Goal: Task Accomplishment & Management: Manage account settings

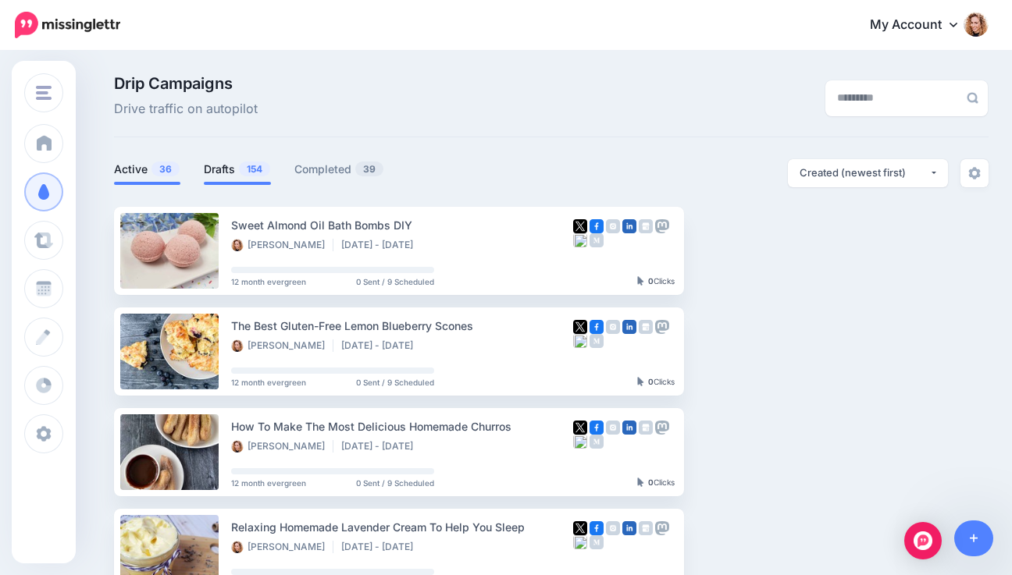
click at [223, 167] on link "Drafts 154" at bounding box center [237, 169] width 67 height 19
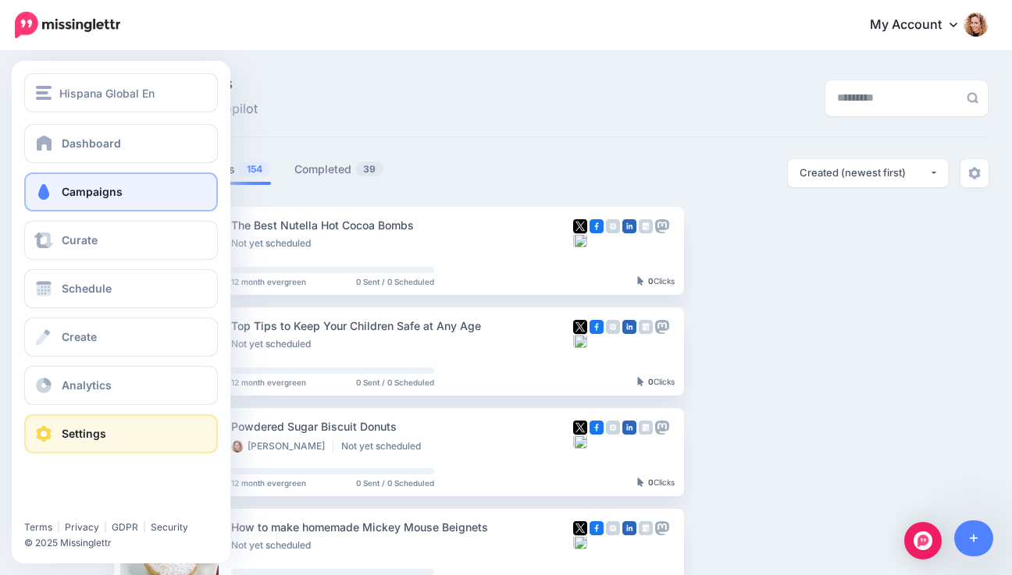
click at [47, 427] on span at bounding box center [44, 434] width 20 height 16
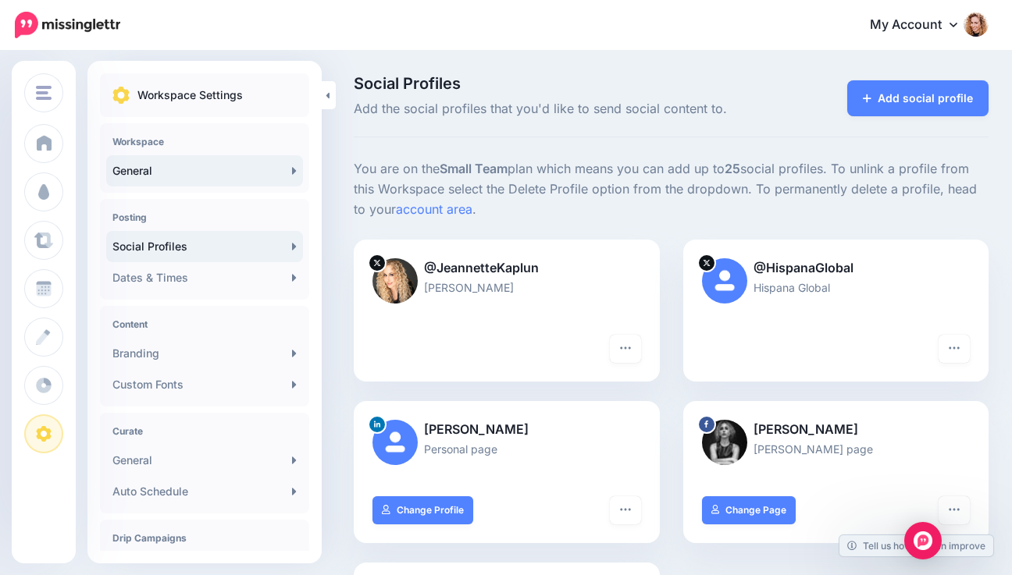
click at [292, 171] on icon at bounding box center [294, 170] width 4 height 7
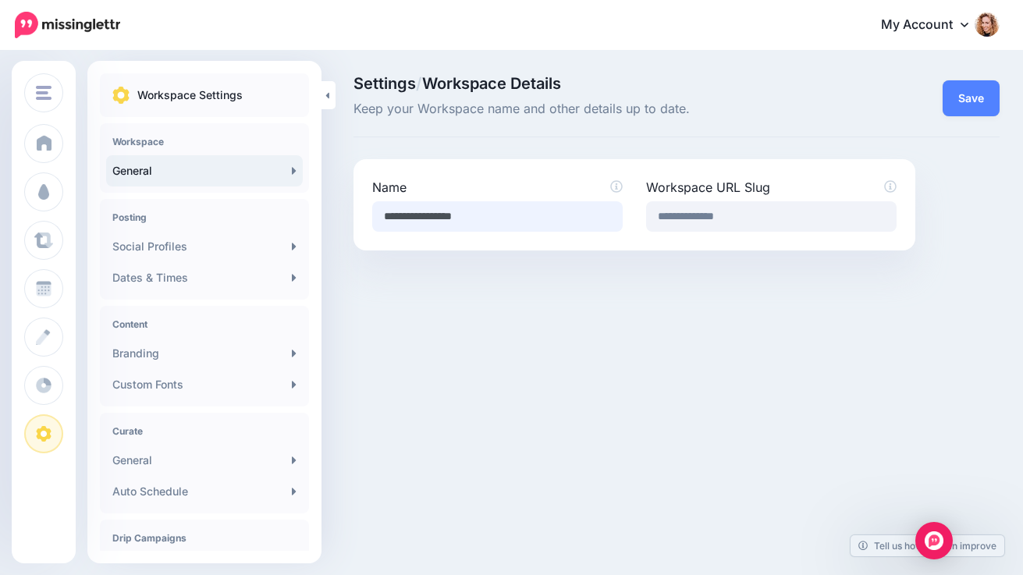
click at [431, 215] on input "**********" at bounding box center [497, 216] width 251 height 30
drag, startPoint x: 461, startPoint y: 217, endPoint x: 503, endPoint y: 222, distance: 42.5
click at [503, 222] on input "**********" at bounding box center [497, 216] width 251 height 30
click at [470, 215] on input "**********" at bounding box center [497, 216] width 251 height 30
click at [393, 216] on input "**********" at bounding box center [497, 216] width 251 height 30
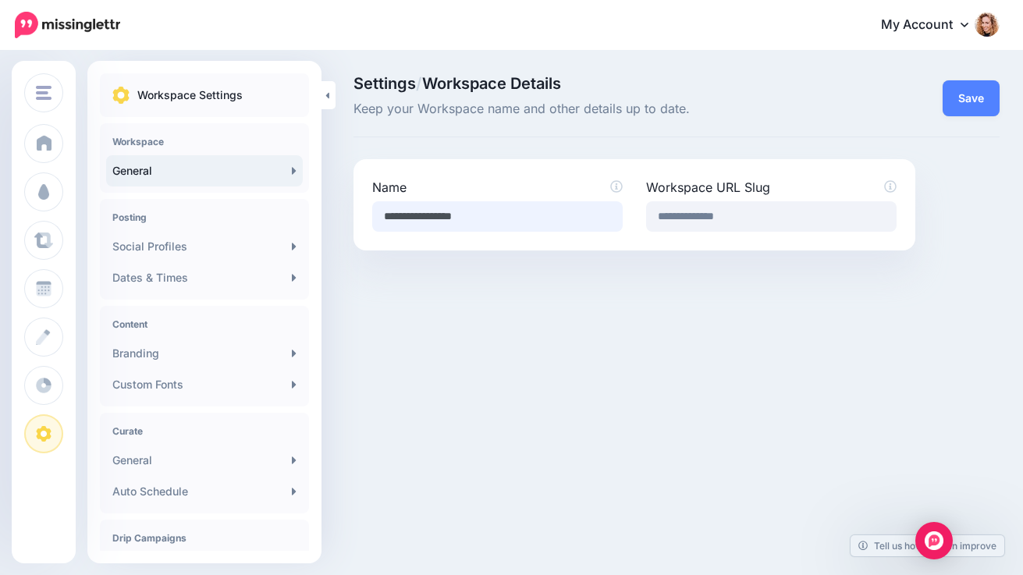
click at [430, 215] on input "**********" at bounding box center [497, 216] width 251 height 30
type input "**********"
click at [959, 104] on button "Save" at bounding box center [971, 98] width 57 height 36
click at [279, 276] on link "Dates & Times" at bounding box center [204, 277] width 197 height 31
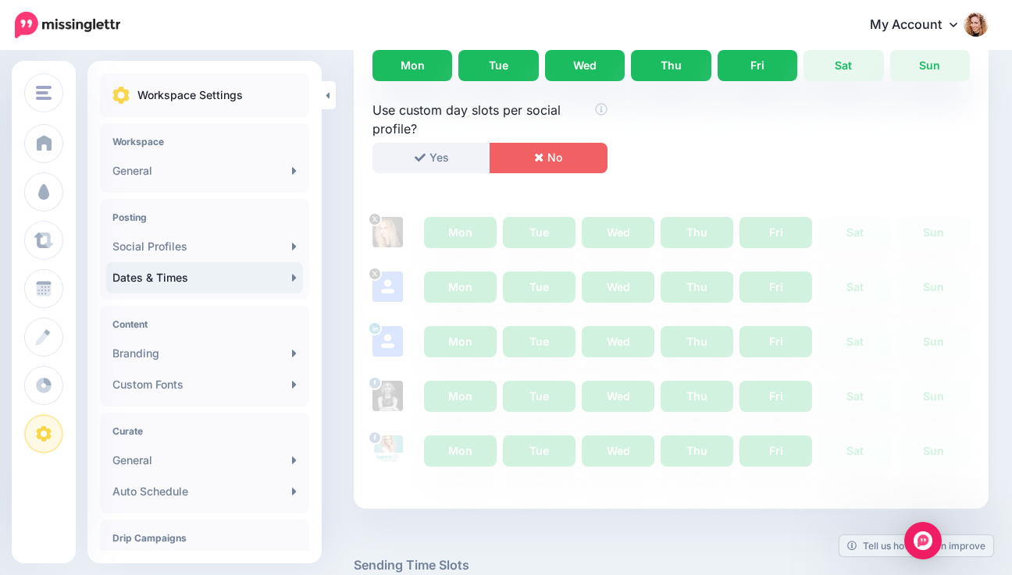
scroll to position [435, 0]
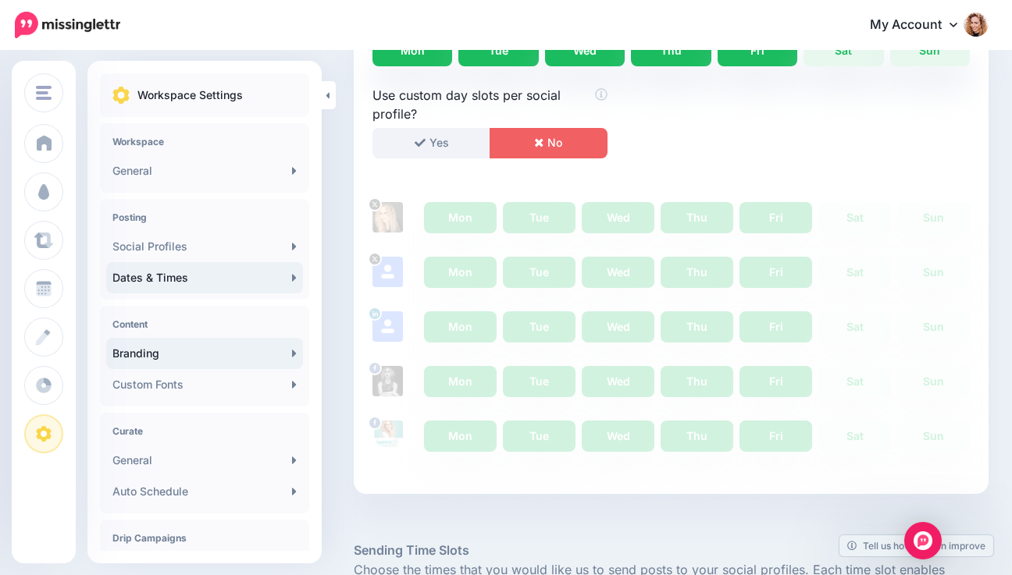
click at [219, 349] on link "Branding" at bounding box center [204, 353] width 197 height 31
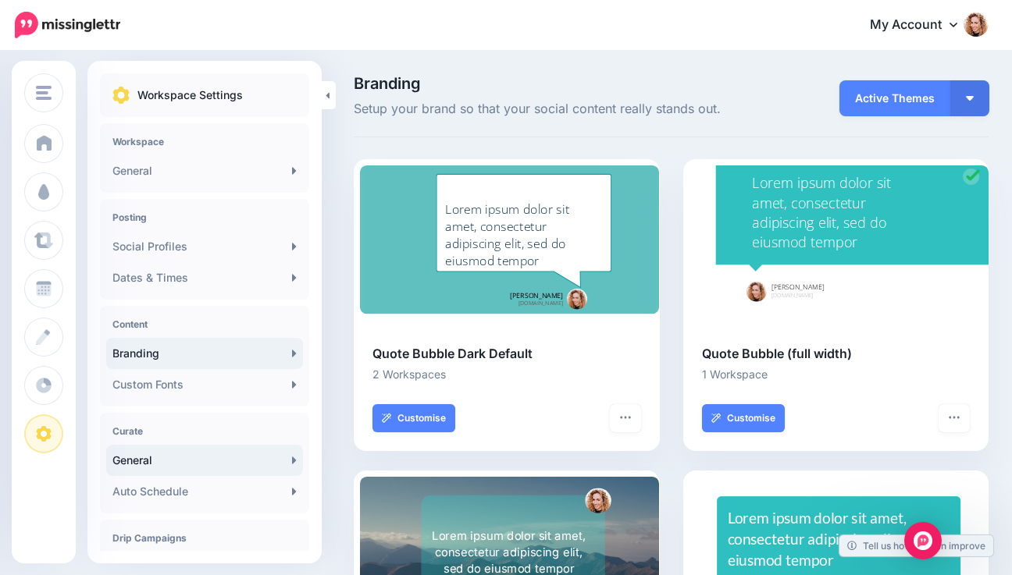
click at [172, 461] on link "General" at bounding box center [204, 460] width 197 height 31
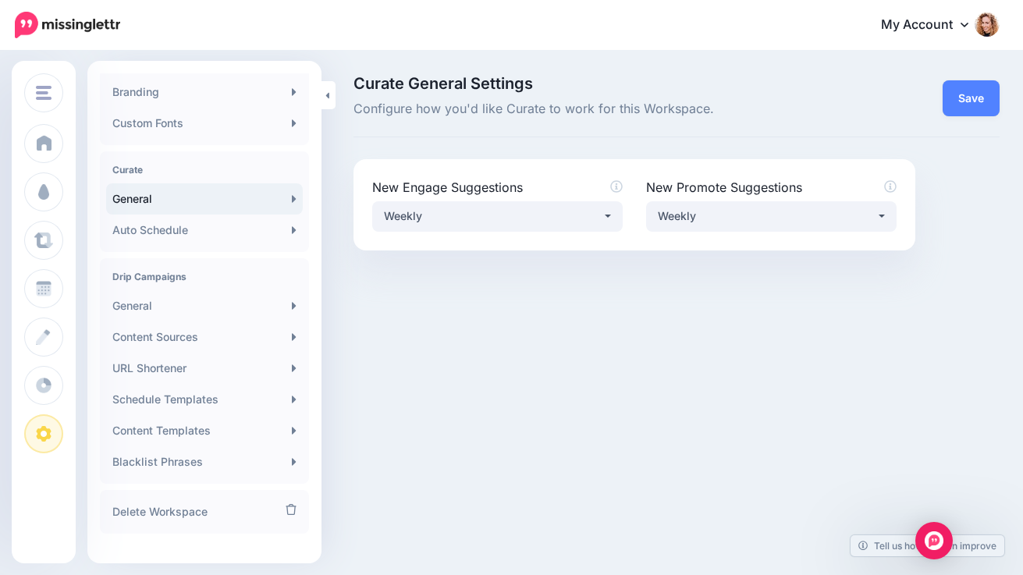
scroll to position [273, 0]
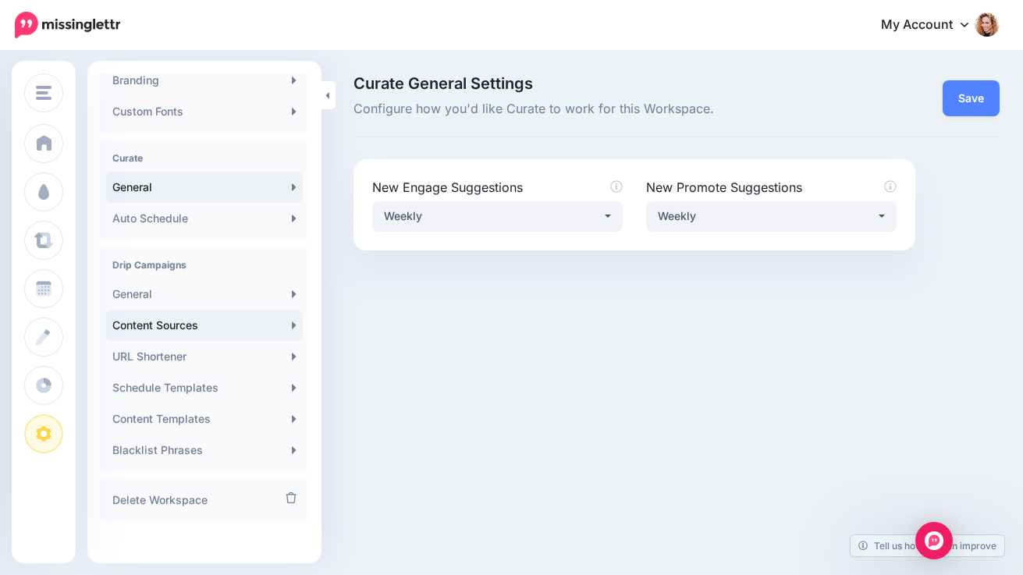
click at [257, 324] on link "Content Sources" at bounding box center [204, 325] width 197 height 31
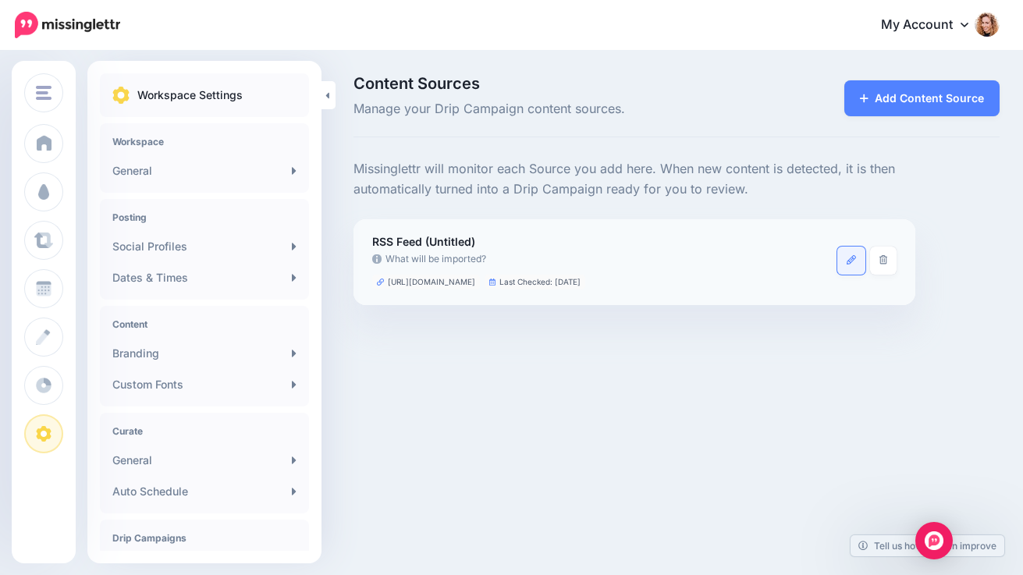
click at [852, 261] on icon at bounding box center [851, 259] width 9 height 9
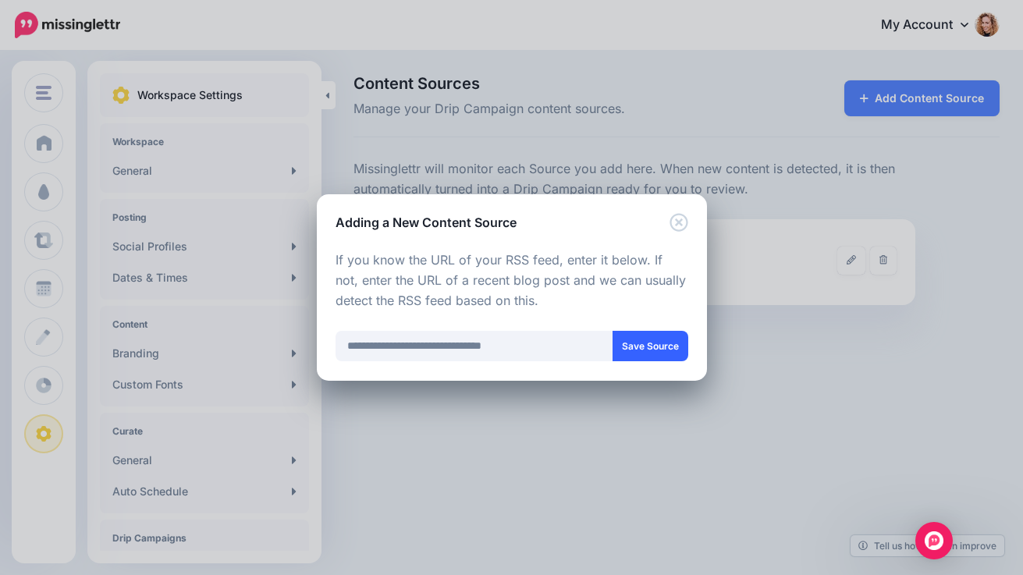
click at [655, 343] on button "Save Source" at bounding box center [651, 346] width 76 height 30
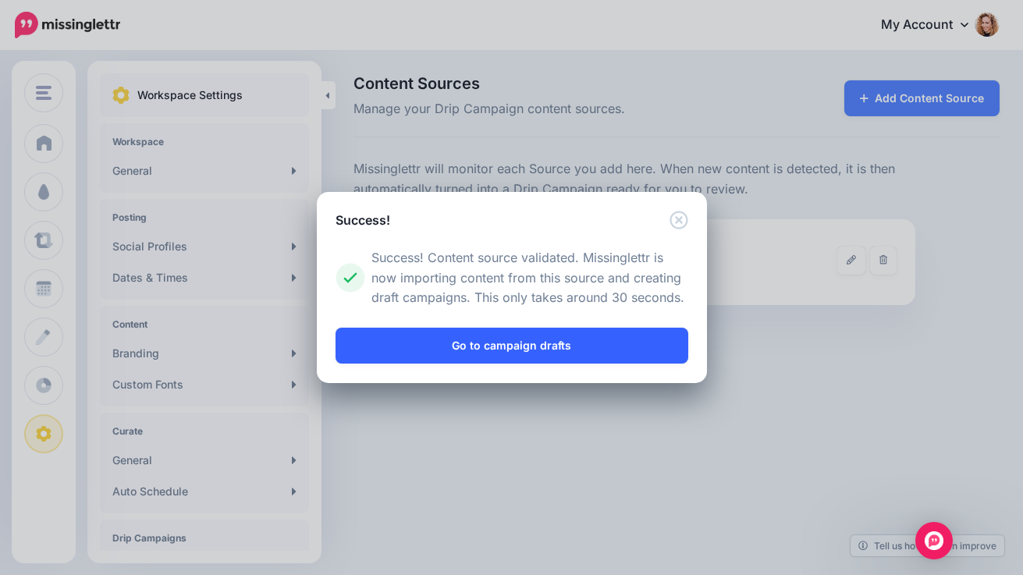
click at [593, 347] on link "Go to campaign drafts" at bounding box center [512, 346] width 353 height 36
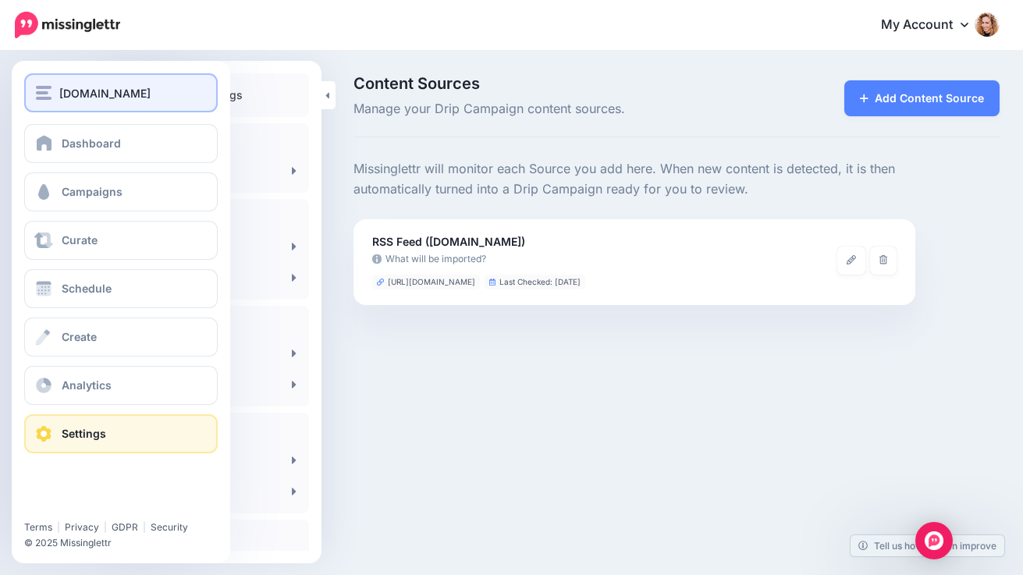
click at [39, 93] on img "button" at bounding box center [44, 93] width 16 height 14
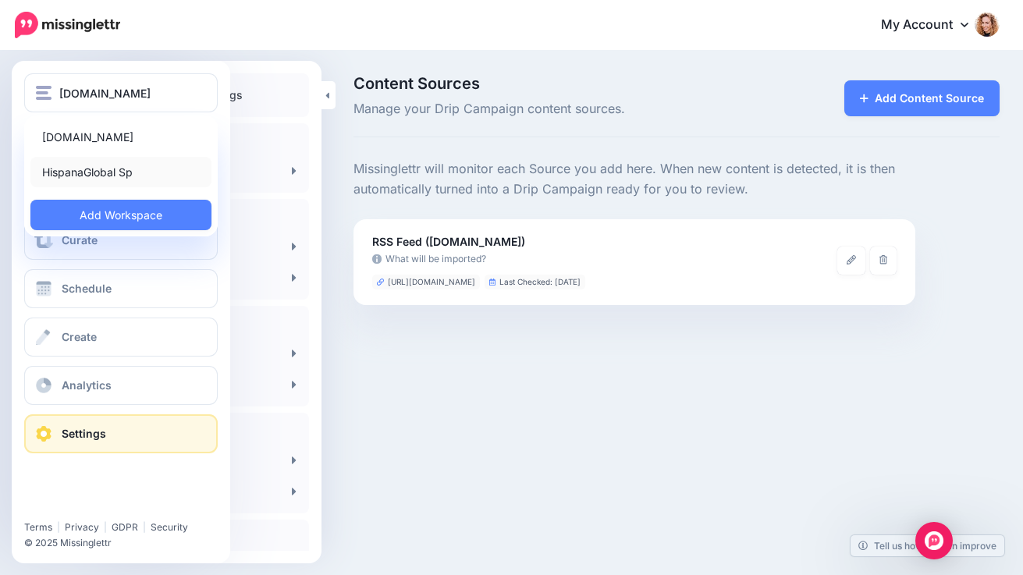
click at [52, 166] on link "HispanaGlobal Sp" at bounding box center [120, 172] width 181 height 30
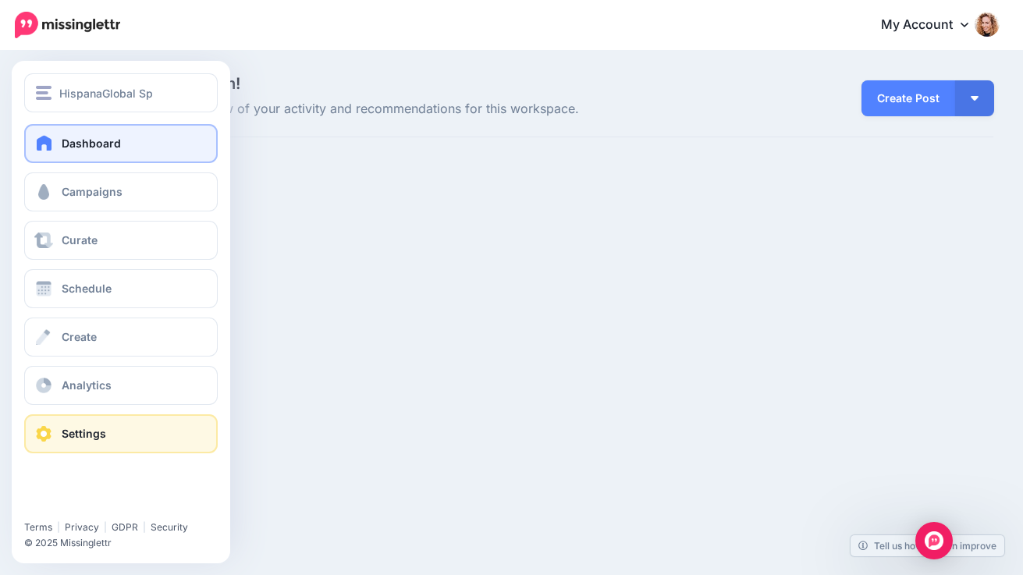
click at [84, 435] on span "Settings" at bounding box center [84, 433] width 44 height 13
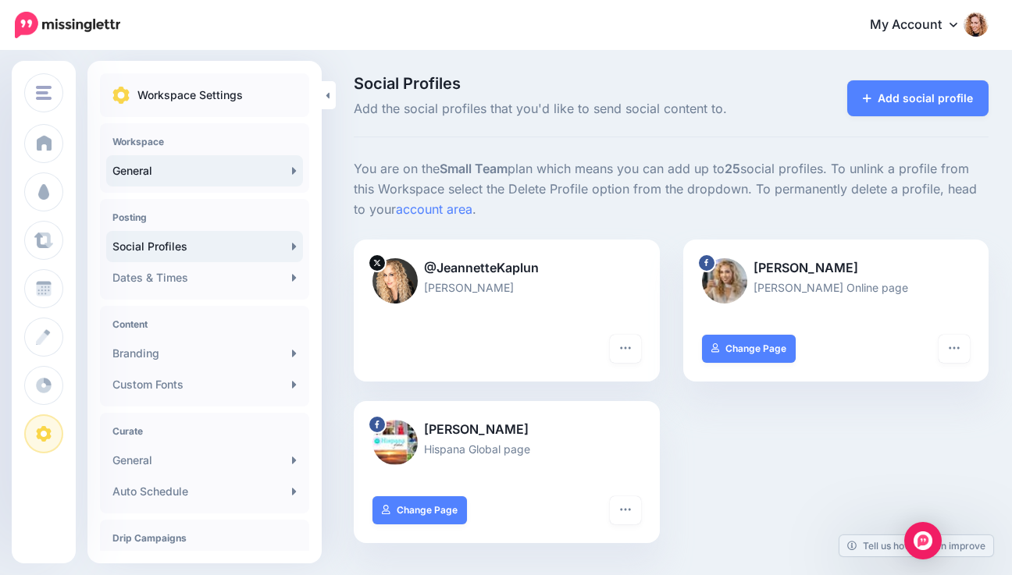
click at [244, 166] on link "General" at bounding box center [204, 170] width 197 height 31
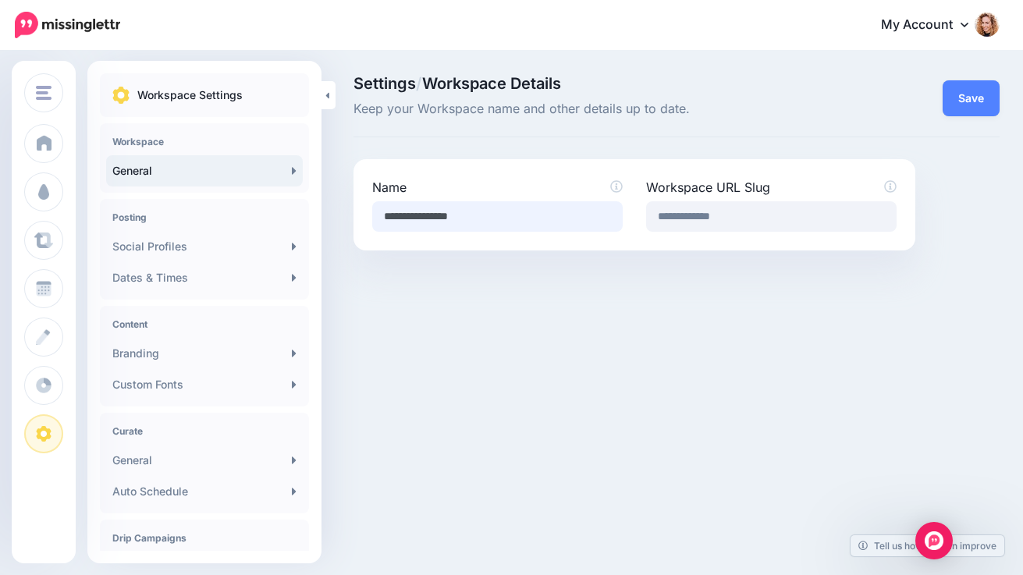
click at [391, 214] on input "**********" at bounding box center [497, 216] width 251 height 30
click at [432, 217] on input "**********" at bounding box center [497, 216] width 251 height 30
click at [475, 218] on input "**********" at bounding box center [497, 216] width 251 height 30
type input "**********"
click at [975, 104] on button "Save" at bounding box center [971, 98] width 57 height 36
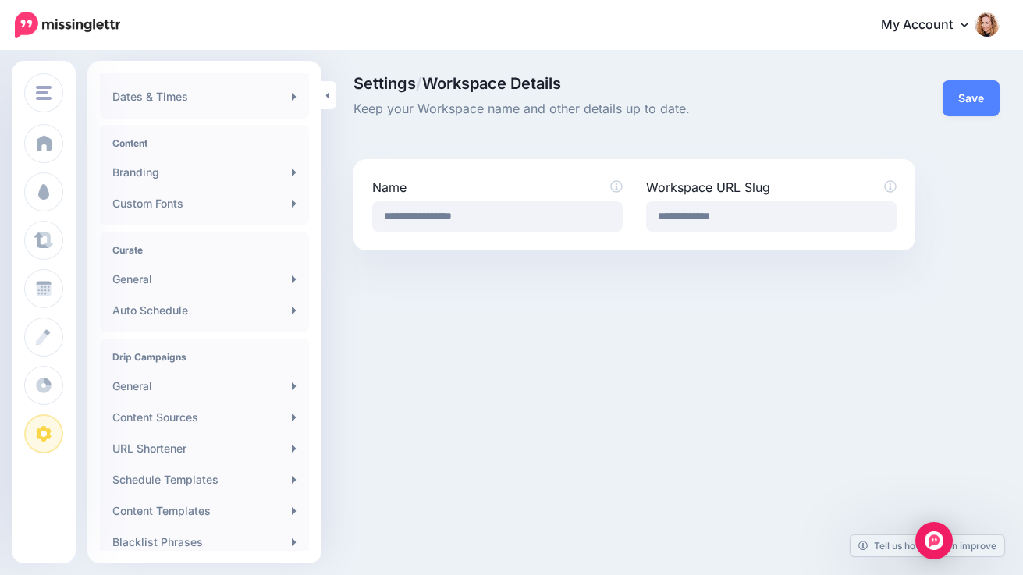
scroll to position [185, 0]
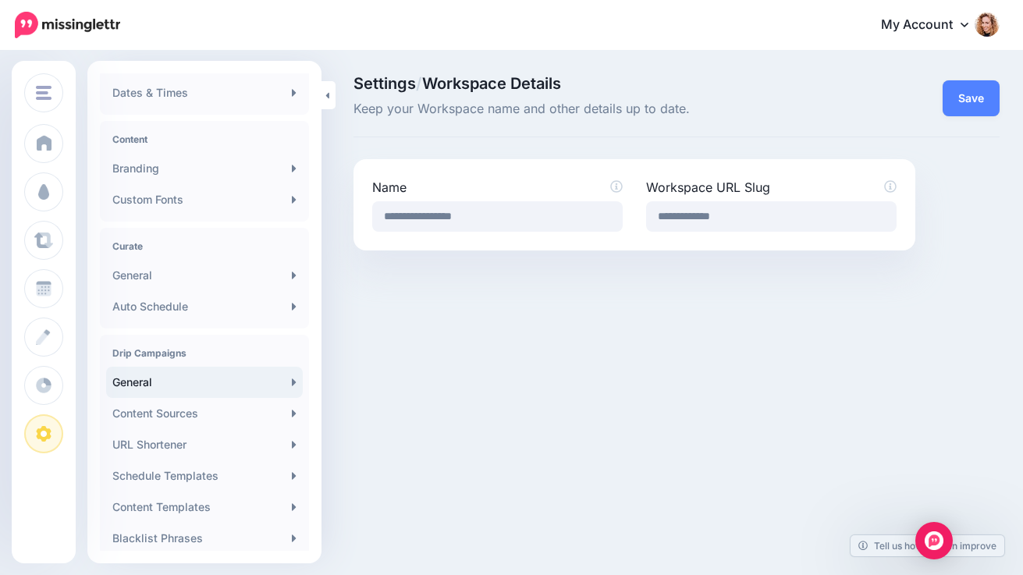
click at [233, 389] on link "General" at bounding box center [204, 382] width 197 height 31
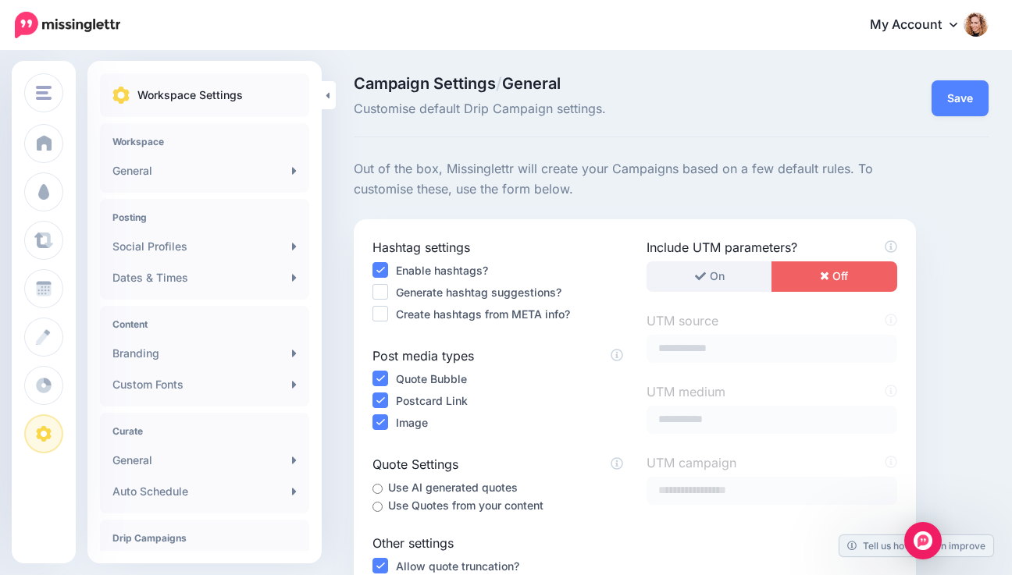
drag, startPoint x: 312, startPoint y: 348, endPoint x: 315, endPoint y: 397, distance: 49.3
click at [315, 398] on div "Workspace Settings Workspace General Posting Social Profiles Dates & Times Cont…" at bounding box center [204, 312] width 234 height 478
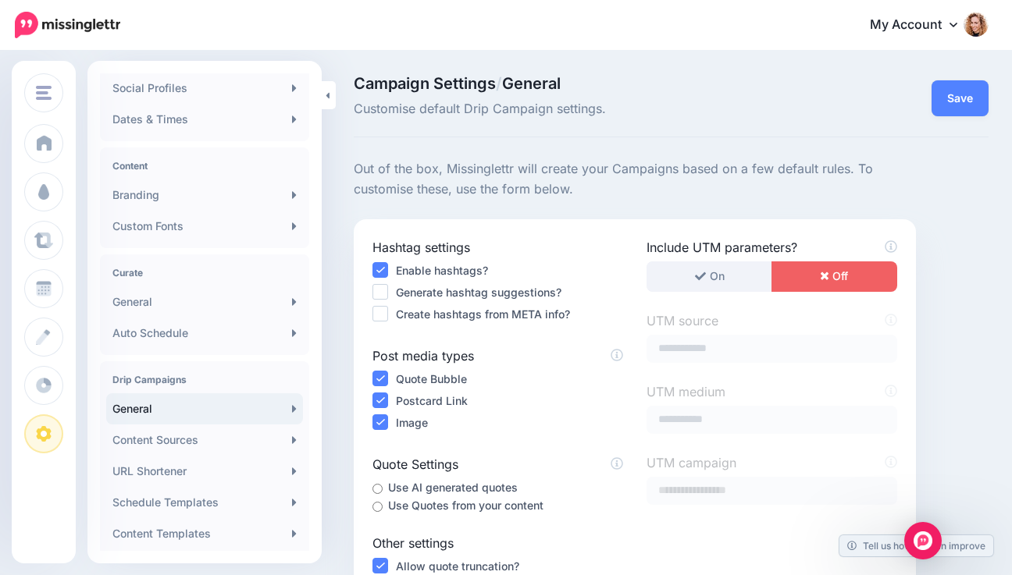
scroll to position [162, 0]
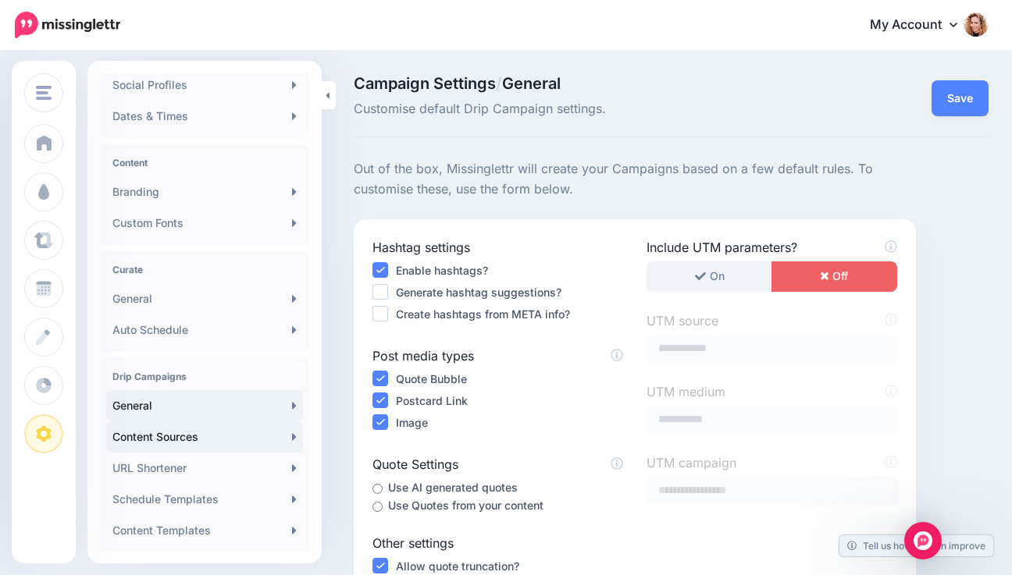
click at [229, 440] on link "Content Sources" at bounding box center [204, 437] width 197 height 31
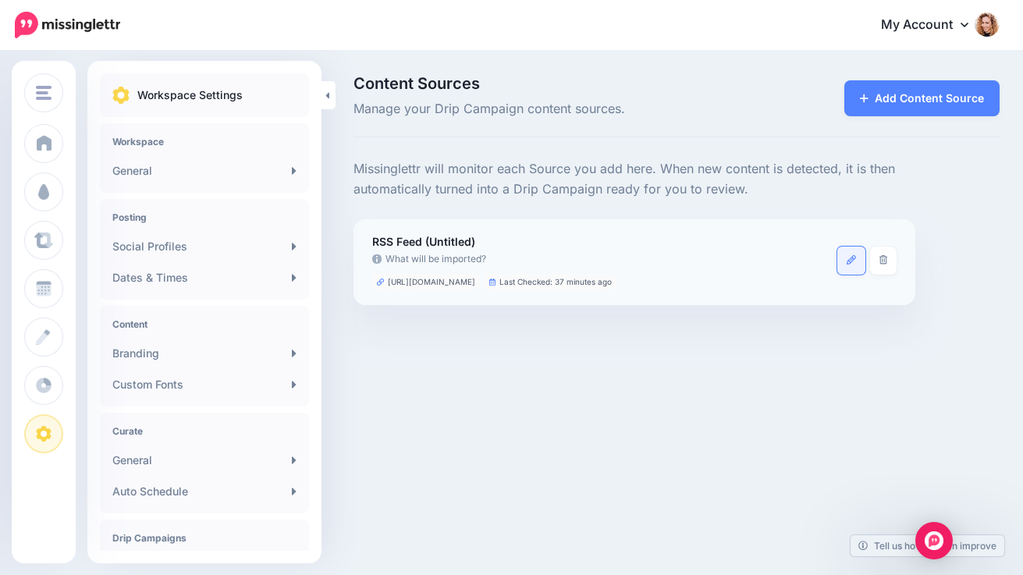
click at [849, 262] on icon at bounding box center [851, 259] width 9 height 9
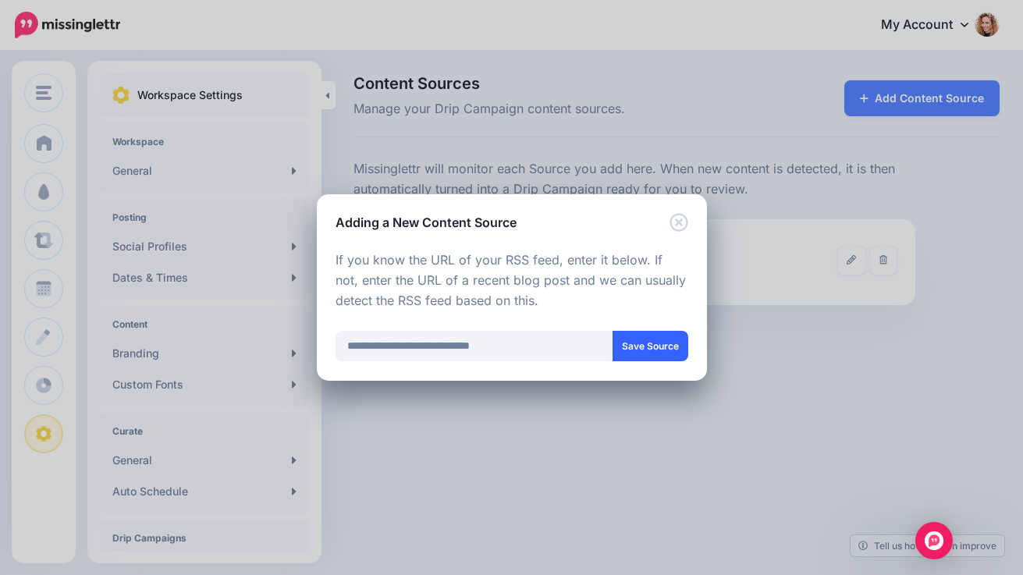
click at [659, 349] on button "Save Source" at bounding box center [651, 346] width 76 height 30
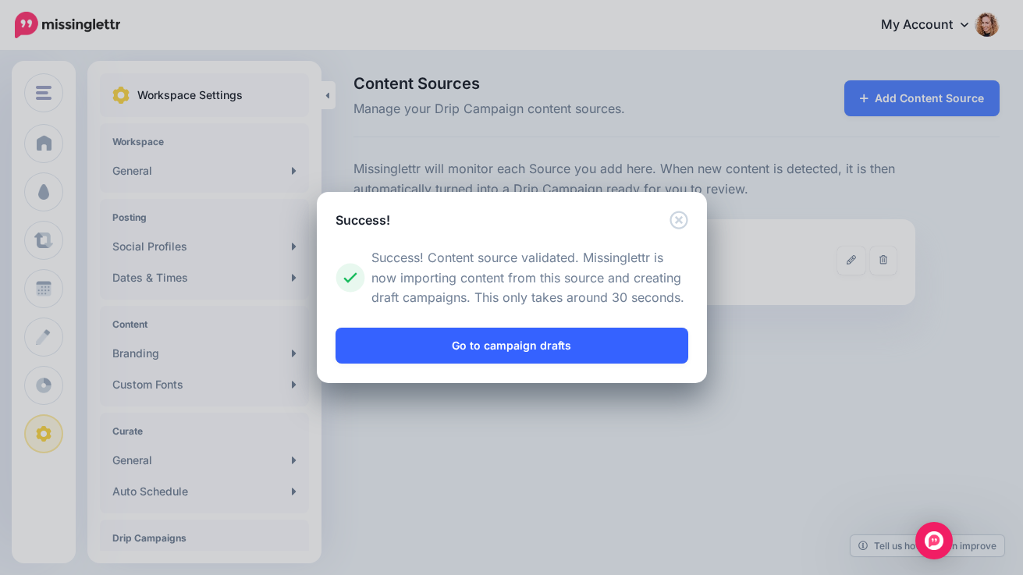
click at [581, 351] on link "Go to campaign drafts" at bounding box center [512, 346] width 353 height 36
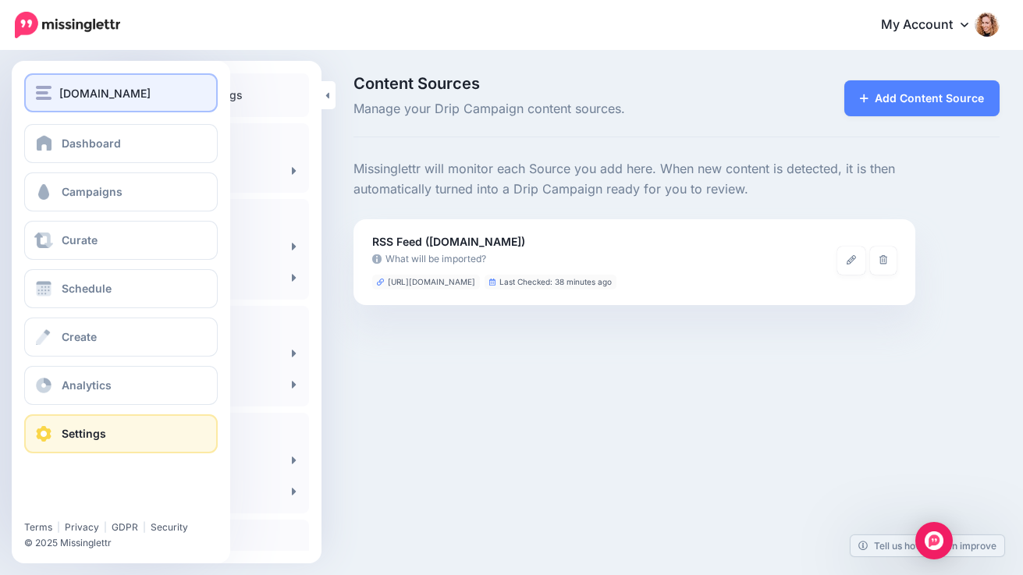
click at [50, 92] on img "button" at bounding box center [44, 93] width 16 height 14
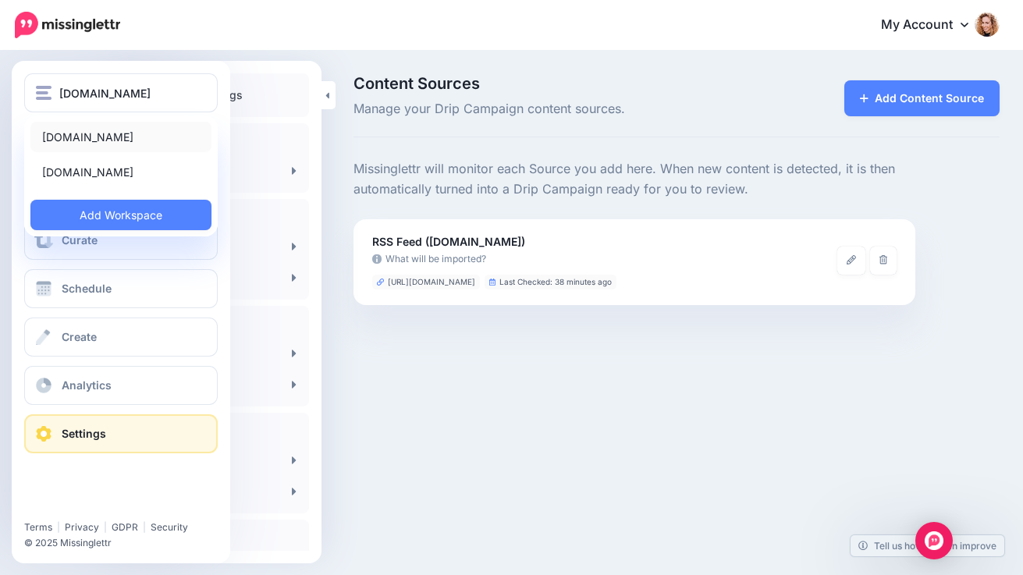
click at [64, 135] on link "[DOMAIN_NAME]" at bounding box center [120, 137] width 181 height 30
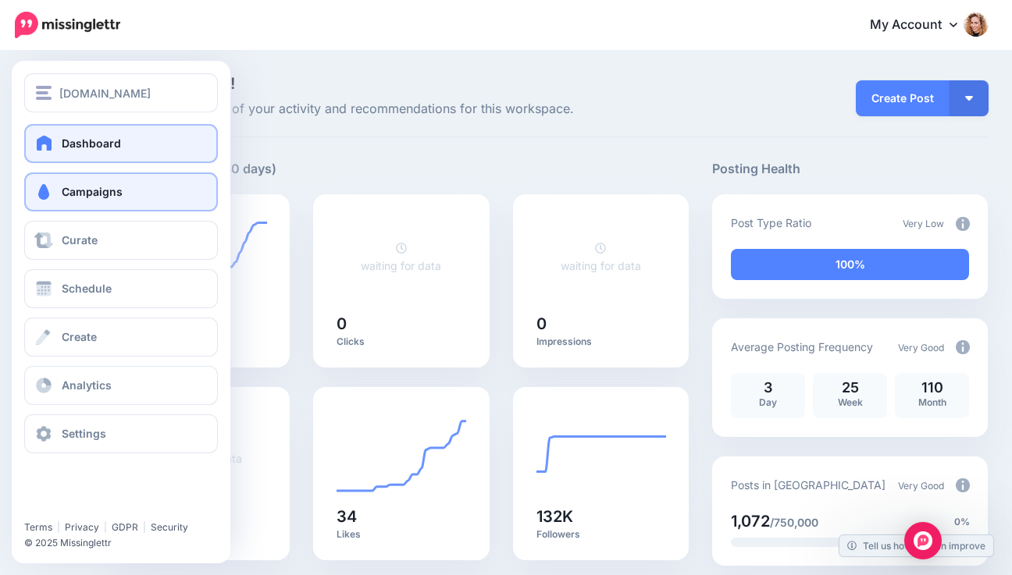
click at [103, 181] on link "Campaigns" at bounding box center [121, 192] width 194 height 39
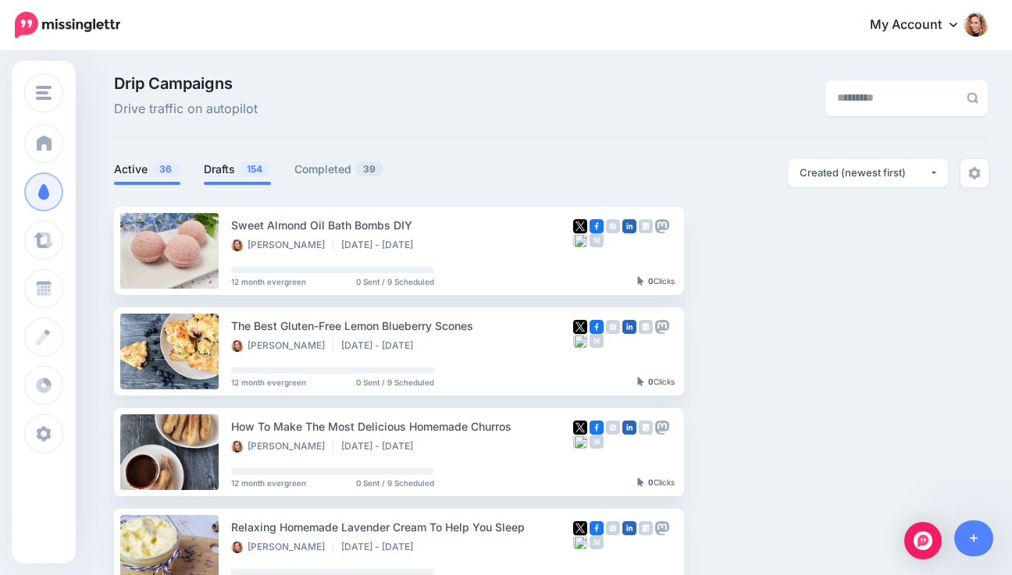
click at [229, 176] on link "Drafts 154" at bounding box center [237, 169] width 67 height 19
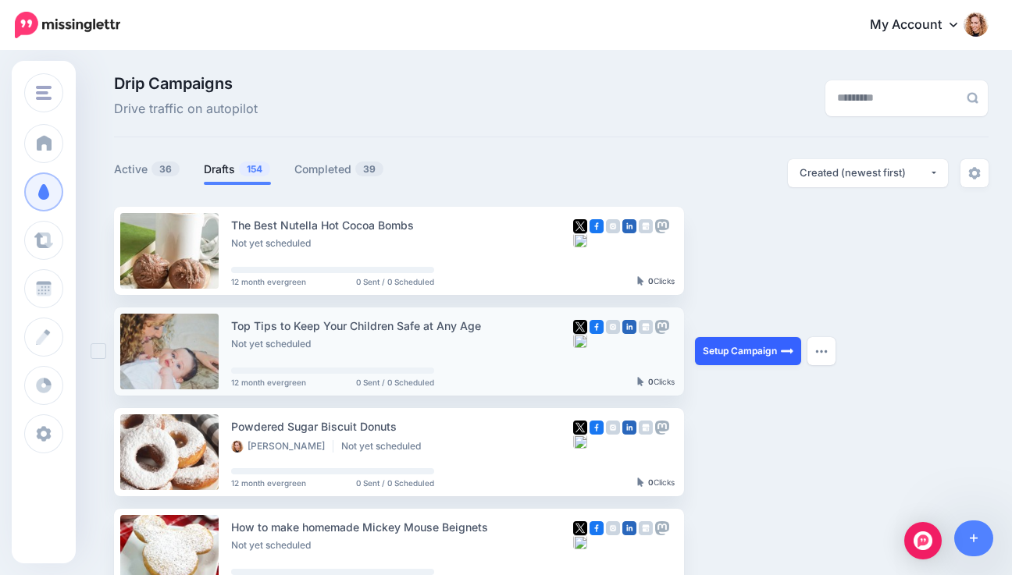
click at [724, 354] on link "Setup Campaign" at bounding box center [748, 351] width 106 height 28
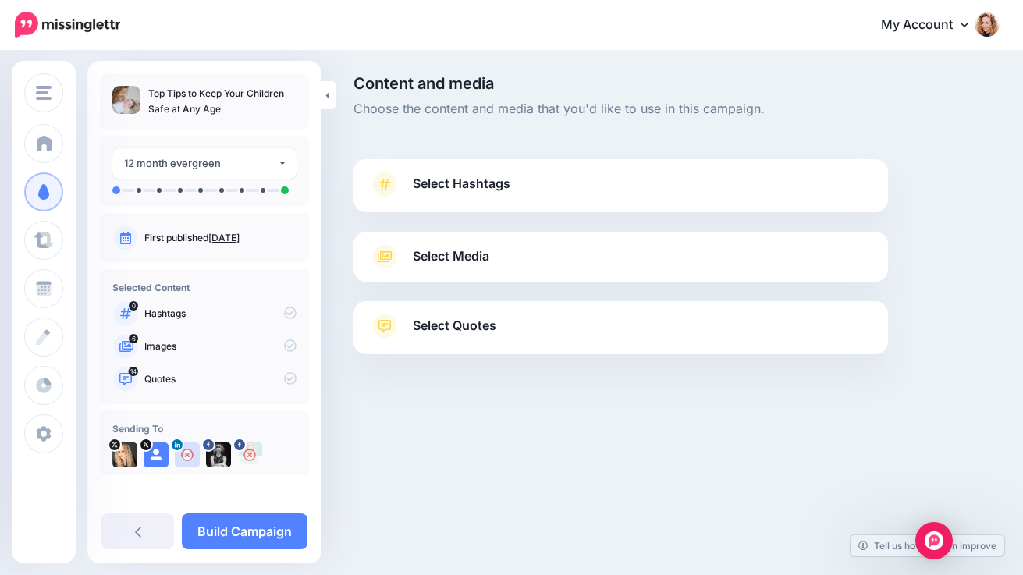
click at [618, 190] on link "Select Hashtags" at bounding box center [621, 192] width 504 height 41
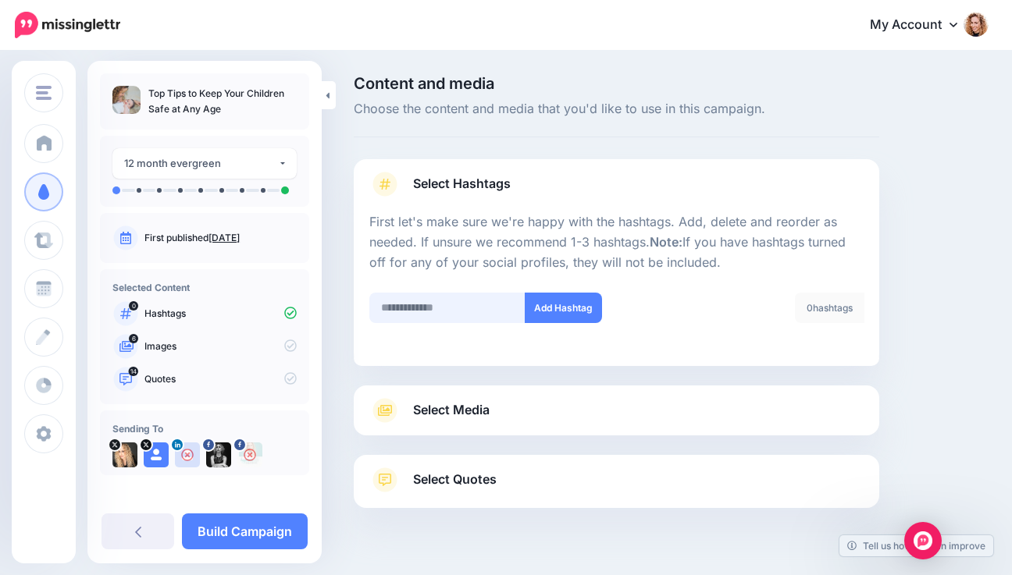
click at [413, 306] on input "text" at bounding box center [447, 308] width 156 height 30
type input "*"
type input "**********"
click at [539, 313] on button "Add Hashtag" at bounding box center [563, 308] width 77 height 30
click at [457, 411] on span "Select Media" at bounding box center [451, 410] width 77 height 21
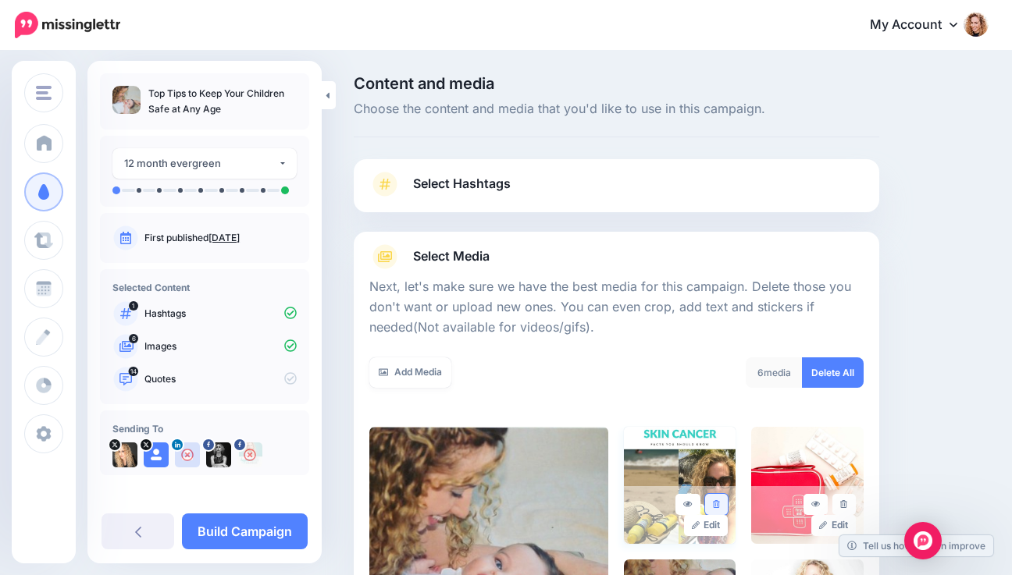
click at [728, 503] on link at bounding box center [716, 504] width 23 height 21
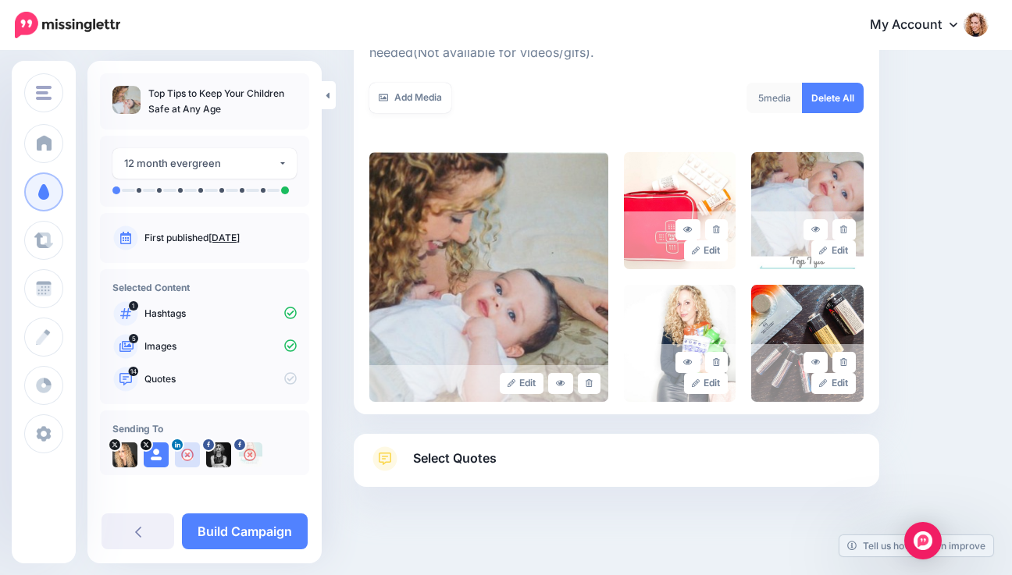
scroll to position [274, 0]
click at [575, 465] on link "Select Quotes" at bounding box center [616, 467] width 494 height 41
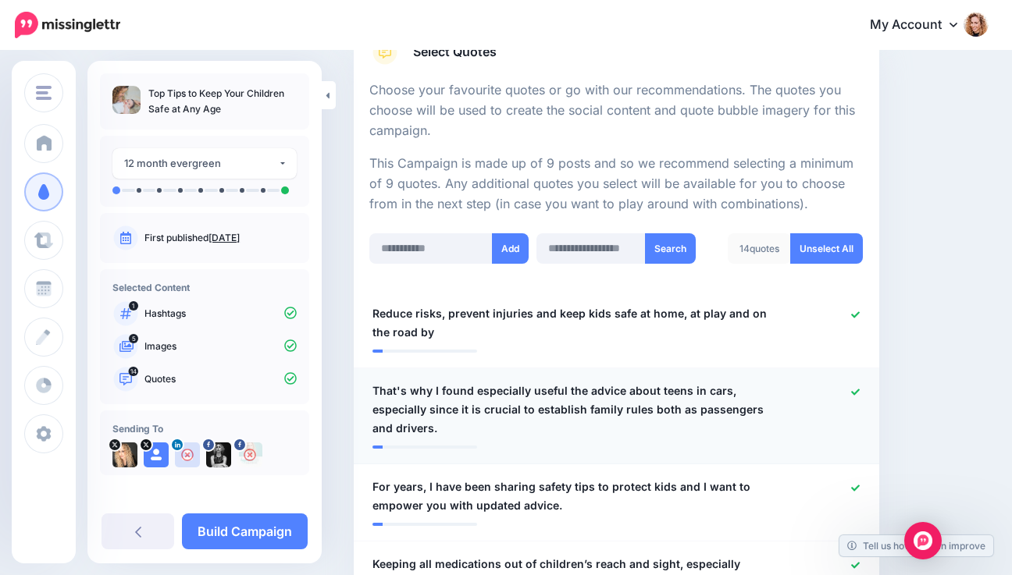
click at [860, 393] on icon at bounding box center [855, 392] width 9 height 9
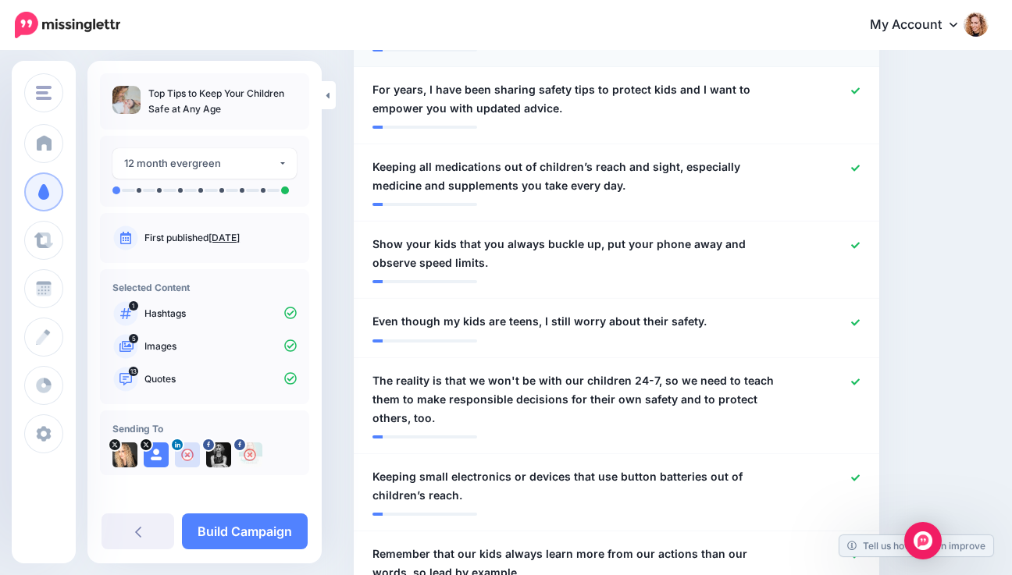
scroll to position [658, 0]
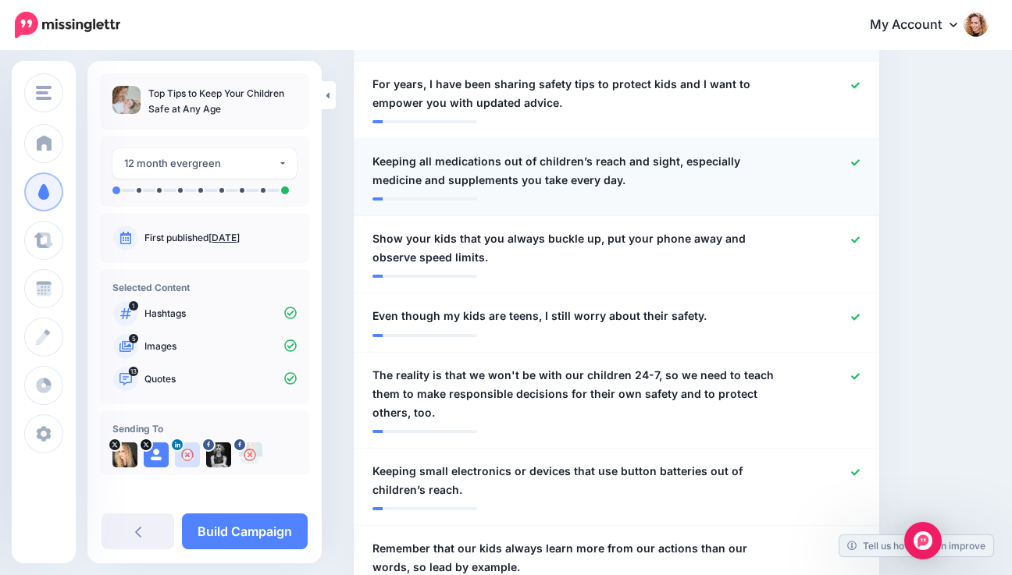
click at [454, 158] on span "Keeping all medications out of children’s reach and sight, especially medicine …" at bounding box center [573, 170] width 402 height 37
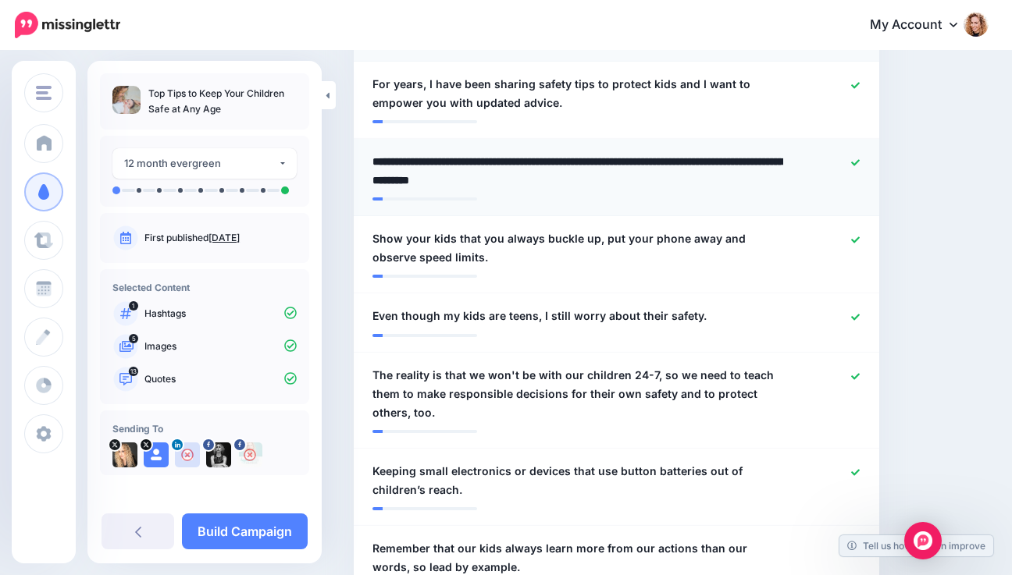
click at [413, 162] on textarea "**********" at bounding box center [577, 170] width 411 height 37
type textarea "**********"
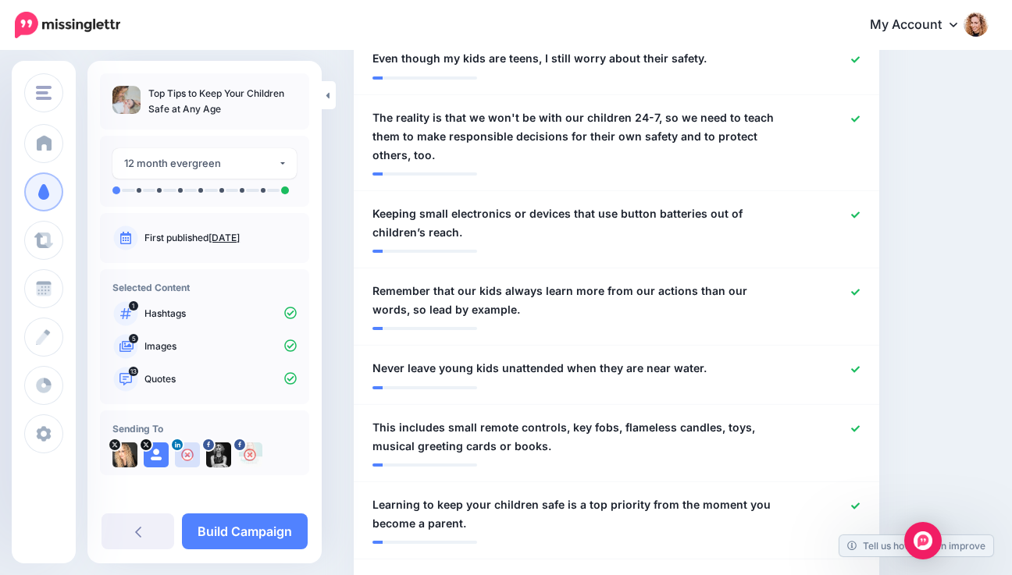
scroll to position [924, 0]
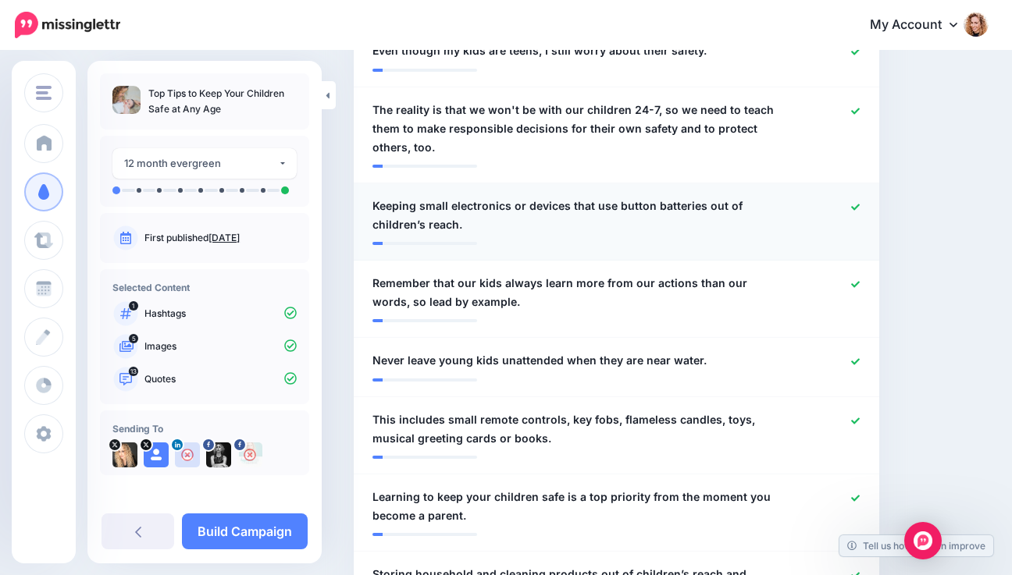
click at [860, 207] on icon at bounding box center [855, 207] width 9 height 6
click at [860, 419] on icon at bounding box center [855, 421] width 9 height 9
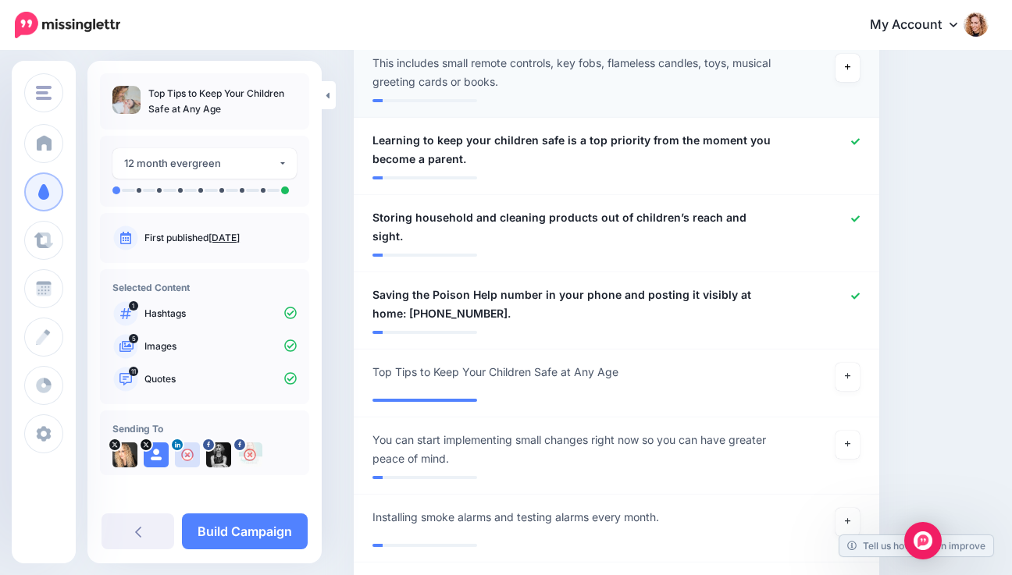
scroll to position [1286, 0]
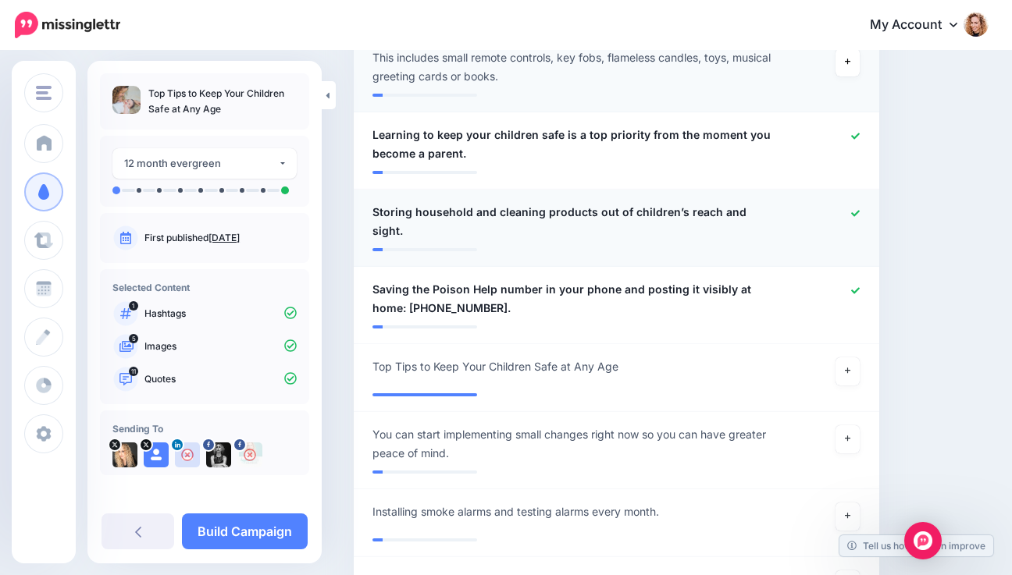
click at [860, 215] on icon at bounding box center [855, 213] width 9 height 6
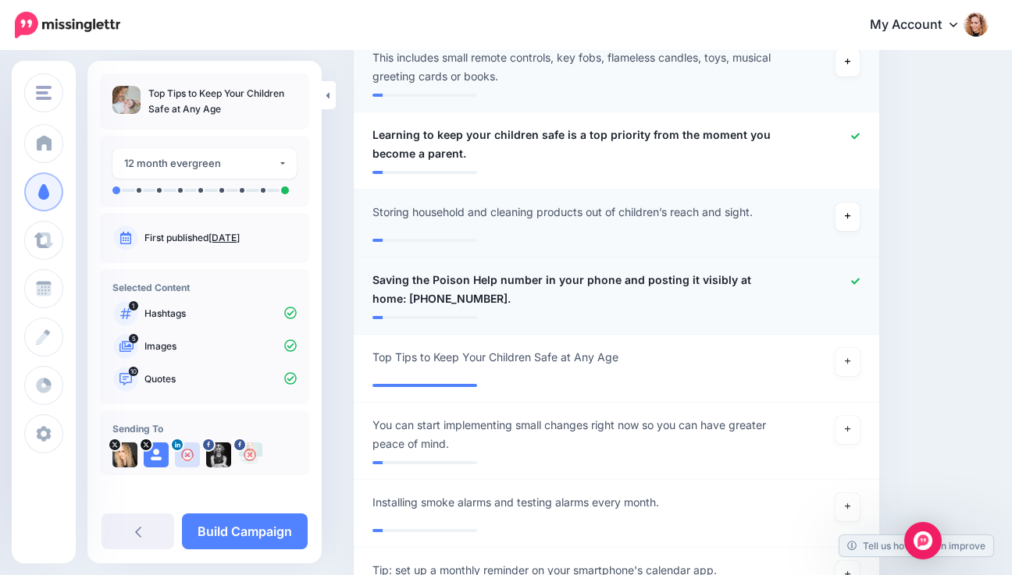
click at [405, 276] on span "Saving the Poison Help number in your phone and posting it visibly at home: 1-8…" at bounding box center [573, 289] width 402 height 37
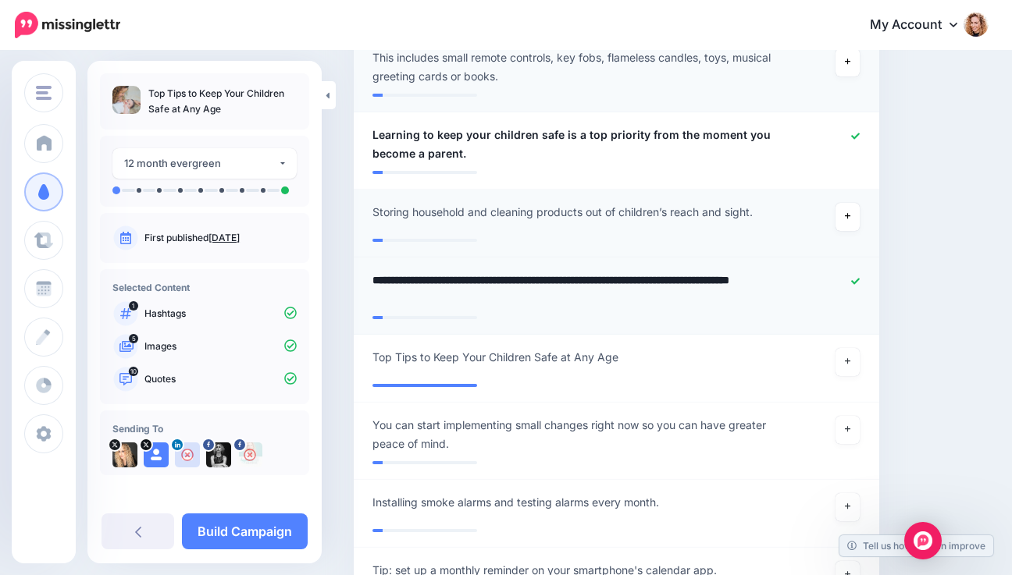
click at [406, 278] on textarea "**********" at bounding box center [577, 289] width 411 height 37
drag, startPoint x: 653, startPoint y: 283, endPoint x: 670, endPoint y: 285, distance: 17.3
click at [670, 285] on textarea "**********" at bounding box center [577, 289] width 411 height 37
type textarea "**********"
click at [856, 365] on link at bounding box center [847, 362] width 25 height 28
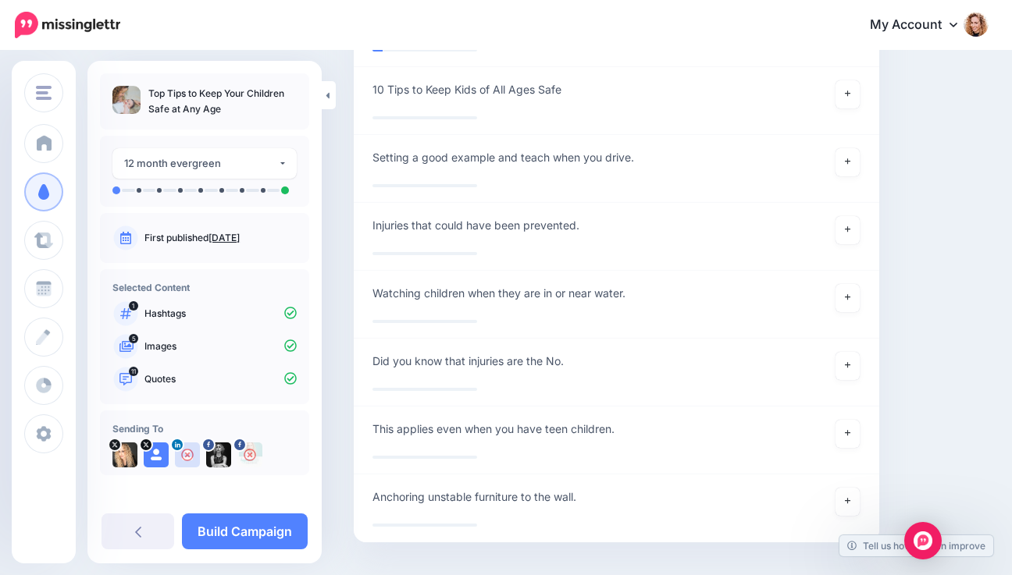
scroll to position [2128, 0]
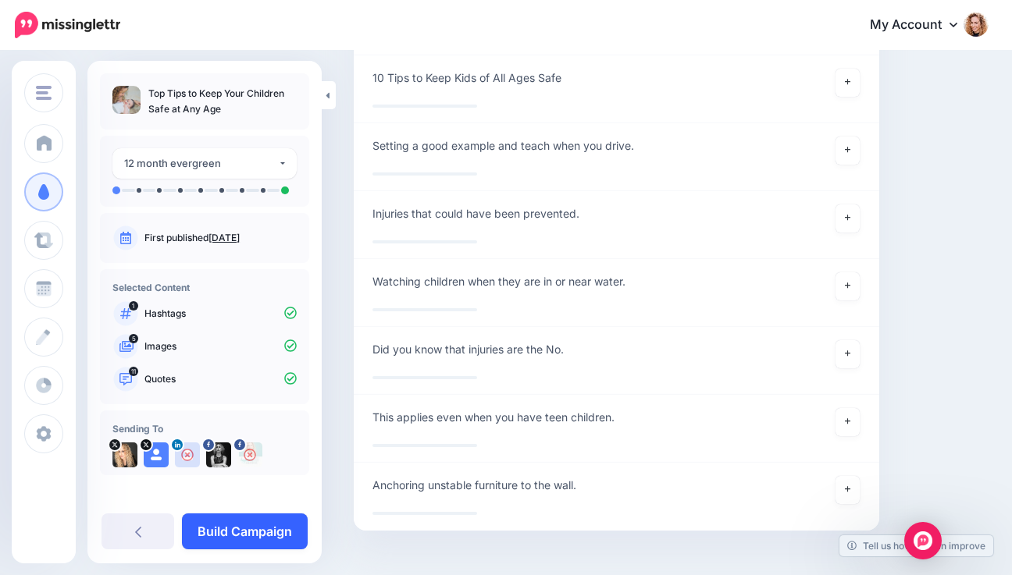
click at [223, 533] on link "Build Campaign" at bounding box center [245, 532] width 126 height 36
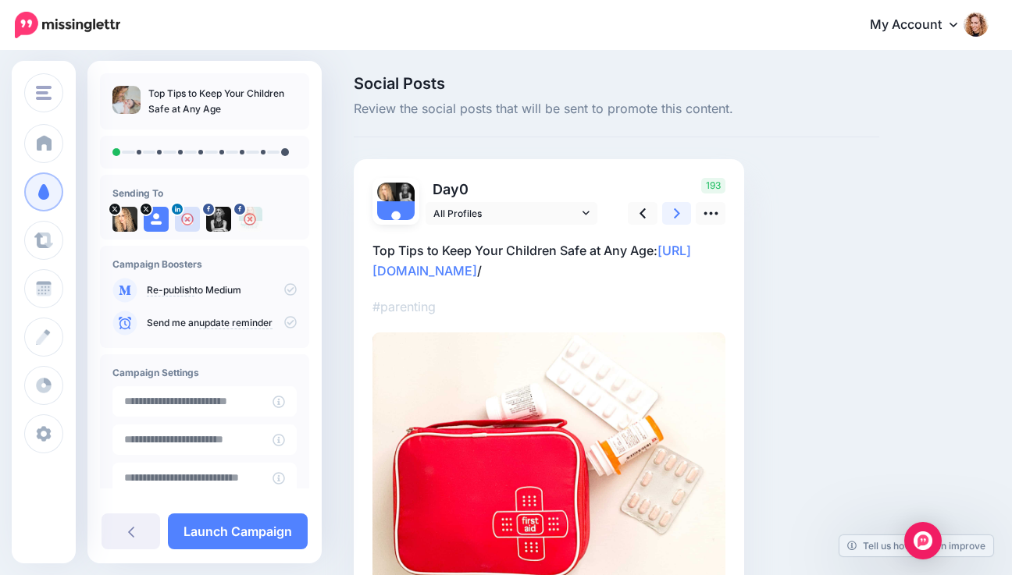
click at [668, 212] on link at bounding box center [677, 213] width 30 height 23
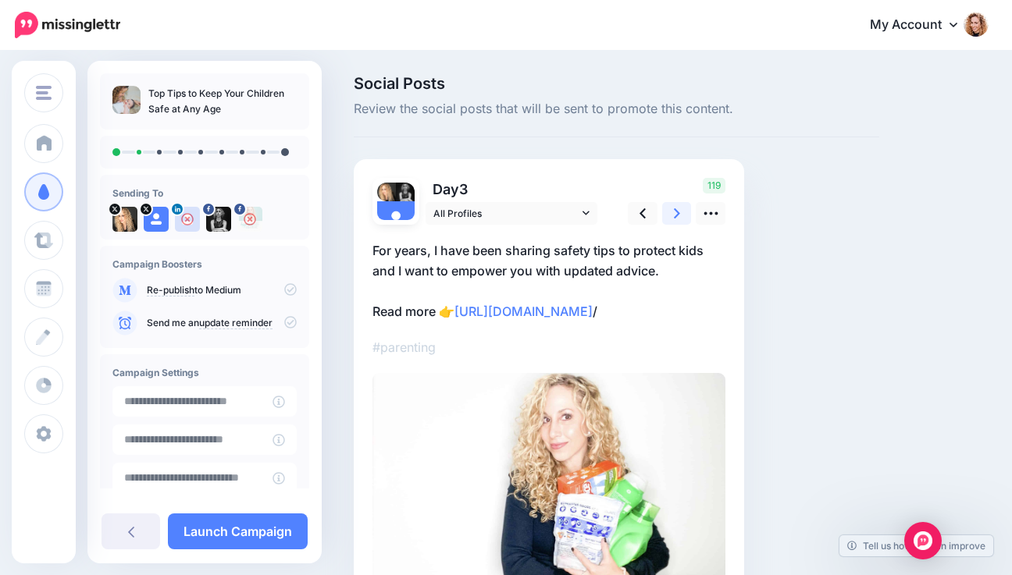
click at [668, 212] on link at bounding box center [677, 213] width 30 height 23
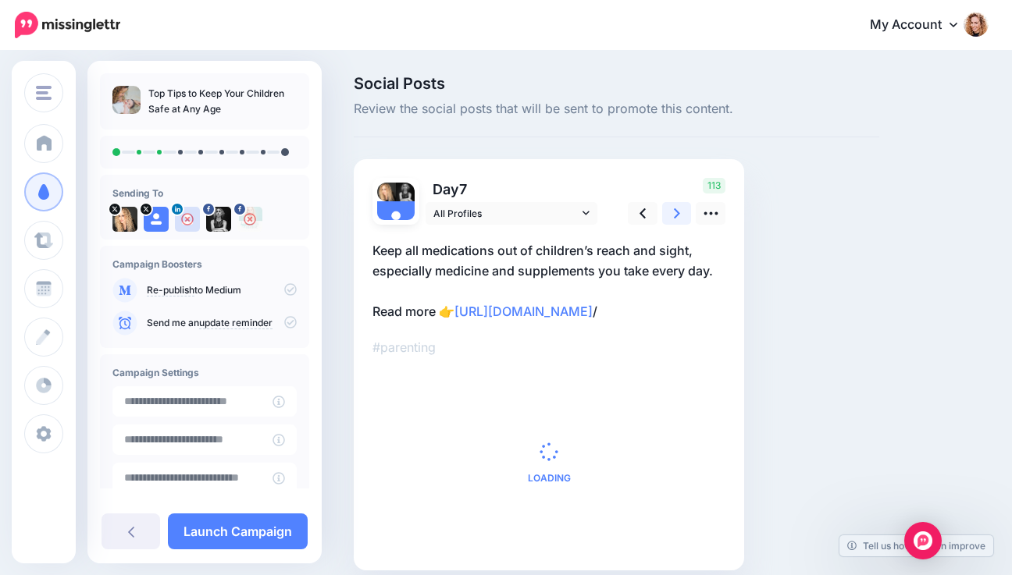
click at [668, 212] on link at bounding box center [677, 213] width 30 height 23
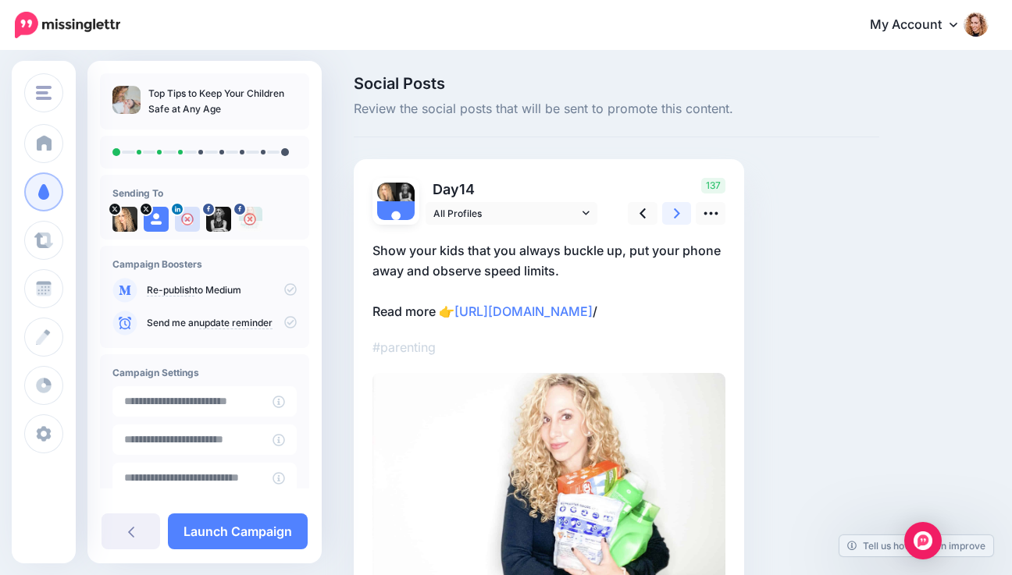
click at [668, 212] on link at bounding box center [677, 213] width 30 height 23
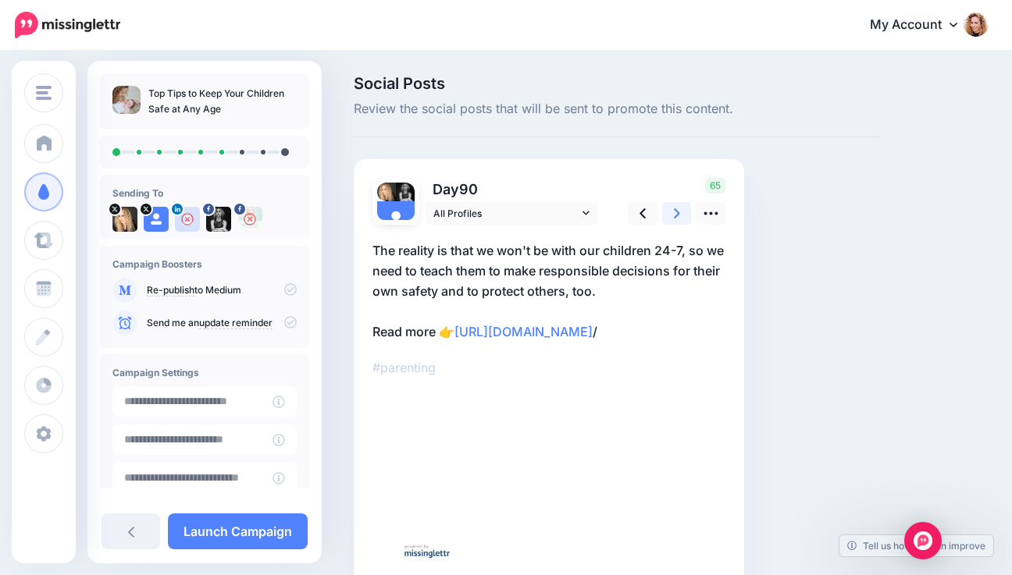
click at [668, 212] on link at bounding box center [677, 213] width 30 height 23
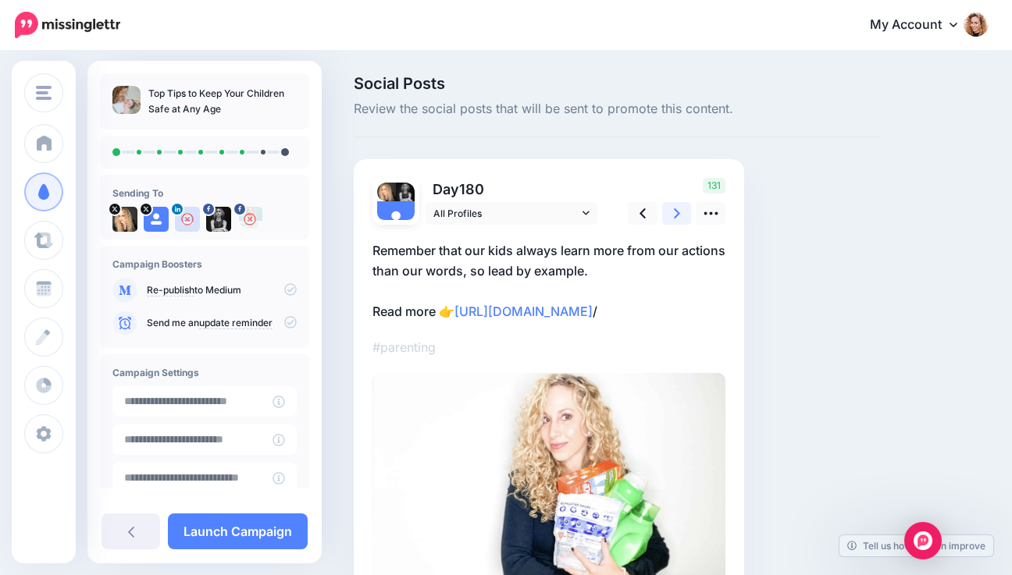
click at [668, 212] on link at bounding box center [677, 213] width 30 height 23
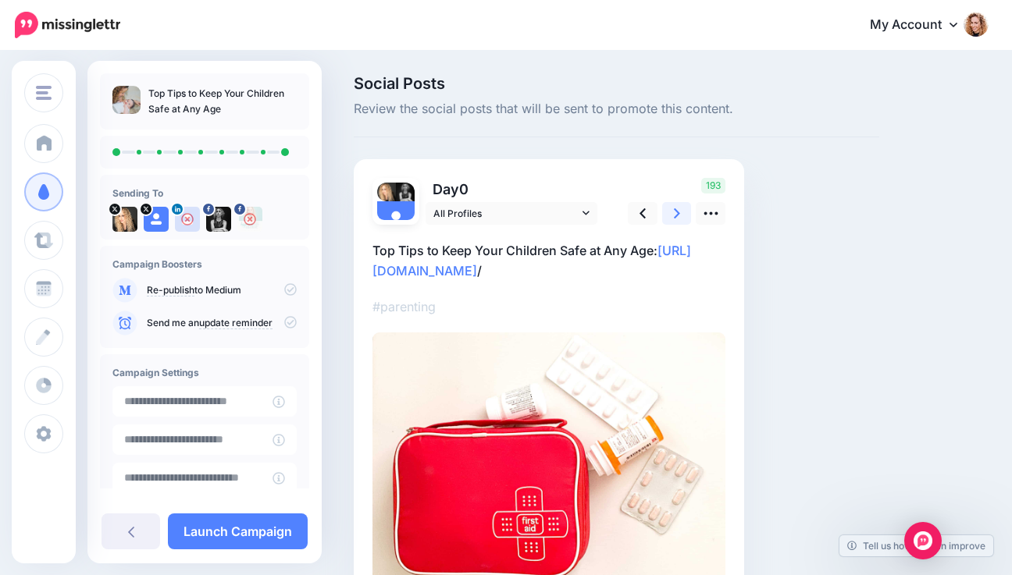
click at [668, 212] on link at bounding box center [677, 213] width 30 height 23
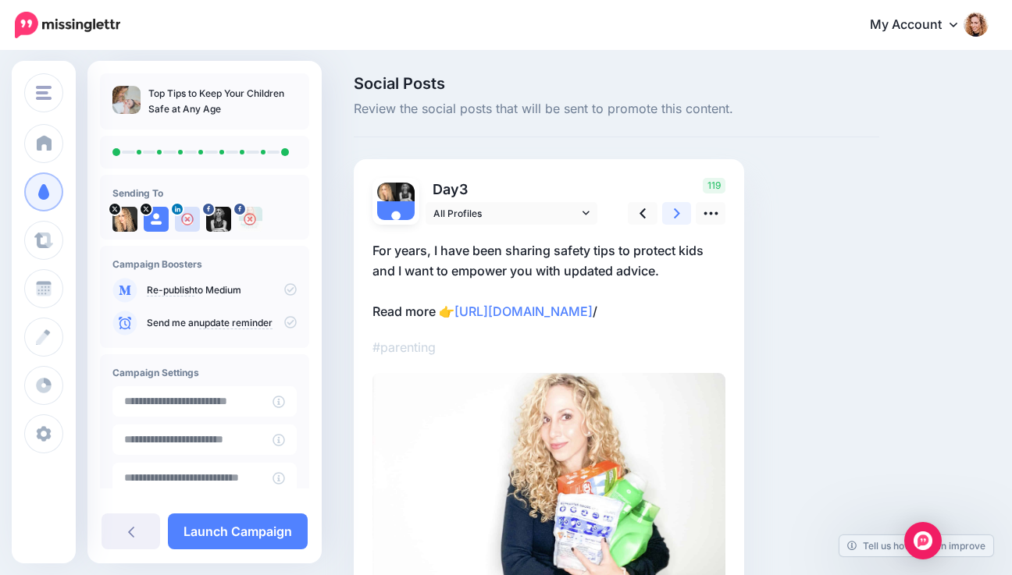
click at [668, 212] on link at bounding box center [677, 213] width 30 height 23
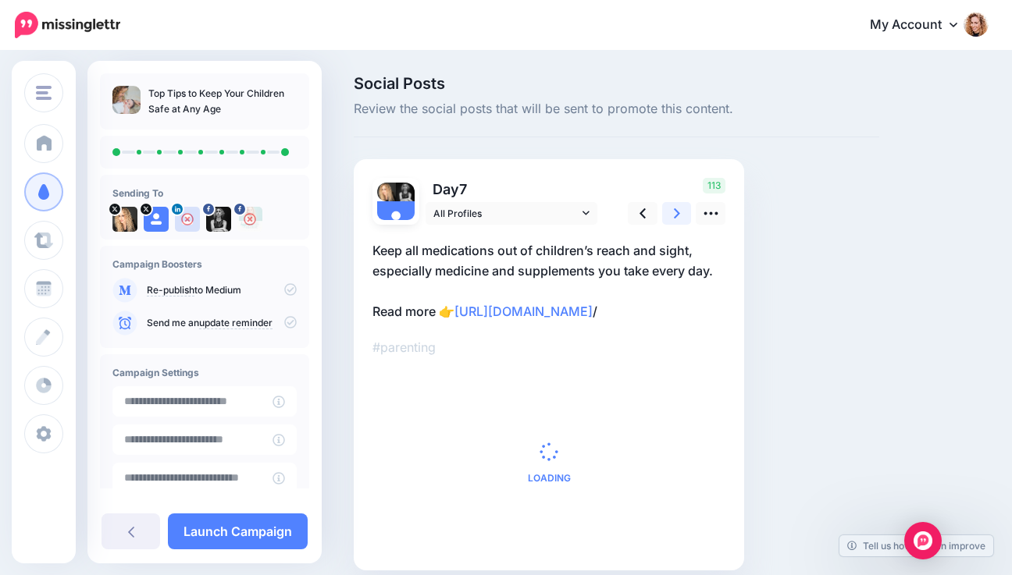
click at [668, 212] on link at bounding box center [677, 213] width 30 height 23
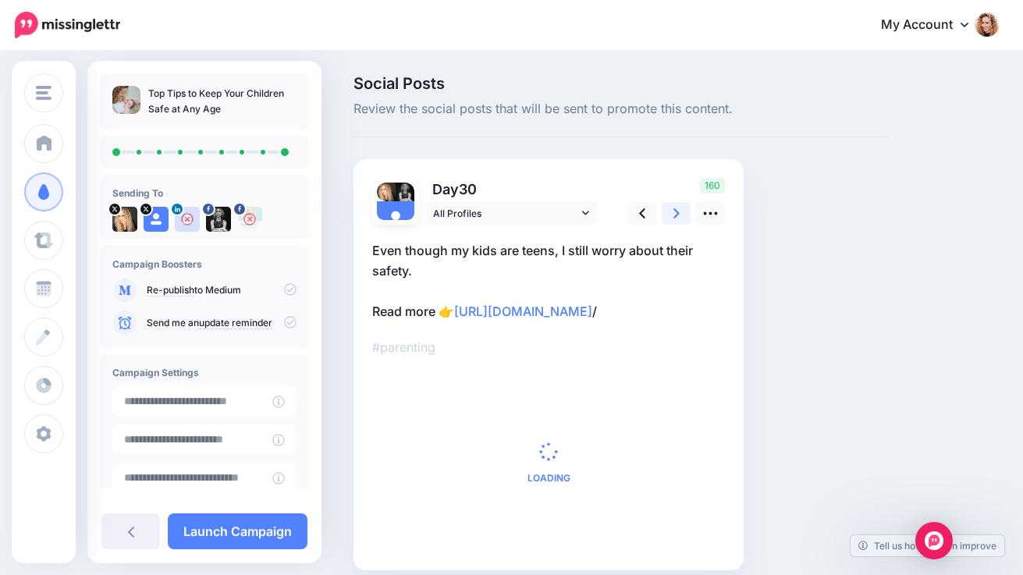
click at [668, 212] on link at bounding box center [677, 213] width 30 height 23
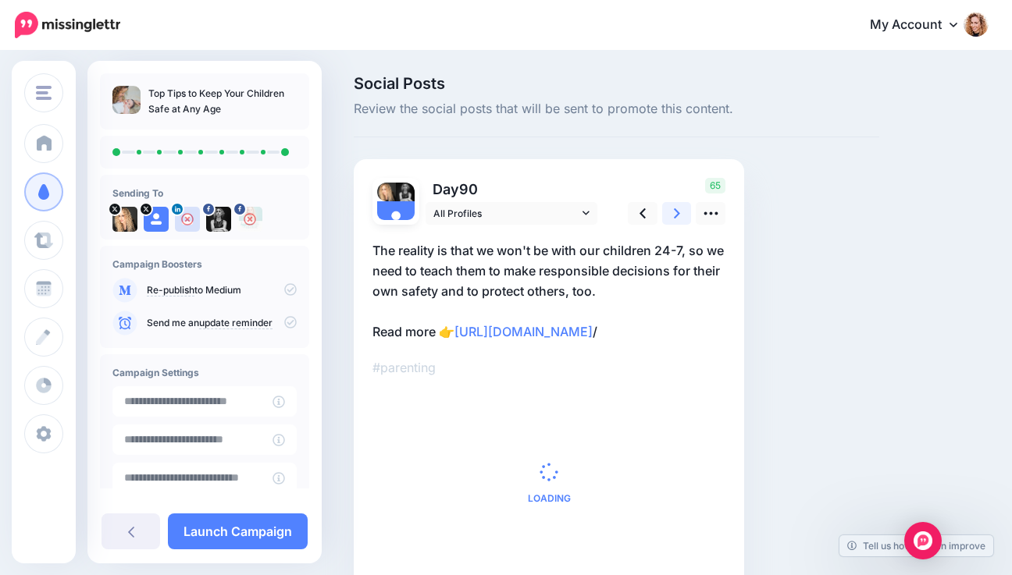
click at [668, 212] on link at bounding box center [677, 213] width 30 height 23
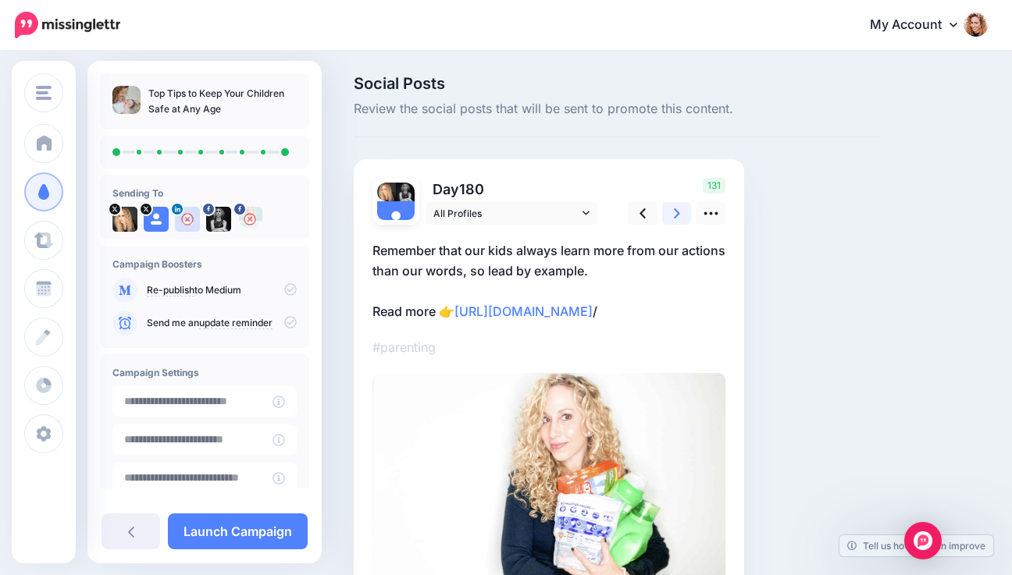
click at [668, 212] on link at bounding box center [677, 213] width 30 height 23
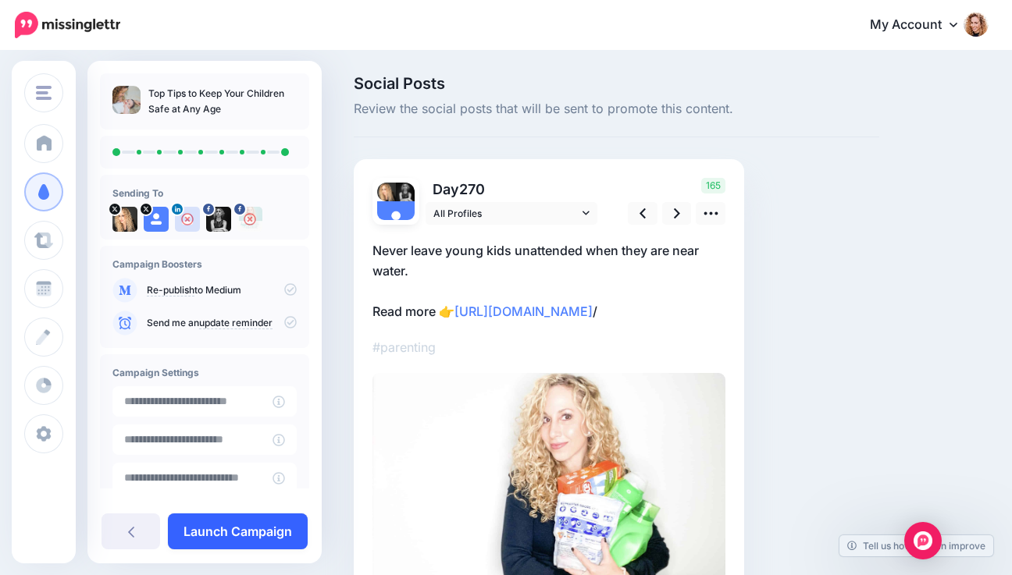
click at [201, 529] on link "Launch Campaign" at bounding box center [238, 532] width 140 height 36
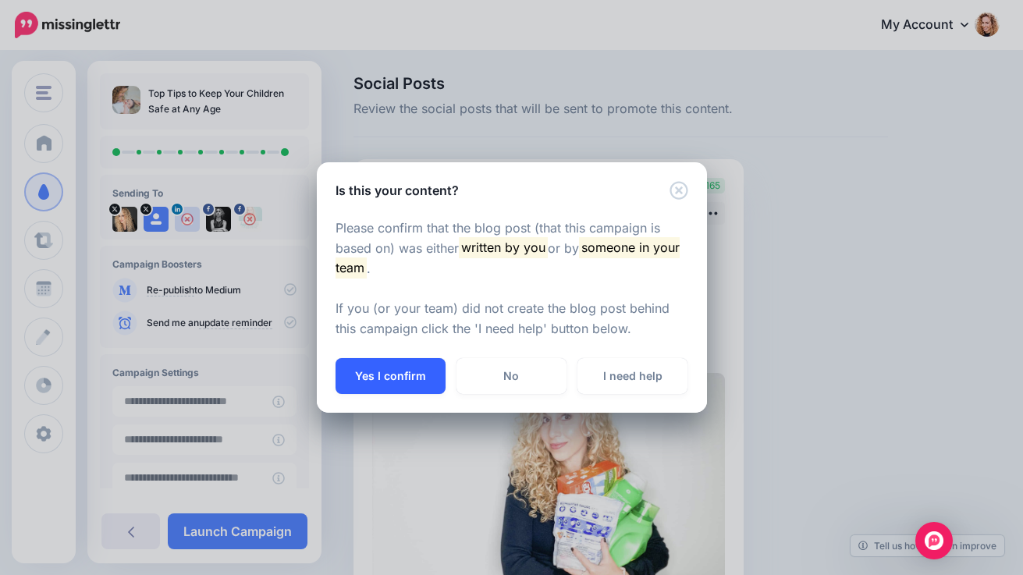
click at [389, 379] on button "Yes I confirm" at bounding box center [391, 376] width 110 height 36
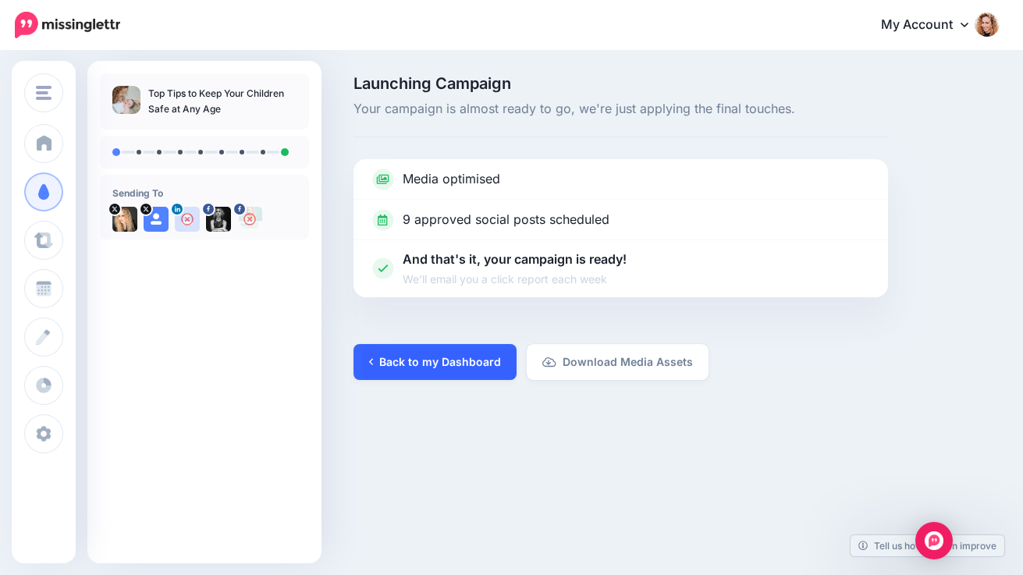
click at [390, 356] on link "Back to my Dashboard" at bounding box center [435, 362] width 163 height 36
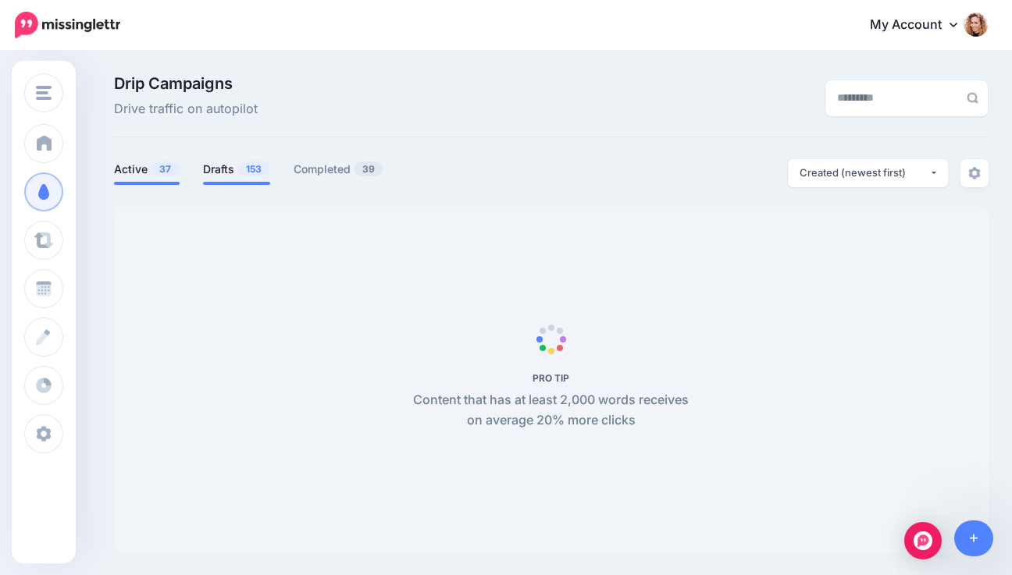
click at [240, 170] on link "Drafts 153" at bounding box center [236, 169] width 67 height 19
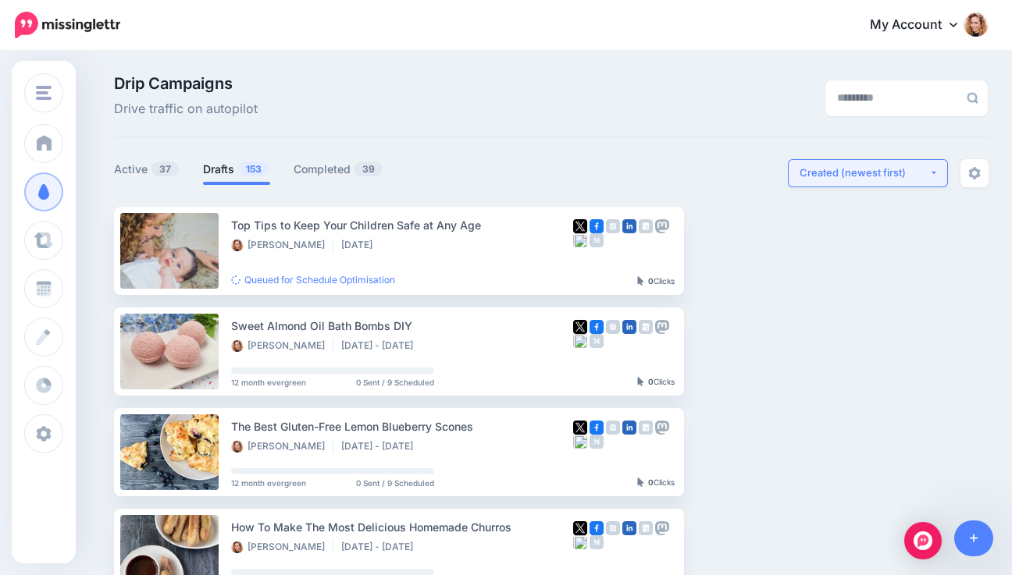
click at [892, 176] on div "Created (newest first)" at bounding box center [864, 173] width 130 height 15
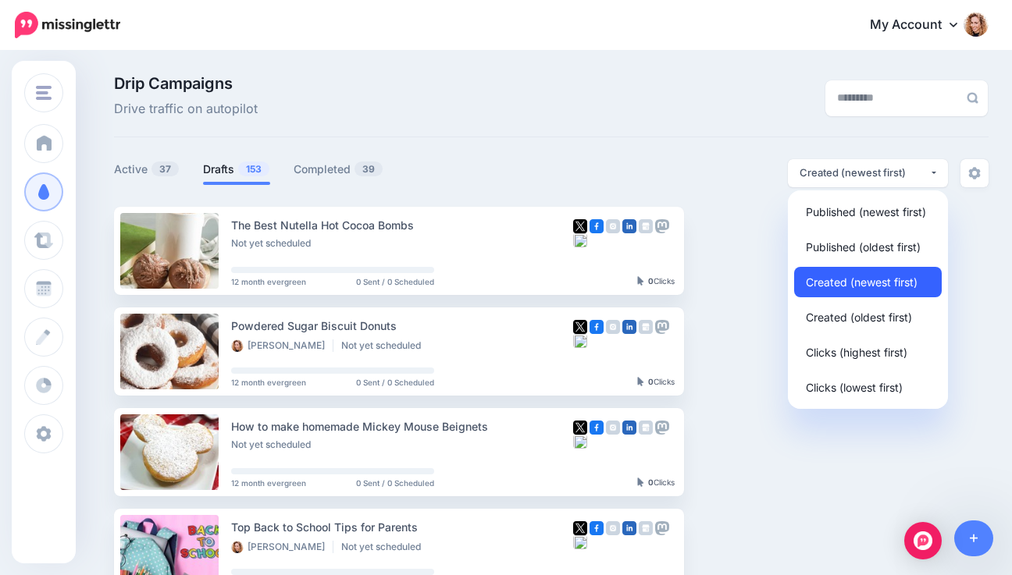
click at [842, 283] on span "Created (newest first)" at bounding box center [862, 281] width 112 height 19
select select "**********"
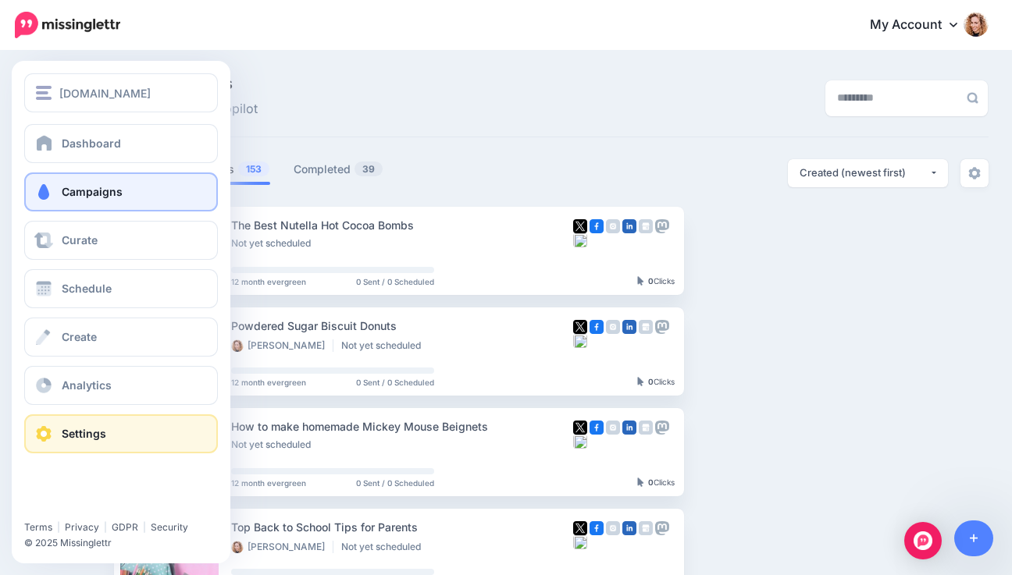
click at [60, 423] on link "Settings" at bounding box center [121, 434] width 194 height 39
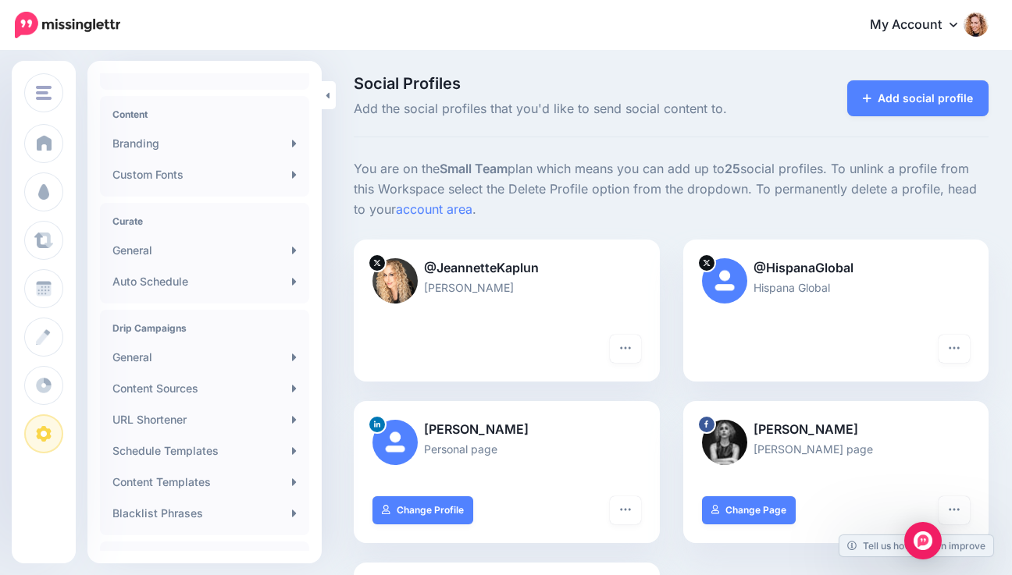
scroll to position [254, 0]
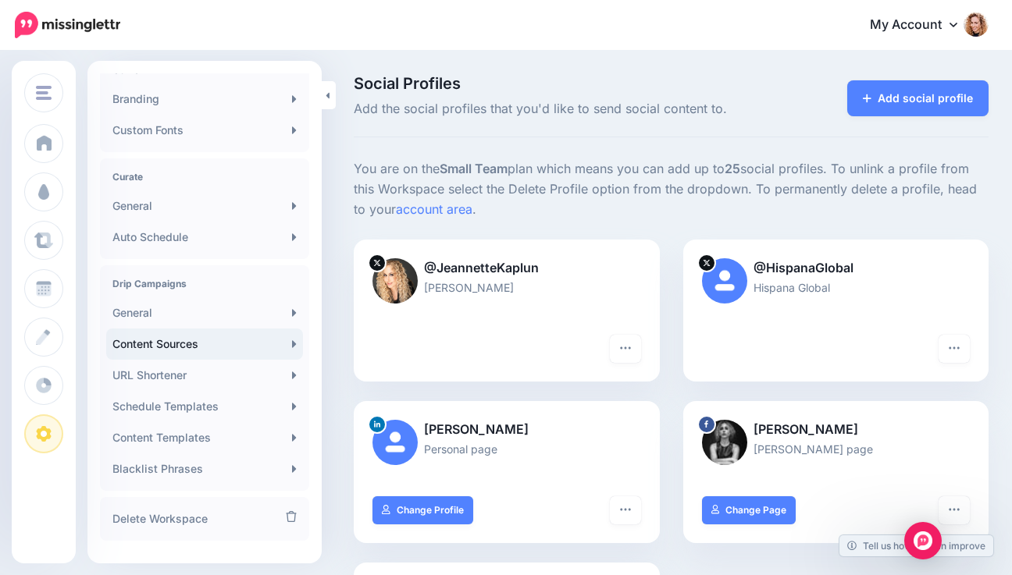
click at [200, 344] on link "Content Sources" at bounding box center [204, 344] width 197 height 31
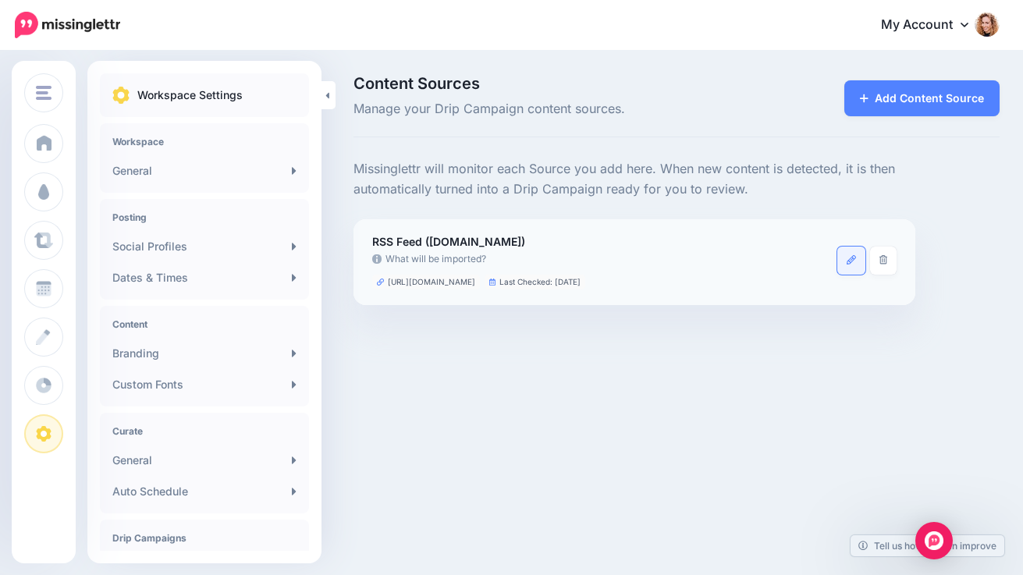
click at [849, 266] on link at bounding box center [852, 261] width 28 height 28
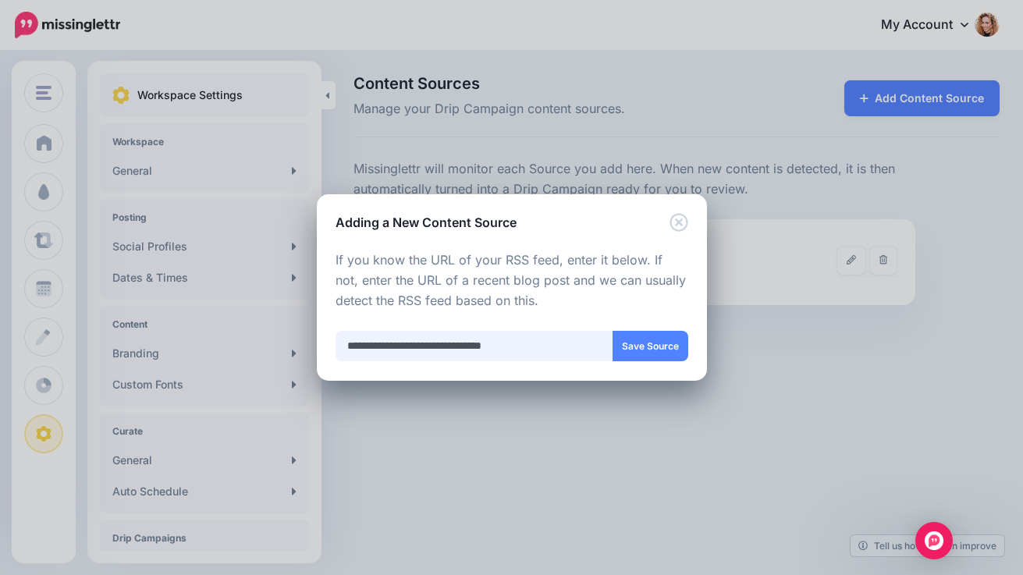
click at [468, 343] on input "**********" at bounding box center [475, 346] width 278 height 30
click at [679, 217] on icon "Close" at bounding box center [679, 222] width 19 height 19
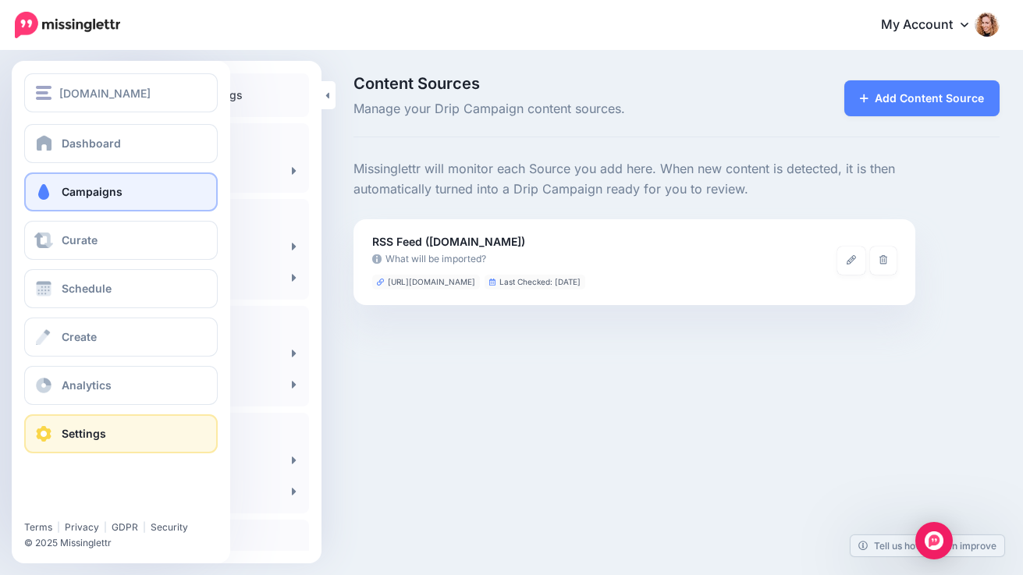
click at [43, 199] on span at bounding box center [44, 192] width 20 height 16
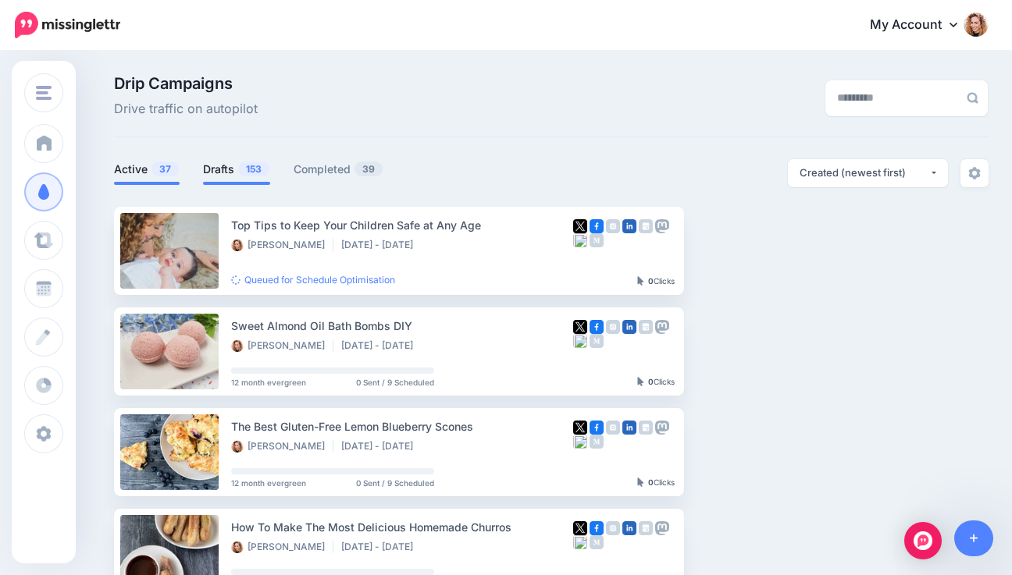
click at [227, 165] on link "Drafts 153" at bounding box center [236, 169] width 67 height 19
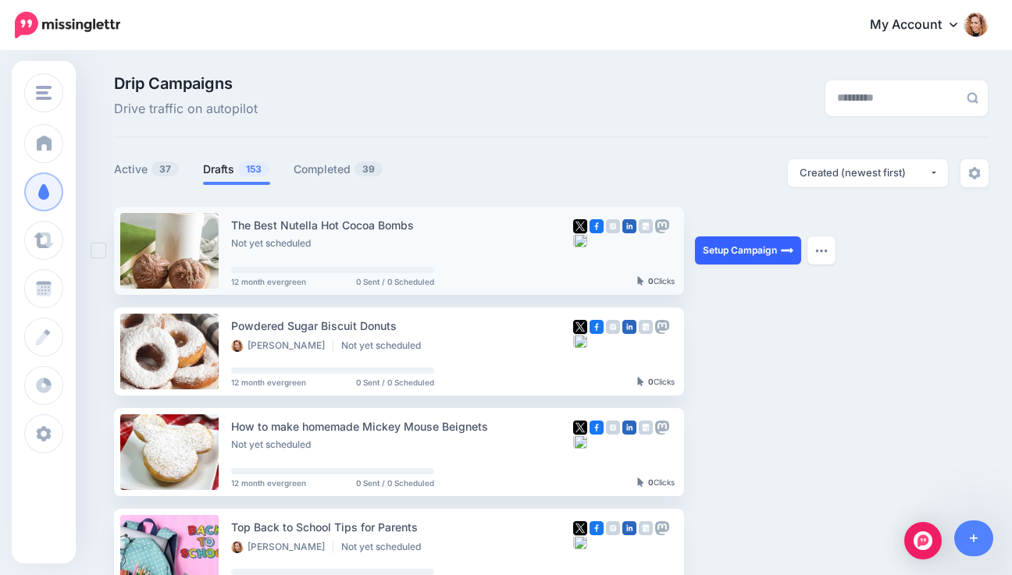
click at [721, 255] on link "Setup Campaign" at bounding box center [748, 251] width 106 height 28
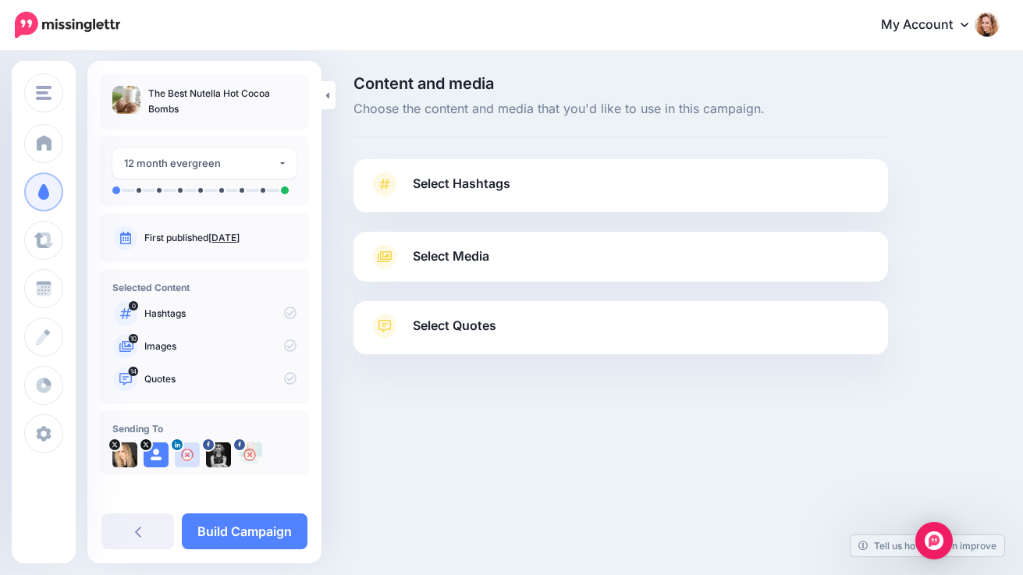
click at [634, 186] on link "Select Hashtags" at bounding box center [621, 192] width 504 height 41
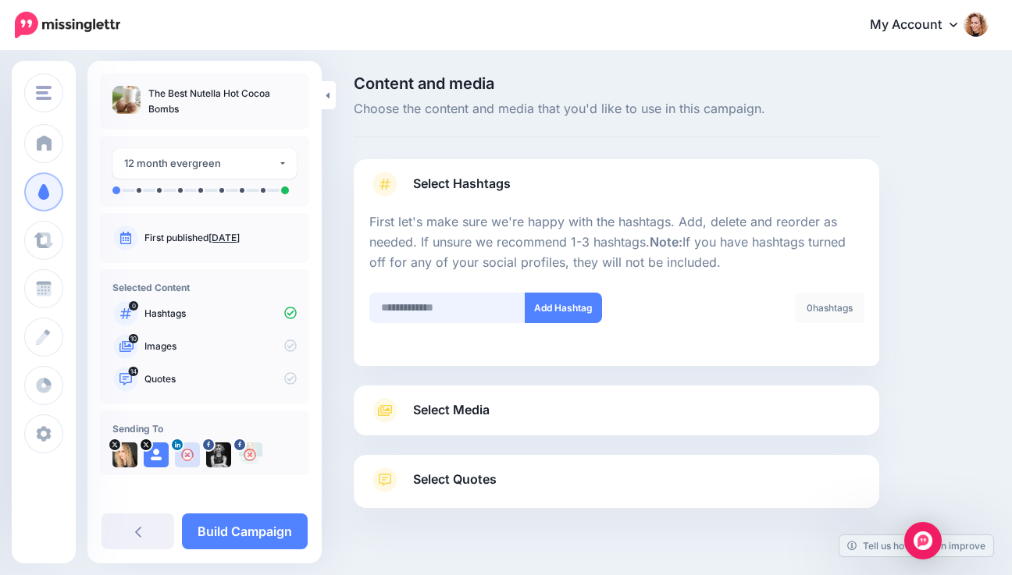
click at [422, 311] on input "text" at bounding box center [447, 308] width 156 height 30
type input "******"
click at [563, 311] on button "Add Hashtag" at bounding box center [563, 308] width 77 height 30
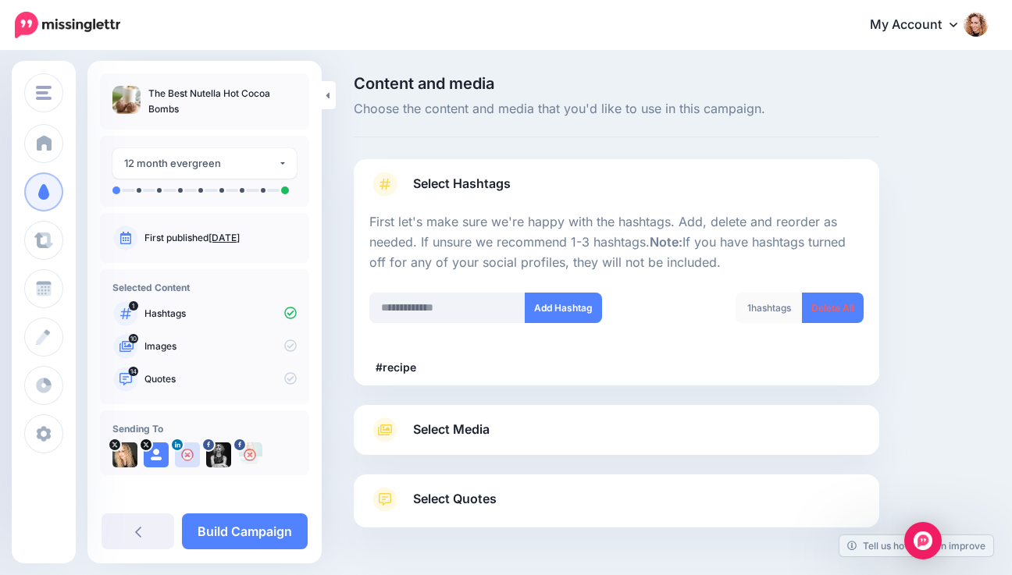
click at [491, 413] on div "Select Media Next, let's make sure we have the best media for this campaign. De…" at bounding box center [616, 430] width 525 height 50
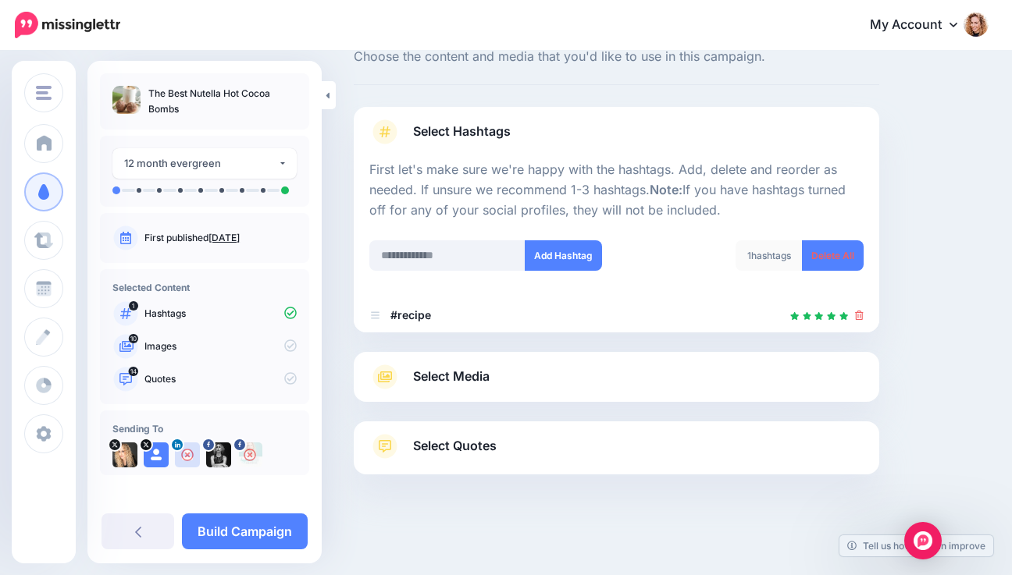
click at [511, 379] on link "Select Media" at bounding box center [616, 377] width 494 height 25
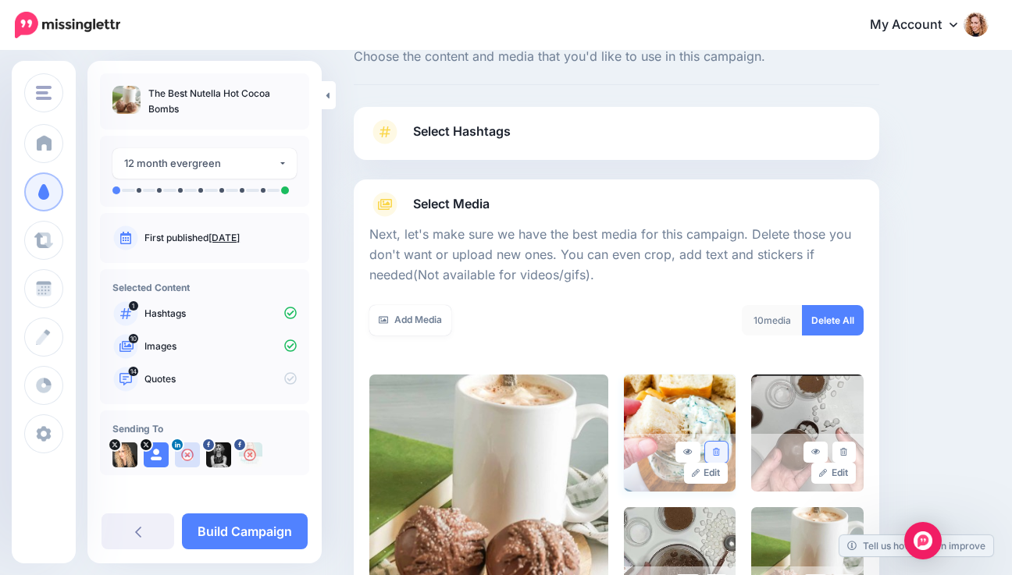
click at [720, 448] on icon at bounding box center [716, 452] width 7 height 9
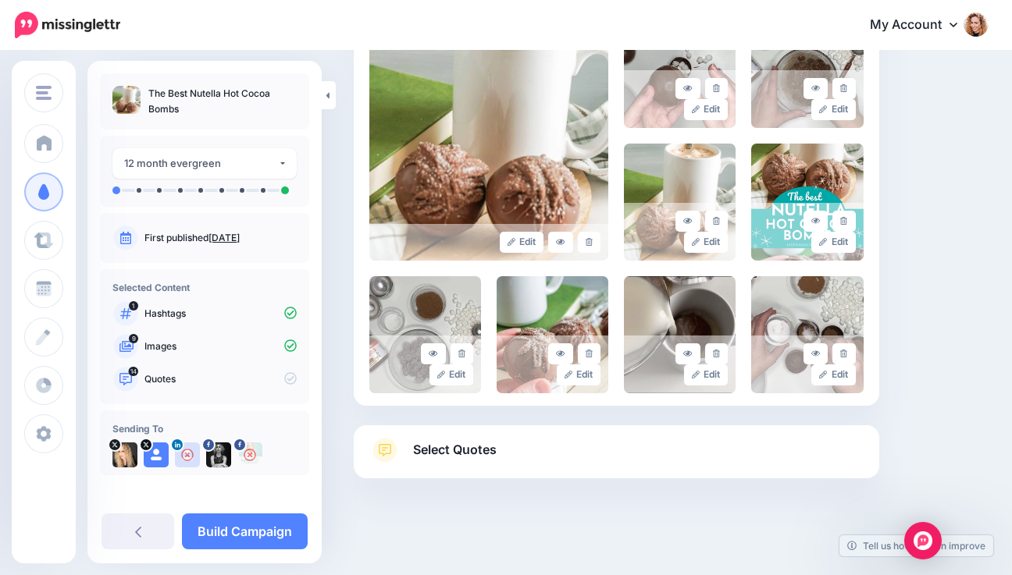
scroll to position [420, 0]
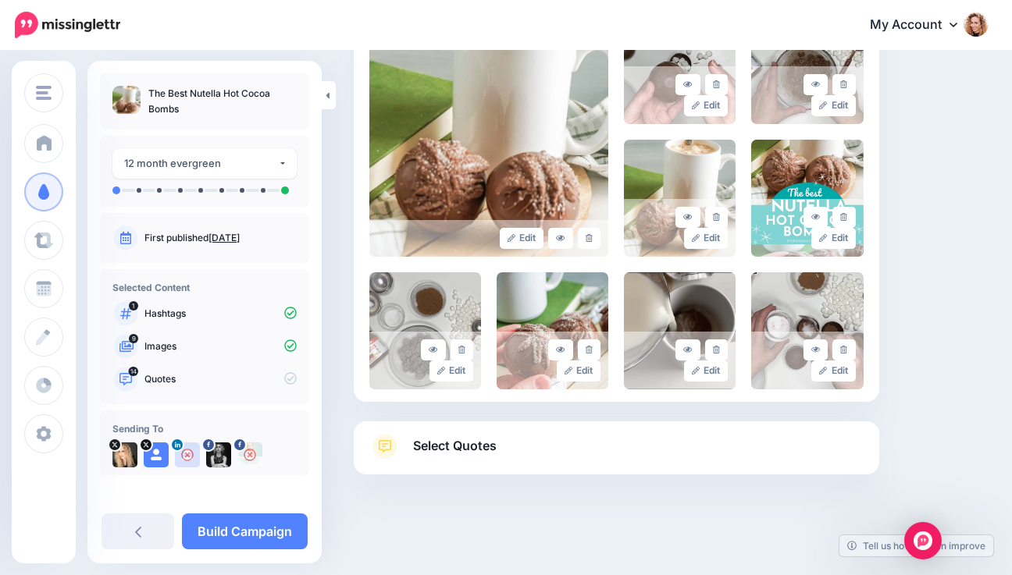
click at [718, 451] on link "Select Quotes" at bounding box center [616, 454] width 494 height 41
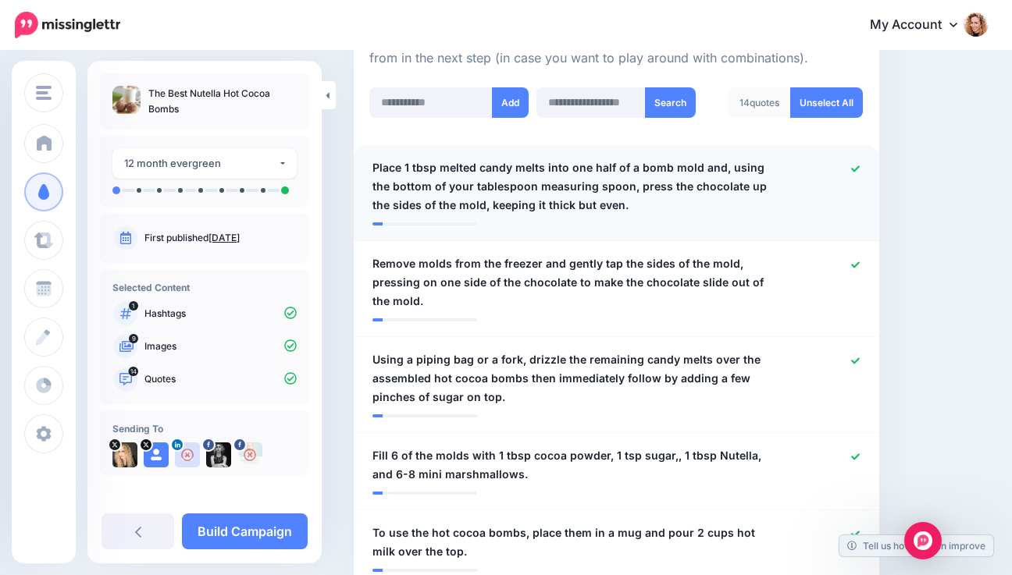
click at [860, 169] on icon at bounding box center [855, 169] width 9 height 6
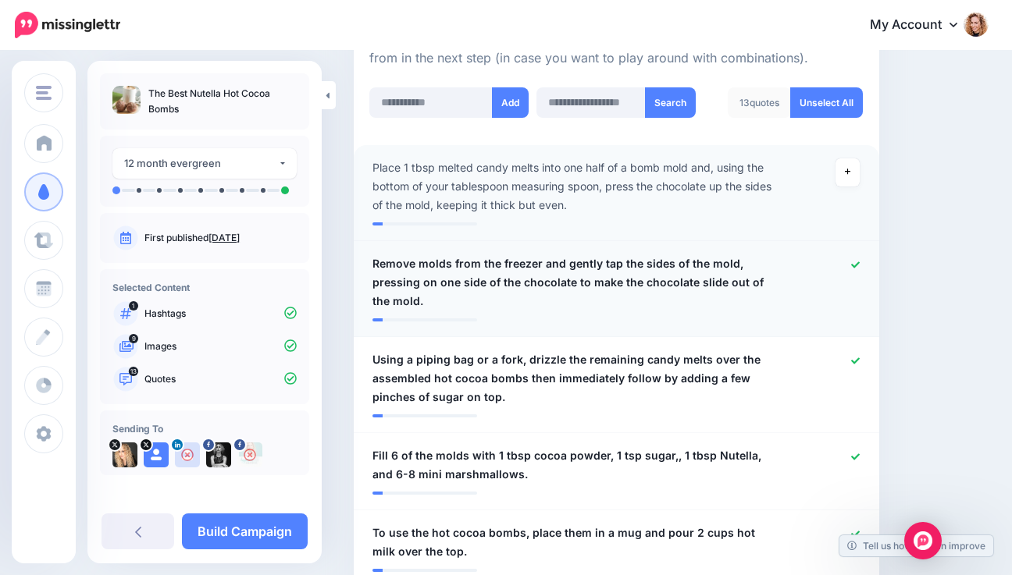
click at [860, 264] on icon at bounding box center [855, 265] width 9 height 9
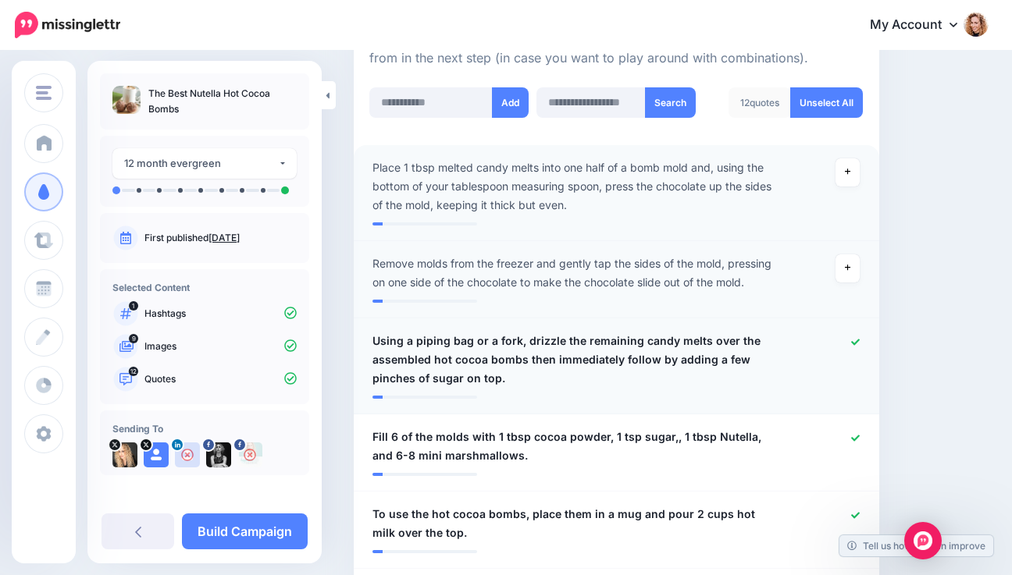
click at [860, 343] on icon at bounding box center [855, 342] width 9 height 6
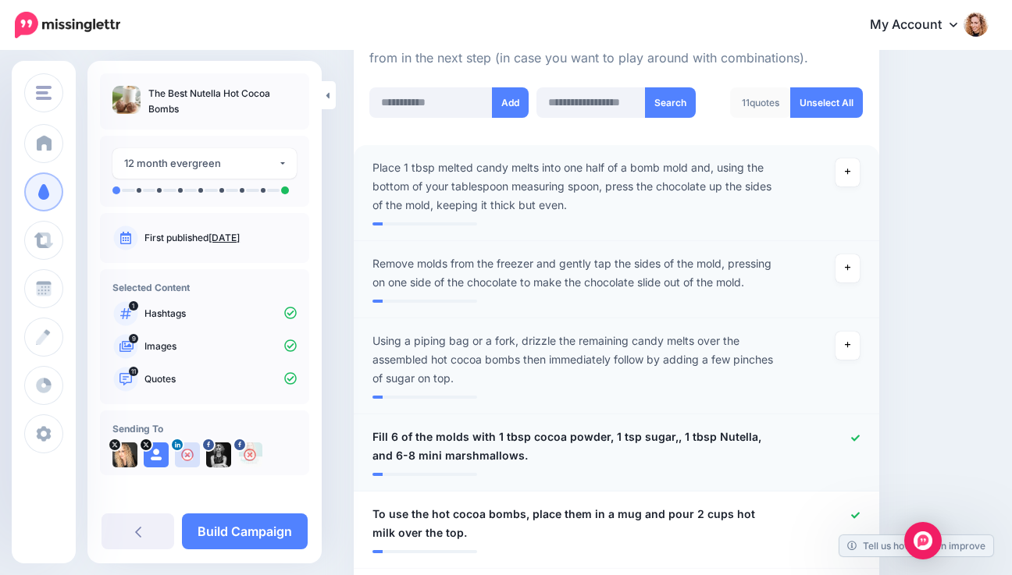
click at [860, 441] on icon at bounding box center [855, 438] width 9 height 9
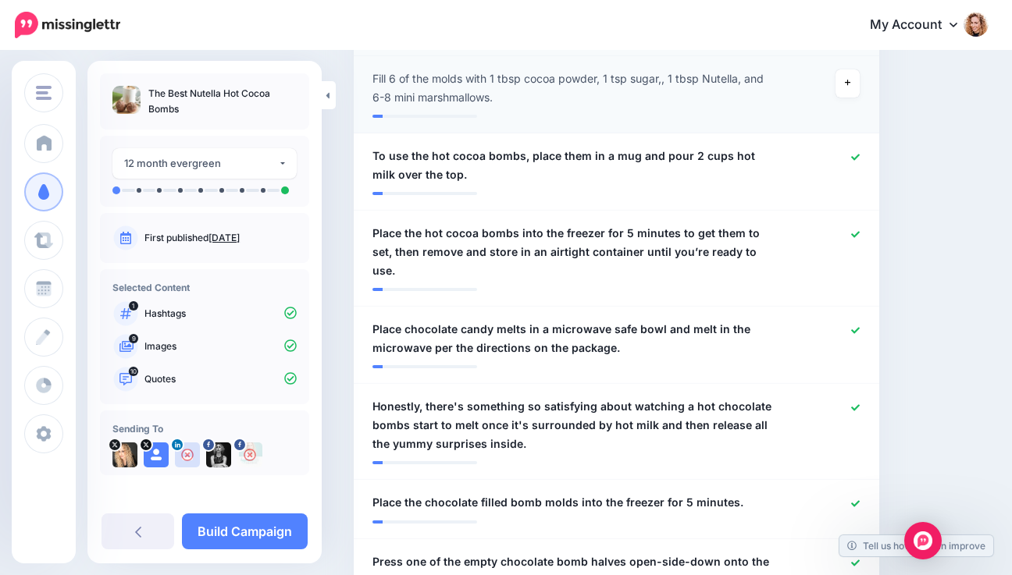
scroll to position [835, 0]
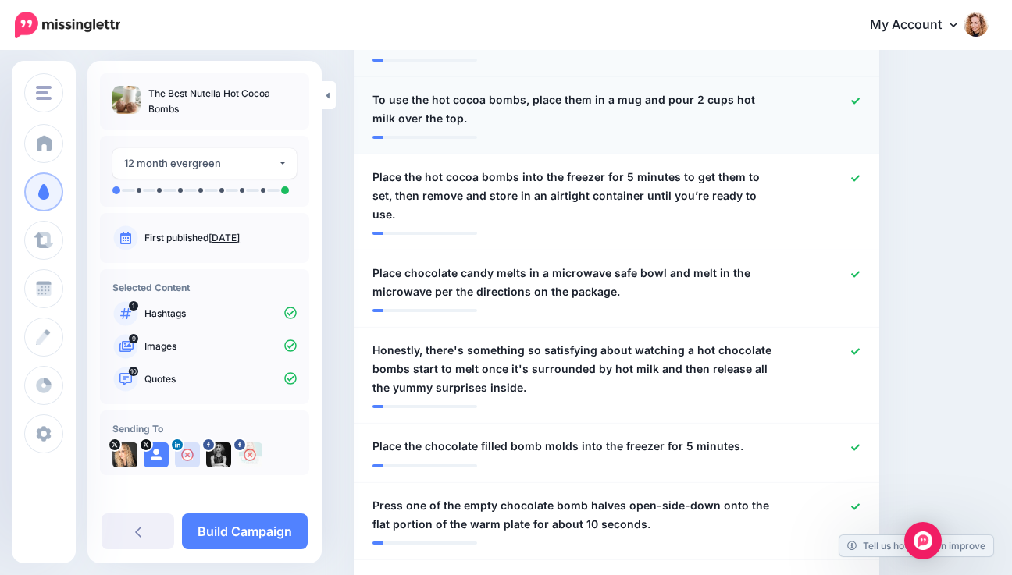
click at [393, 117] on span "To use the hot cocoa bombs, place them in a mug and pour 2 cups hot milk over t…" at bounding box center [573, 109] width 402 height 37
click at [386, 119] on textarea "**********" at bounding box center [577, 109] width 411 height 37
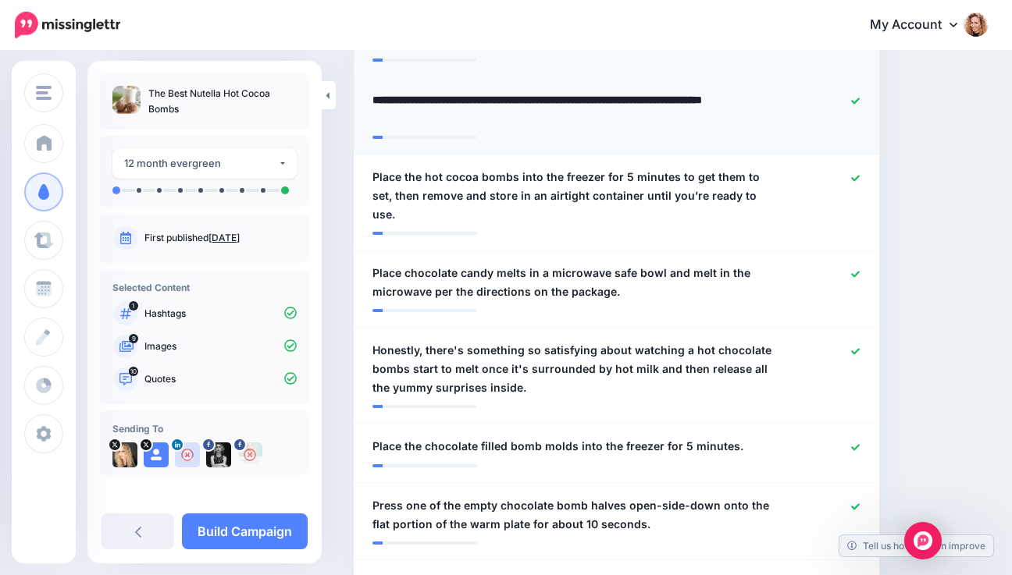
click at [376, 116] on textarea "**********" at bounding box center [577, 109] width 411 height 37
type textarea "**********"
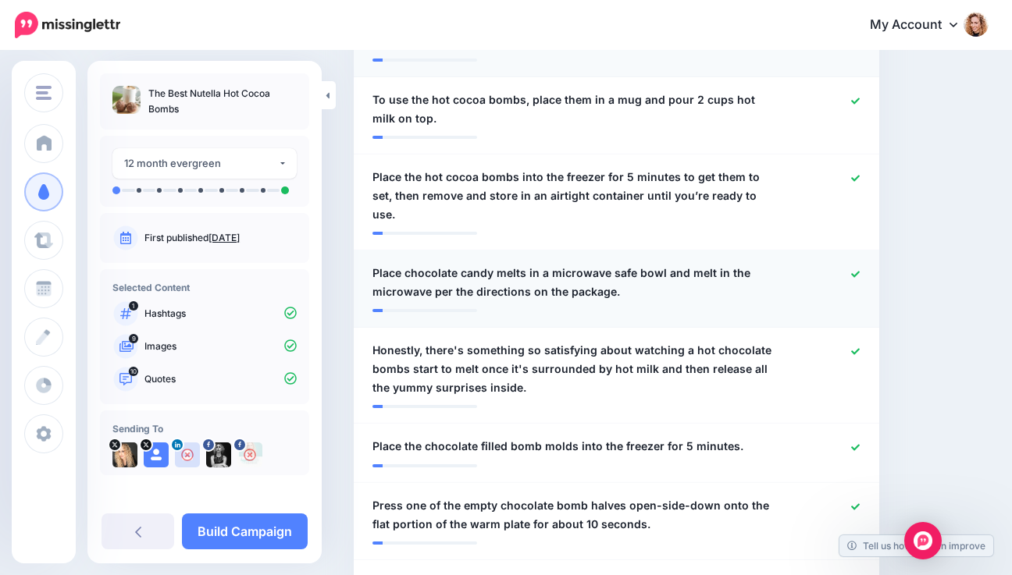
click at [860, 270] on icon at bounding box center [855, 274] width 9 height 9
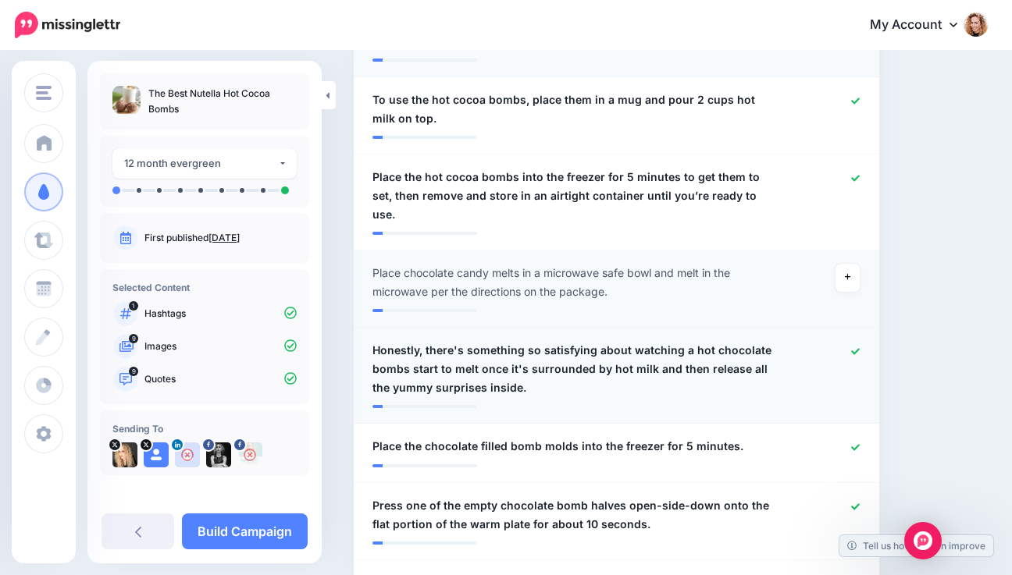
click at [680, 341] on span "Honestly, there's something so satisfying about watching a hot chocolate bombs …" at bounding box center [573, 369] width 402 height 56
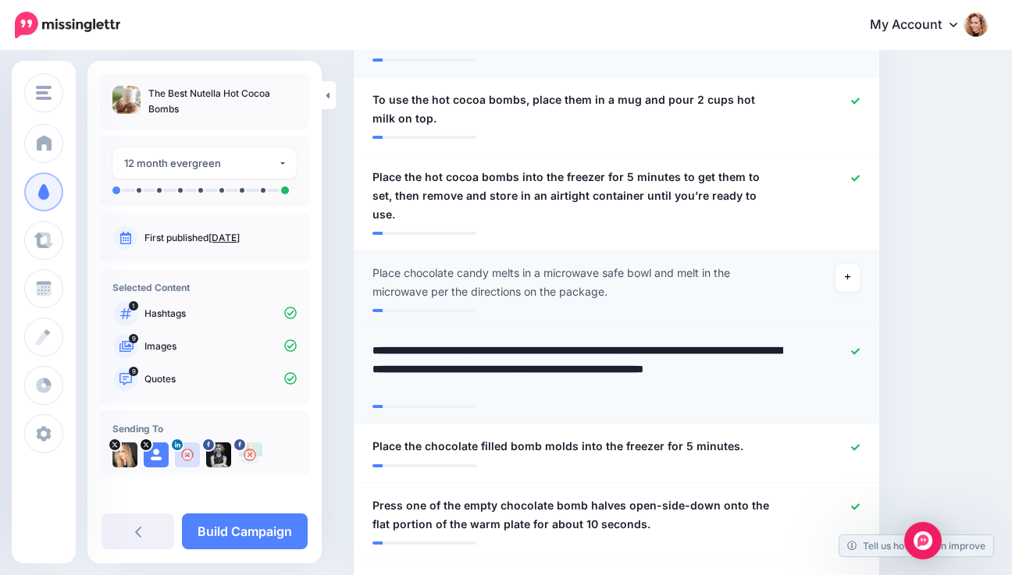
click at [685, 341] on textarea "**********" at bounding box center [577, 369] width 411 height 56
click at [410, 352] on textarea "**********" at bounding box center [577, 369] width 411 height 56
type textarea "**********"
click at [860, 444] on icon at bounding box center [855, 447] width 9 height 6
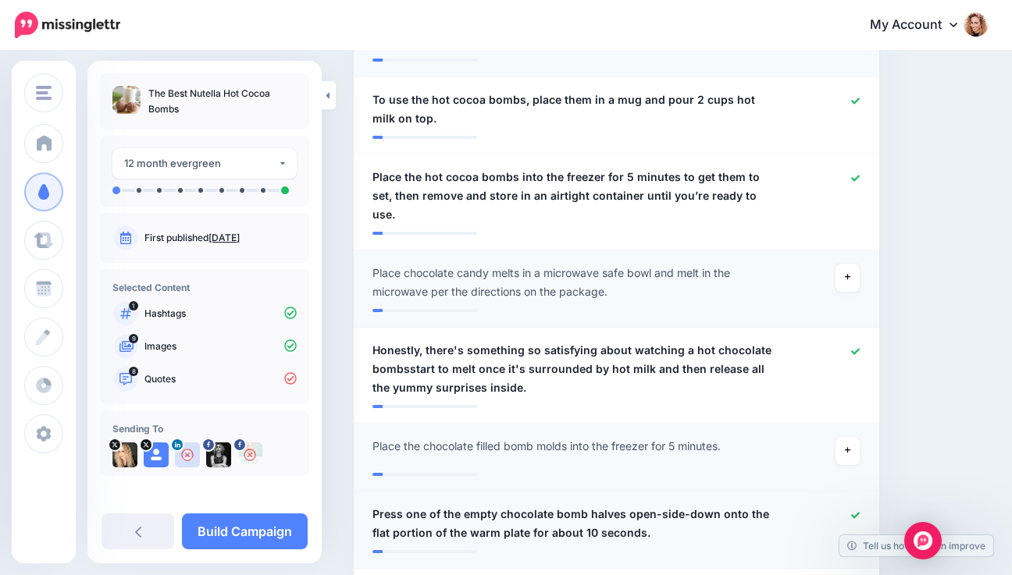
click at [860, 510] on link at bounding box center [855, 515] width 9 height 11
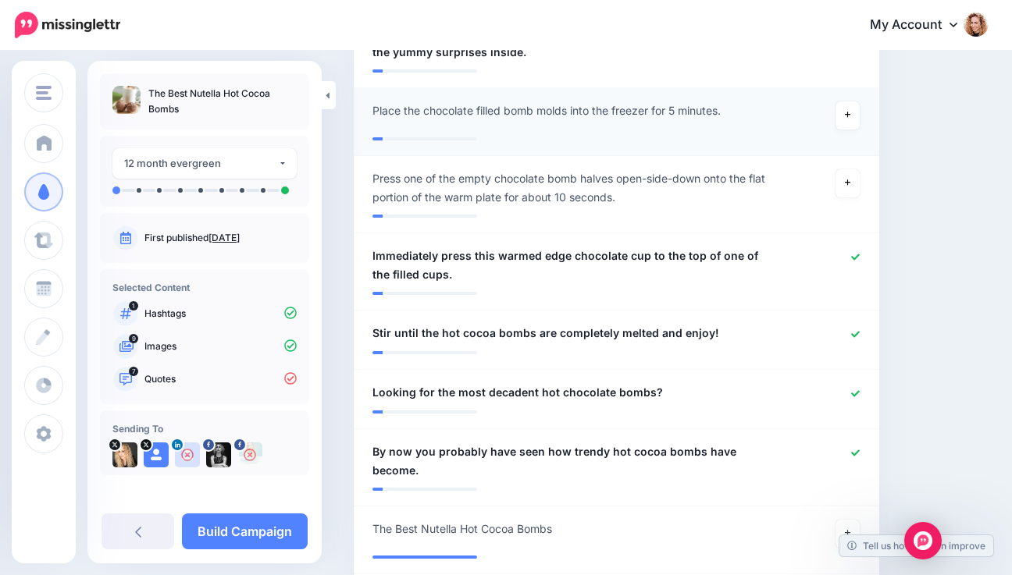
scroll to position [1166, 0]
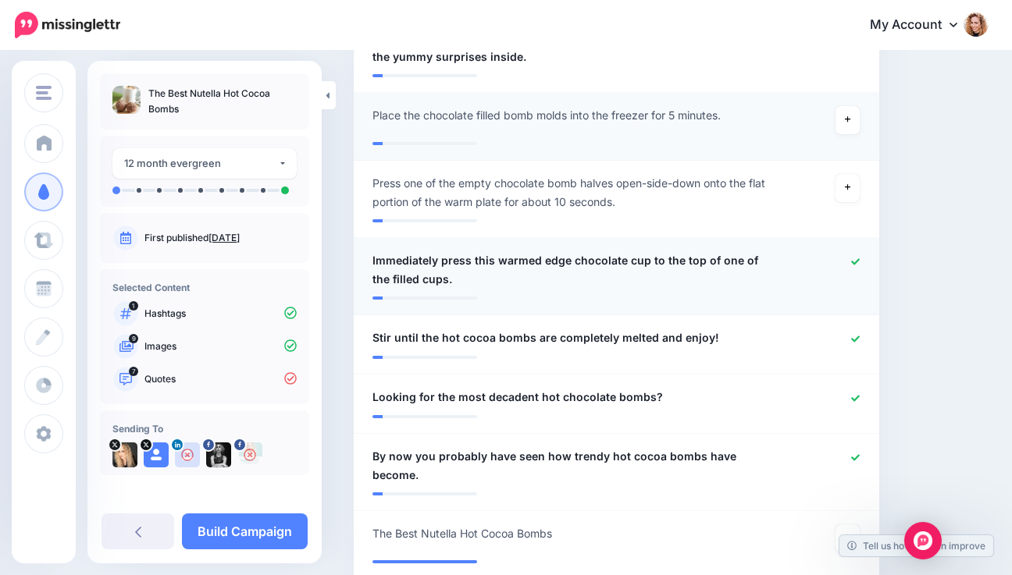
click at [860, 258] on icon at bounding box center [855, 261] width 9 height 6
click at [860, 454] on icon at bounding box center [855, 458] width 9 height 9
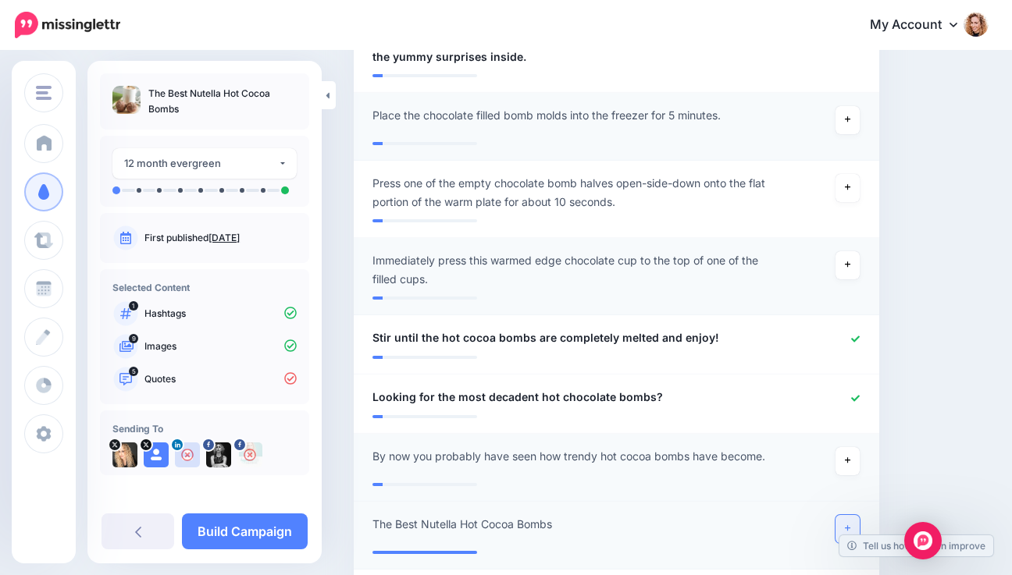
click at [860, 515] on link at bounding box center [847, 529] width 25 height 28
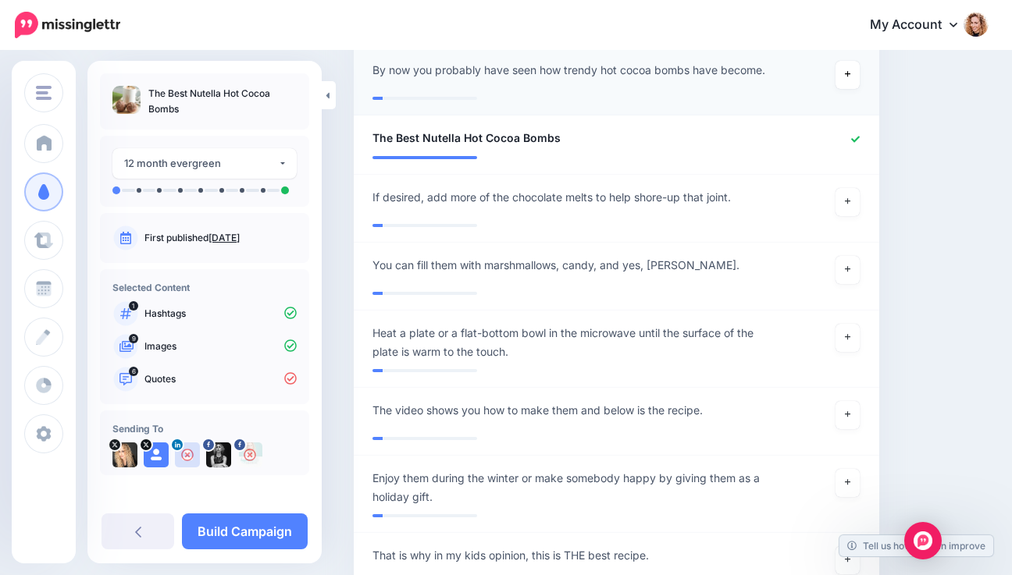
scroll to position [1554, 0]
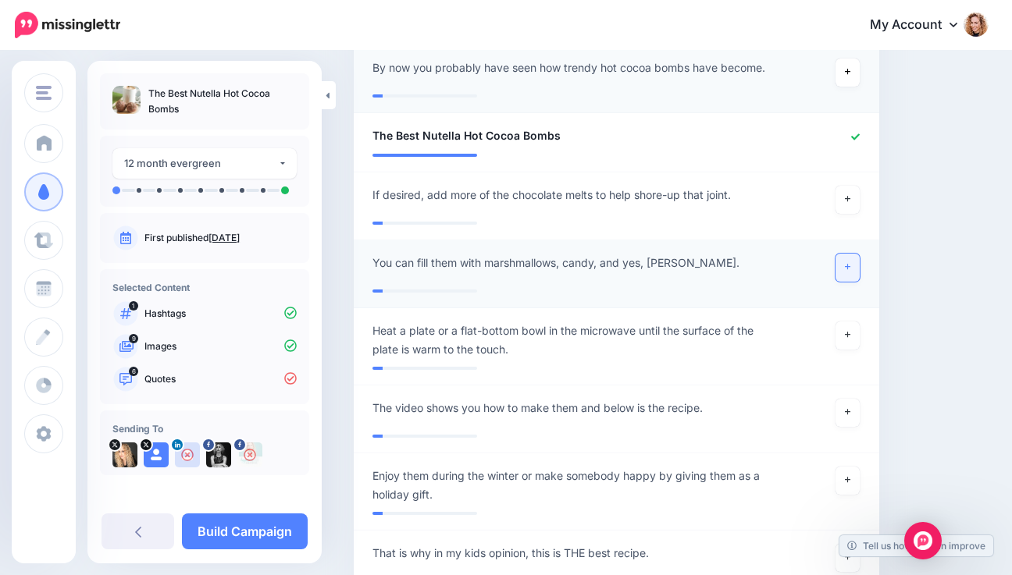
click at [853, 254] on link at bounding box center [847, 268] width 25 height 28
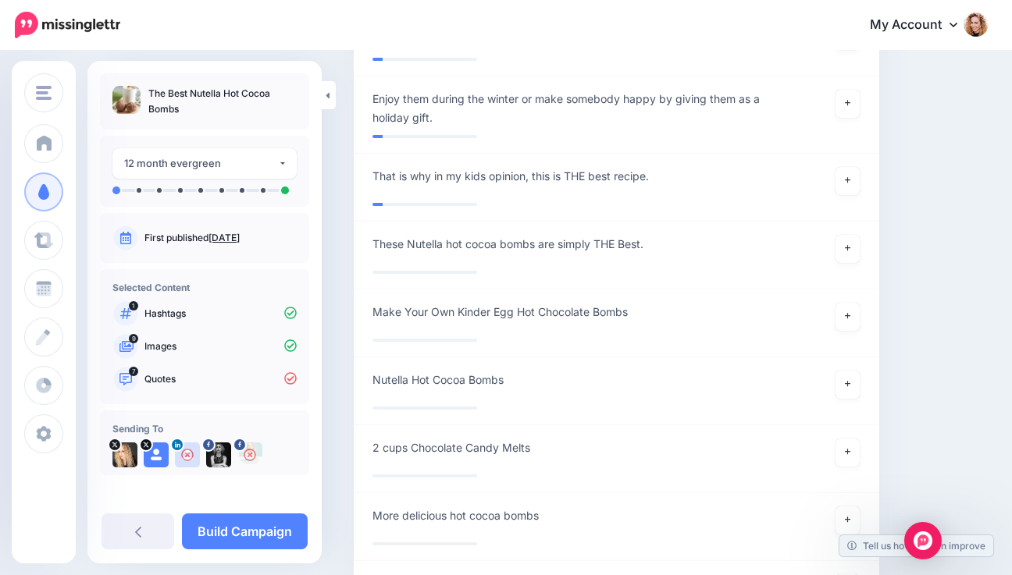
scroll to position [1937, 0]
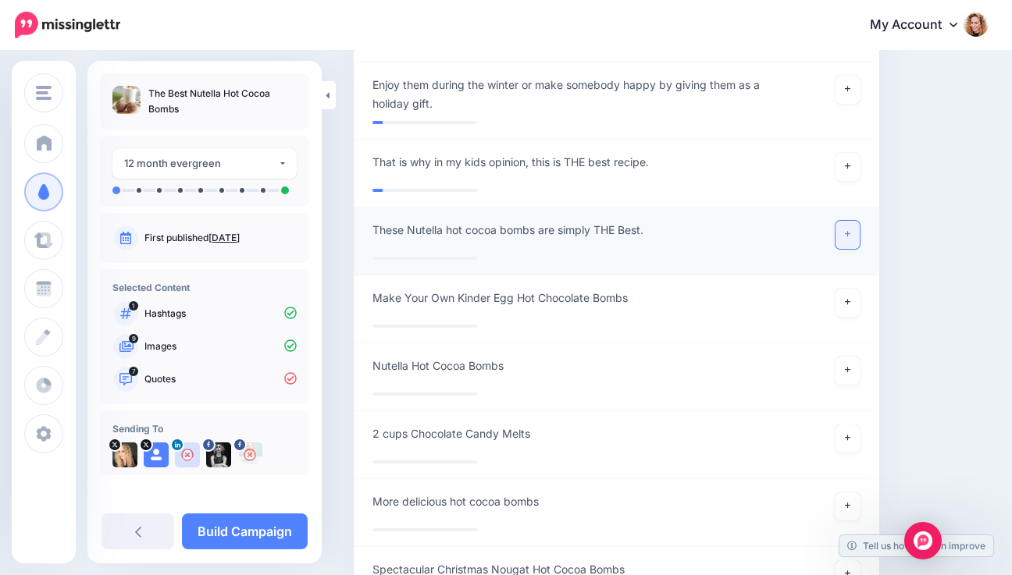
click at [851, 230] on icon at bounding box center [848, 234] width 6 height 9
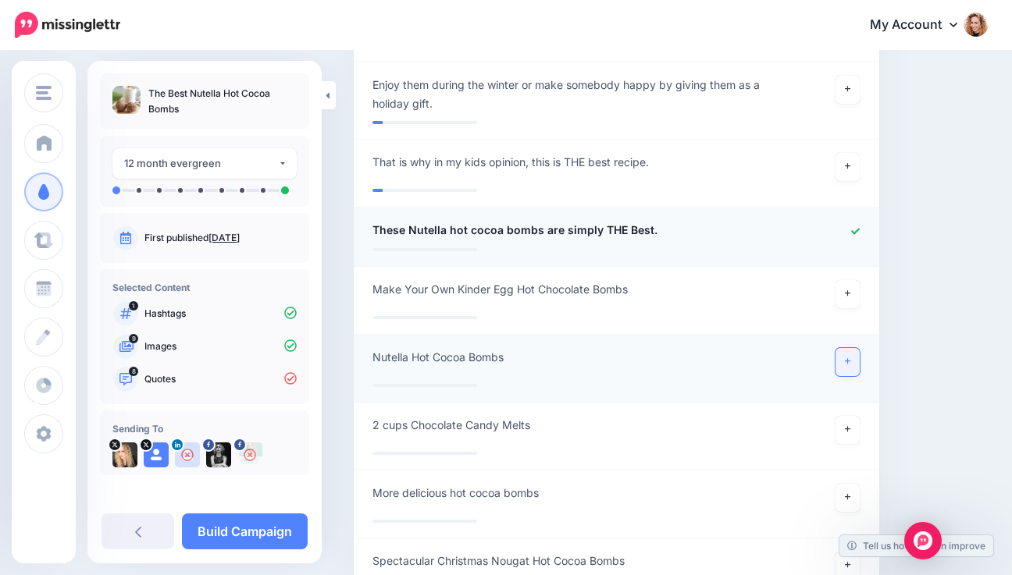
click at [851, 359] on icon at bounding box center [848, 362] width 6 height 6
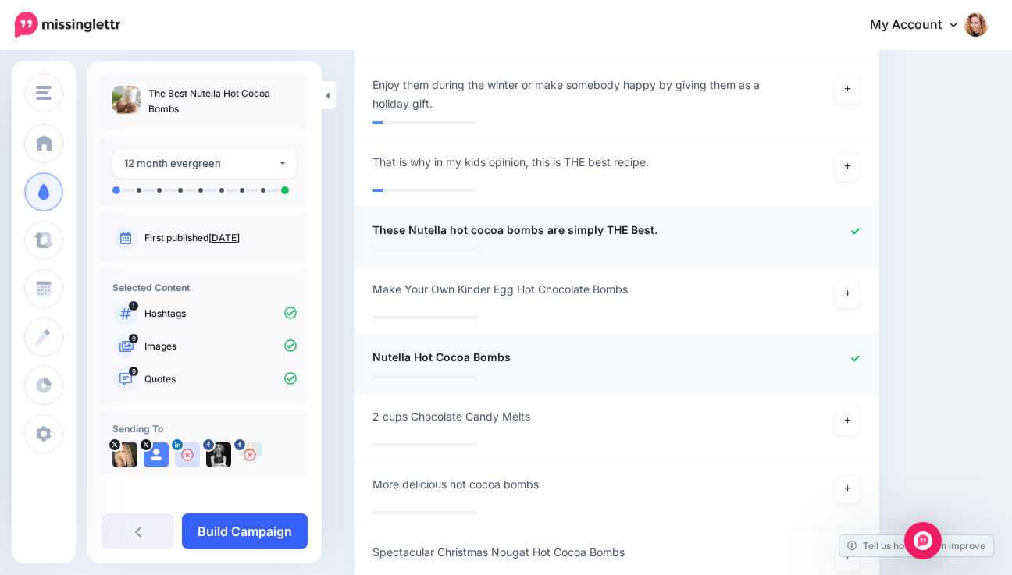
click at [212, 532] on link "Build Campaign" at bounding box center [245, 532] width 126 height 36
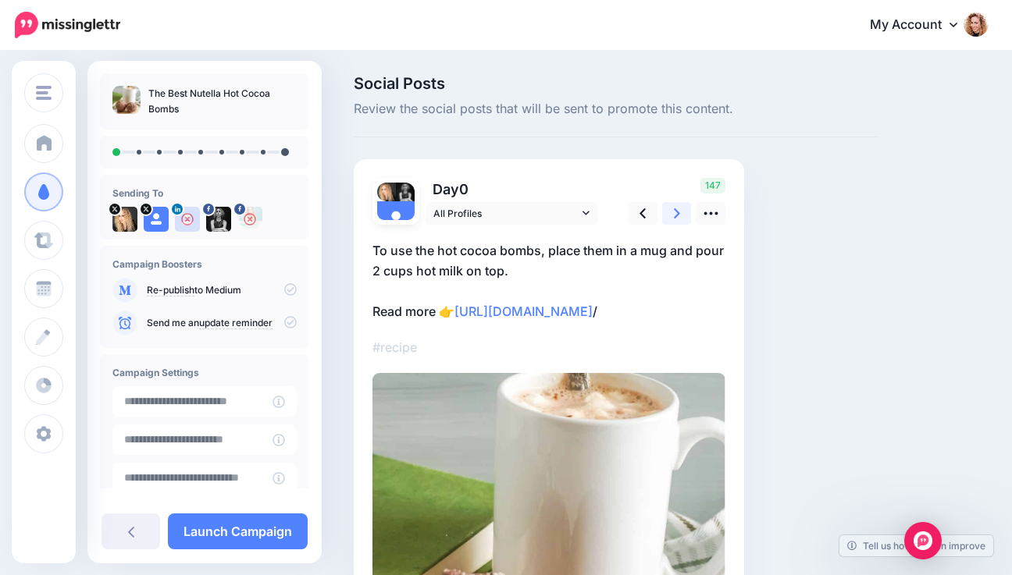
click at [672, 218] on link at bounding box center [677, 213] width 30 height 23
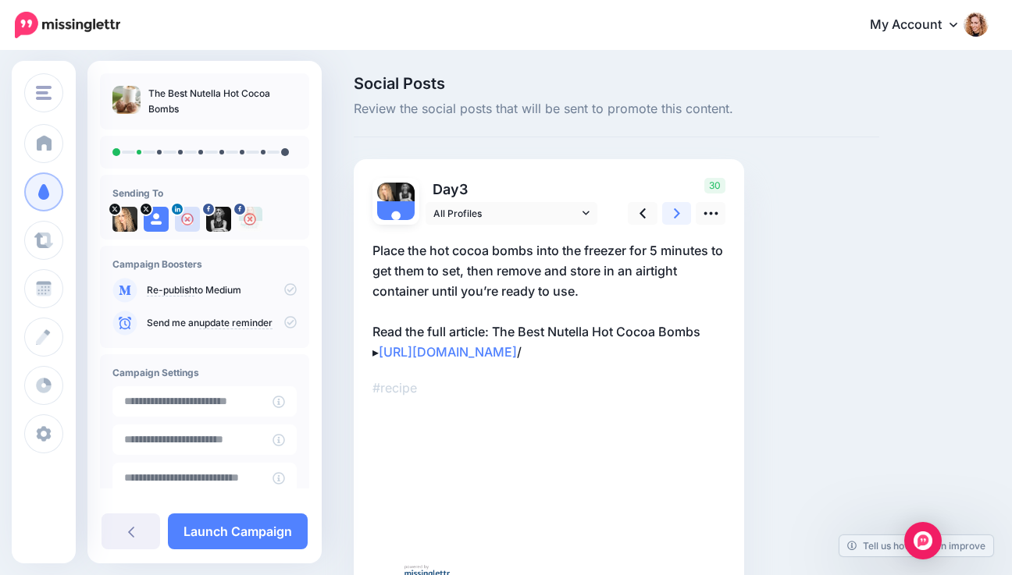
click at [672, 218] on link at bounding box center [677, 213] width 30 height 23
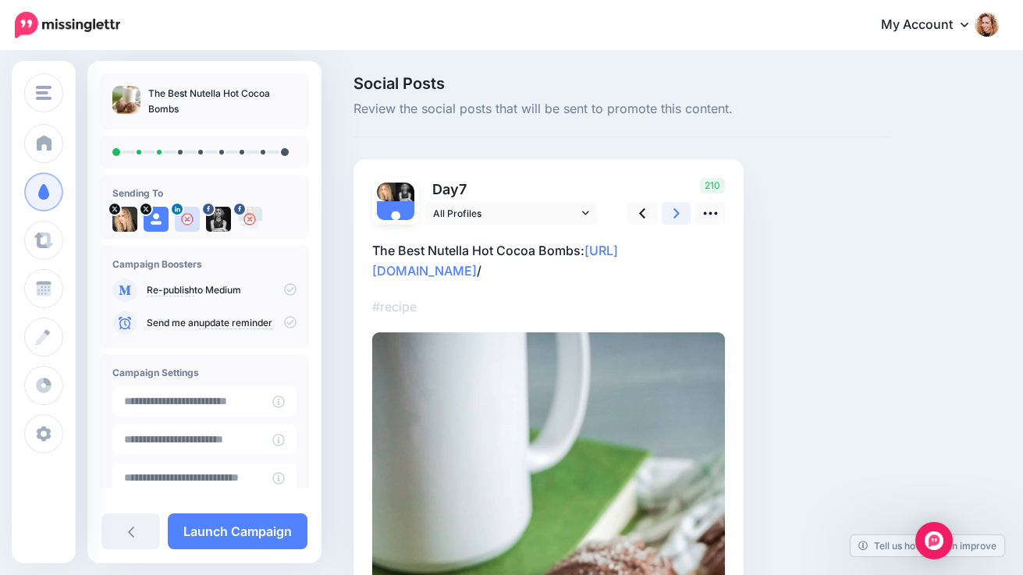
click at [672, 218] on link at bounding box center [677, 213] width 30 height 23
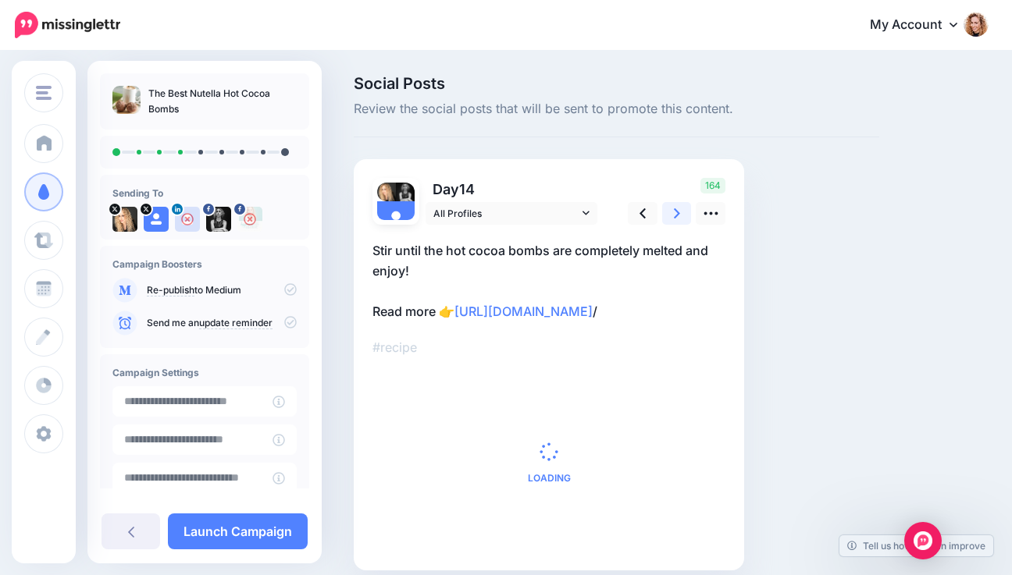
click at [672, 218] on link at bounding box center [677, 213] width 30 height 23
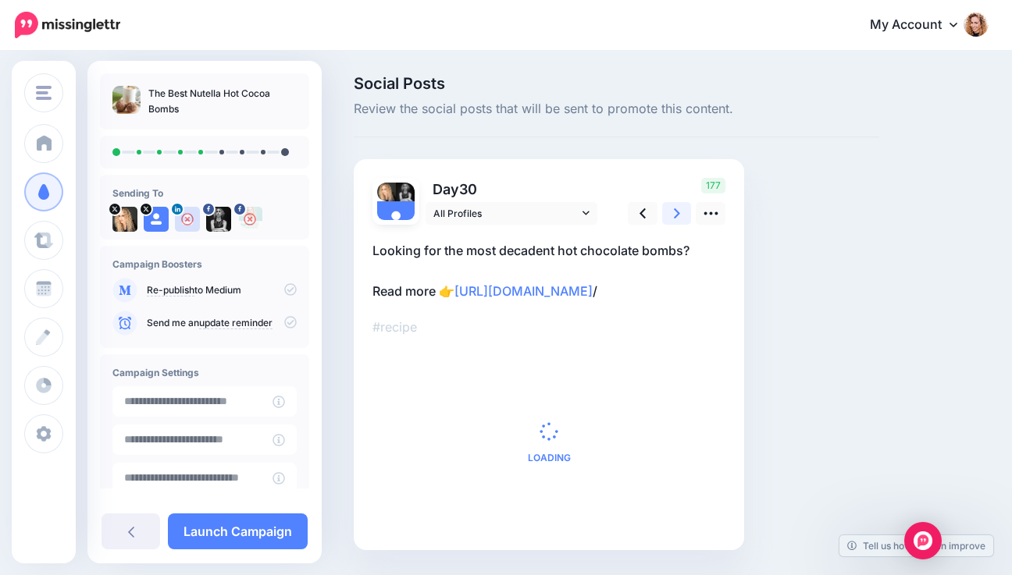
click at [672, 218] on link at bounding box center [677, 213] width 30 height 23
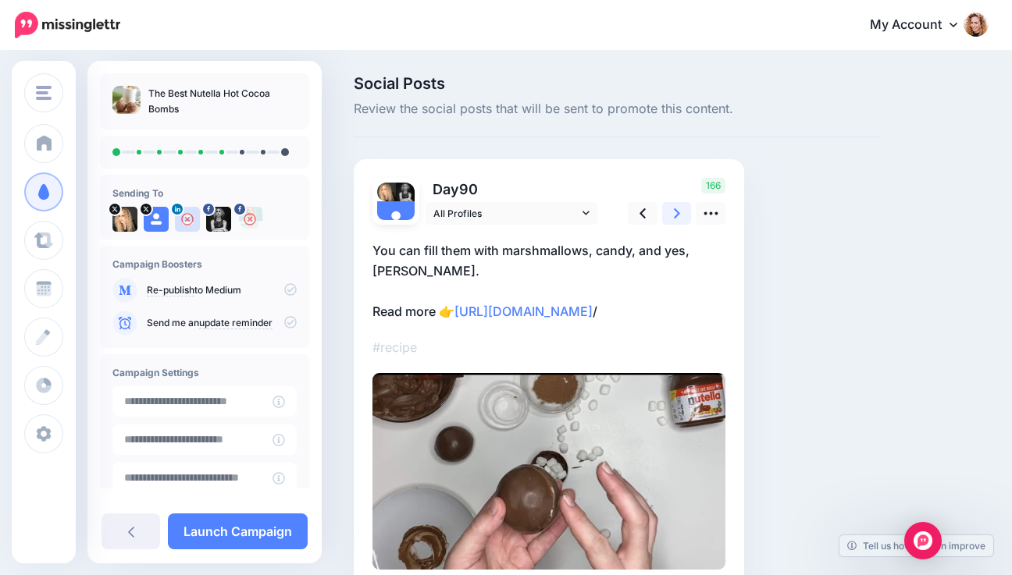
click at [672, 218] on link at bounding box center [677, 213] width 30 height 23
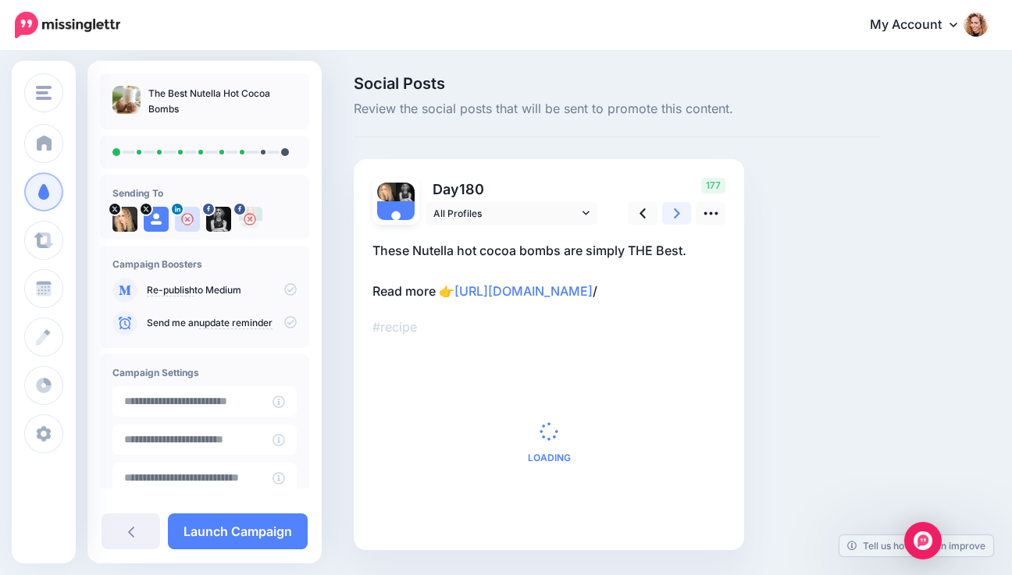
click at [672, 218] on link at bounding box center [677, 213] width 30 height 23
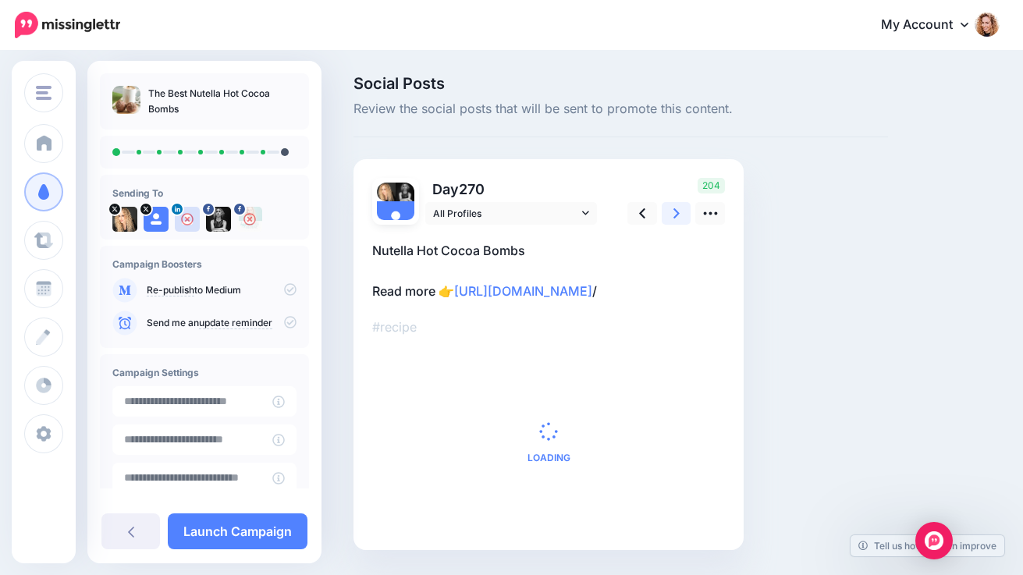
click at [672, 218] on link at bounding box center [677, 213] width 30 height 23
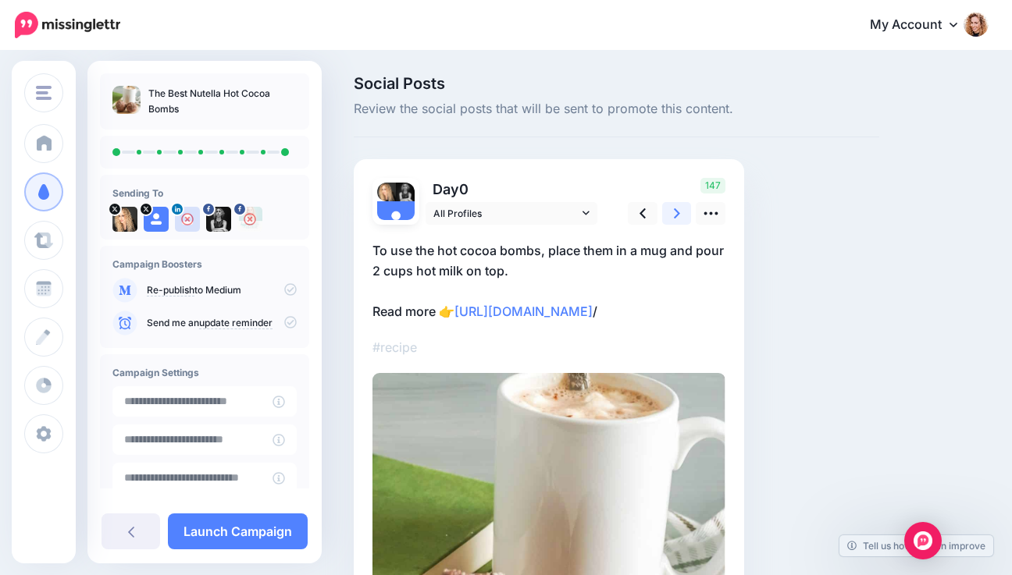
click at [672, 218] on link at bounding box center [677, 213] width 30 height 23
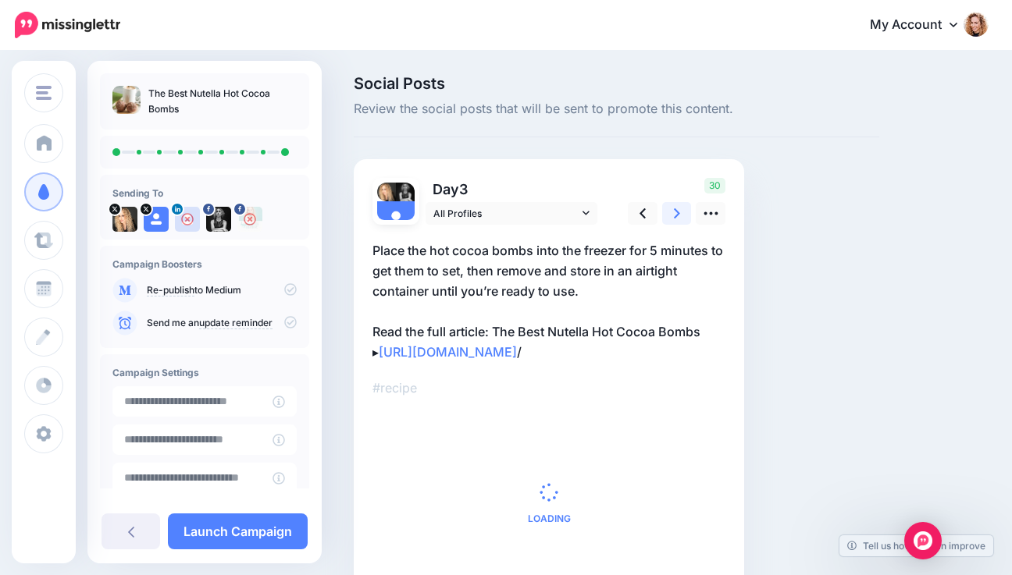
click at [672, 218] on link at bounding box center [677, 213] width 30 height 23
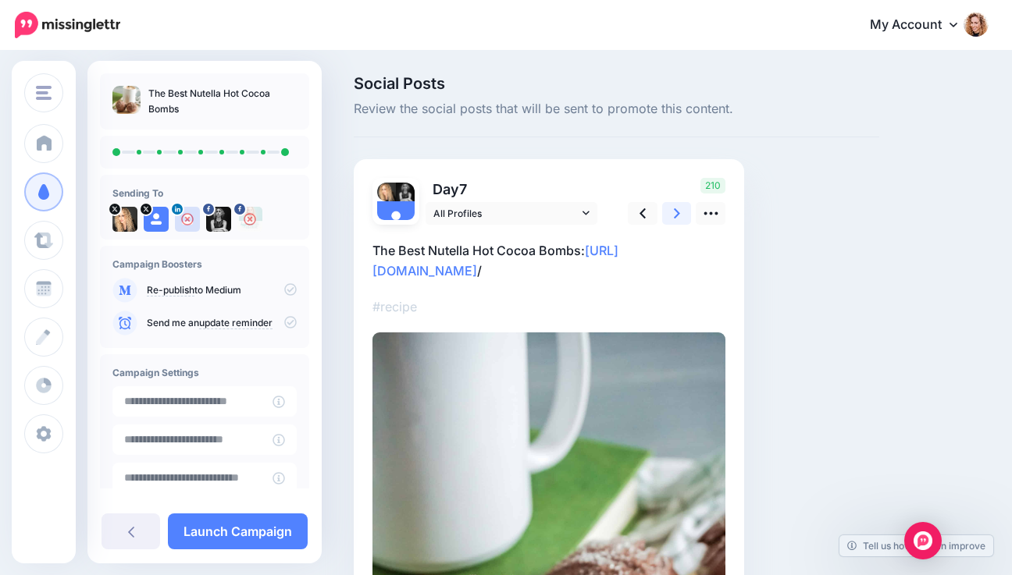
click at [672, 218] on link at bounding box center [677, 213] width 30 height 23
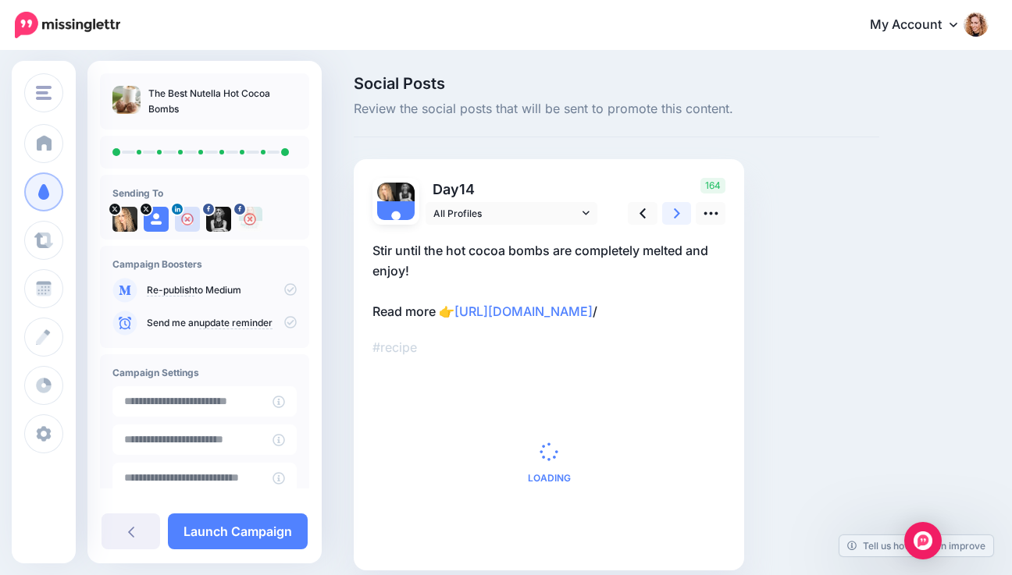
click at [672, 218] on link at bounding box center [677, 213] width 30 height 23
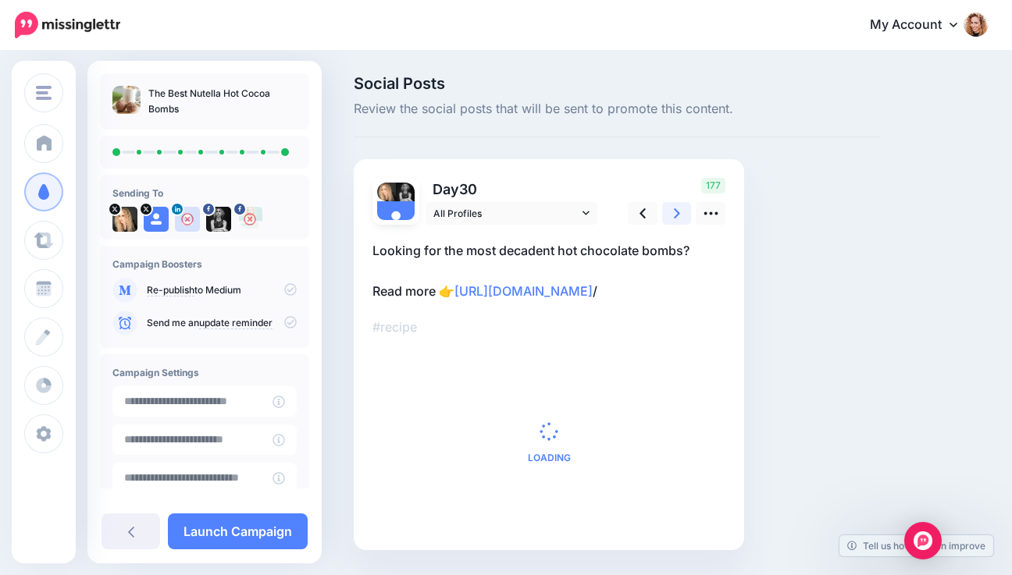
click at [672, 218] on link at bounding box center [677, 213] width 30 height 23
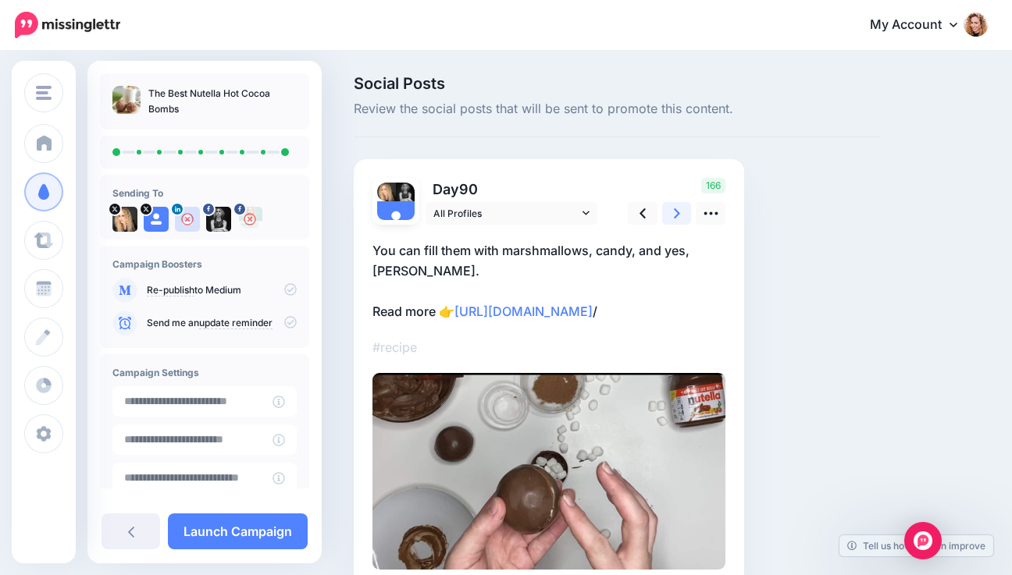
click at [672, 218] on link at bounding box center [677, 213] width 30 height 23
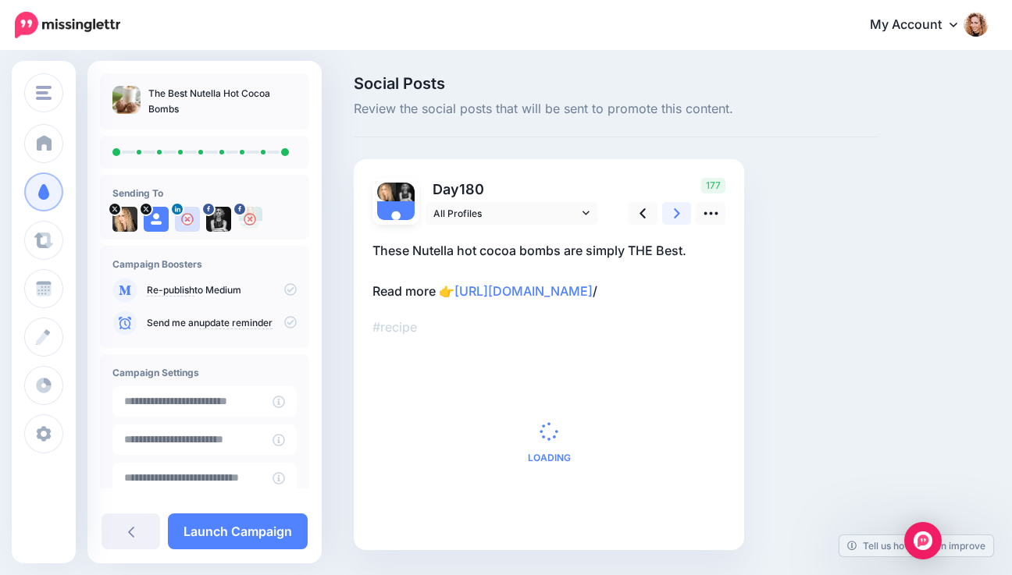
click at [672, 218] on link at bounding box center [677, 213] width 30 height 23
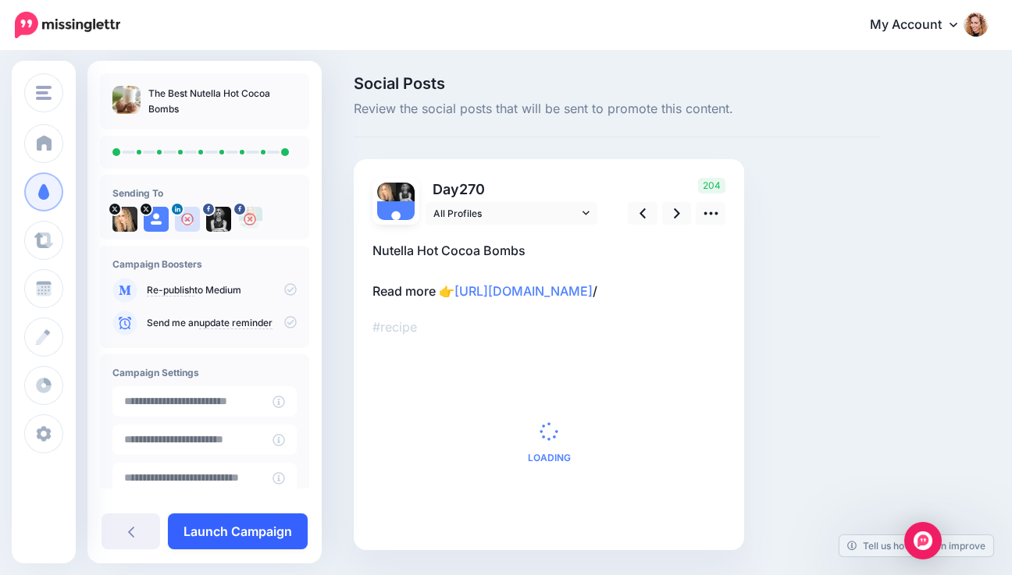
click at [222, 534] on link "Launch Campaign" at bounding box center [238, 532] width 140 height 36
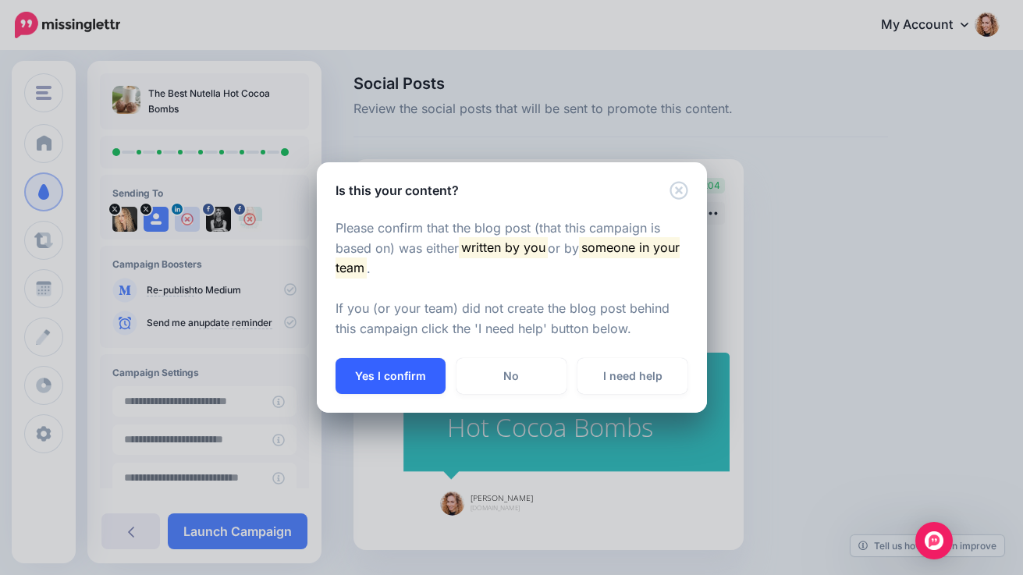
click at [379, 383] on button "Yes I confirm" at bounding box center [391, 376] width 110 height 36
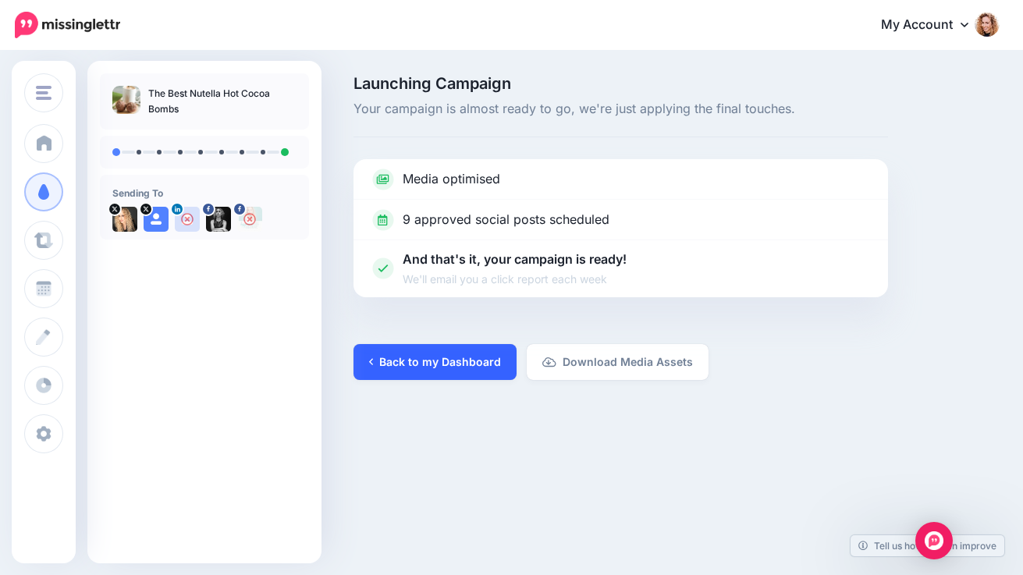
click at [438, 366] on link "Back to my Dashboard" at bounding box center [435, 362] width 163 height 36
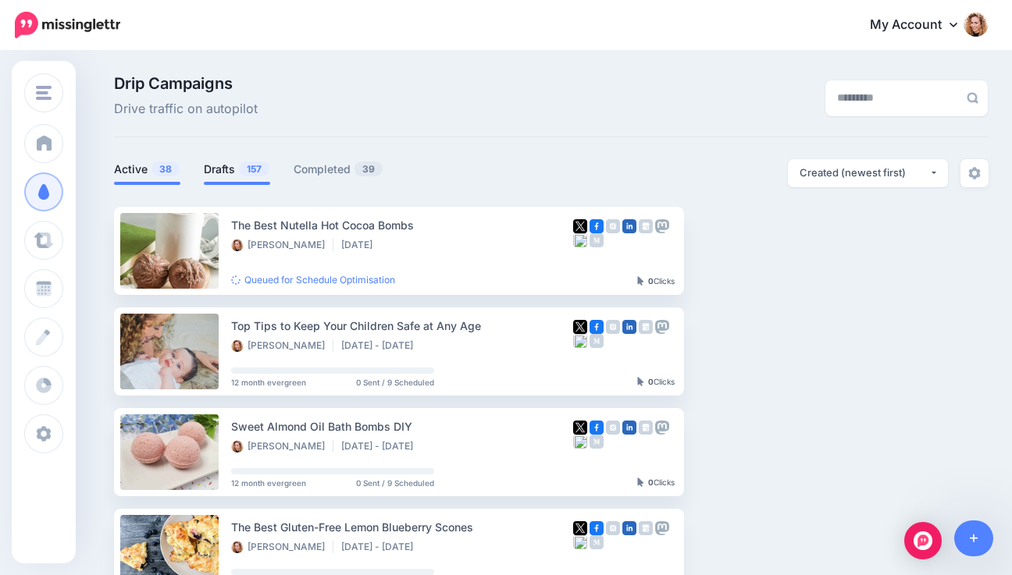
click at [230, 169] on link "Drafts 157" at bounding box center [237, 169] width 66 height 19
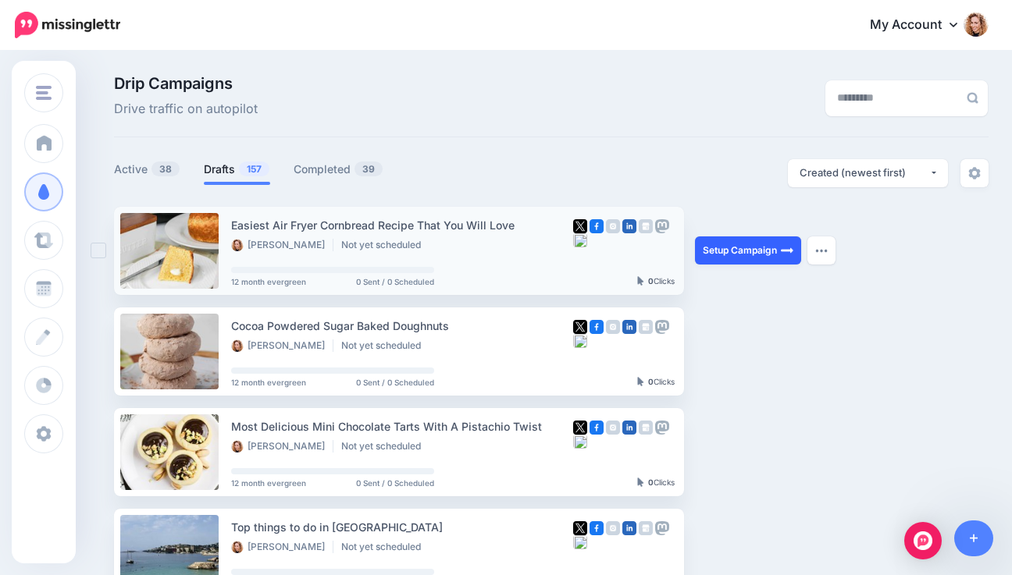
click at [778, 247] on link "Setup Campaign" at bounding box center [748, 251] width 106 height 28
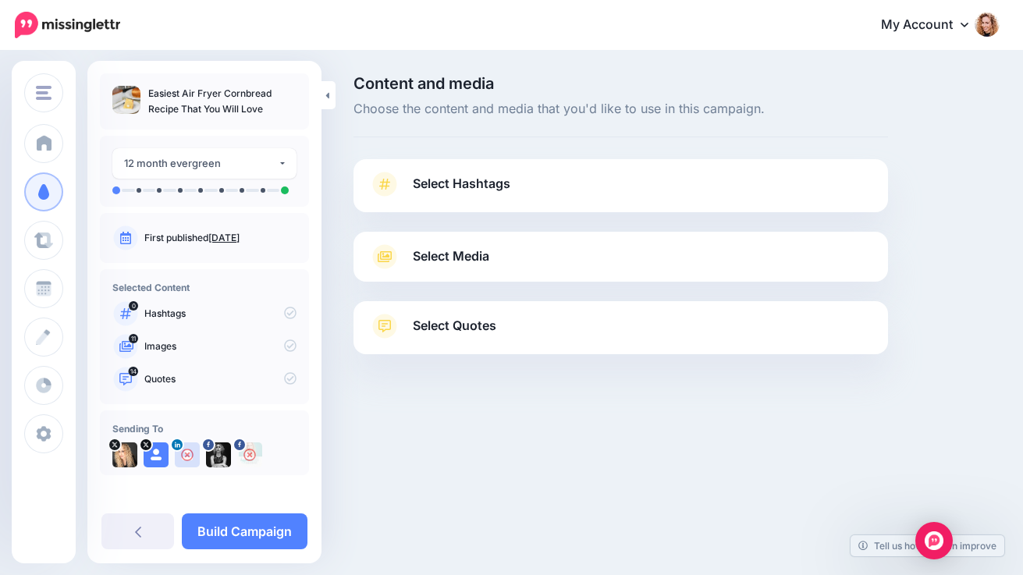
click at [657, 198] on link "Select Hashtags" at bounding box center [621, 192] width 504 height 41
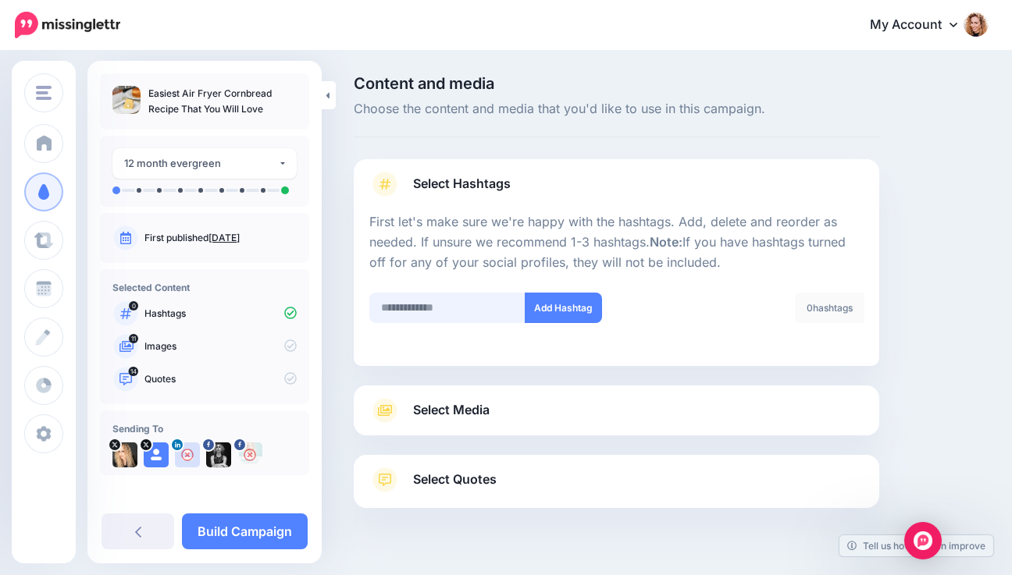
click at [447, 311] on input "text" at bounding box center [447, 308] width 156 height 30
type input "******"
click at [437, 414] on span "Select Media" at bounding box center [451, 410] width 77 height 21
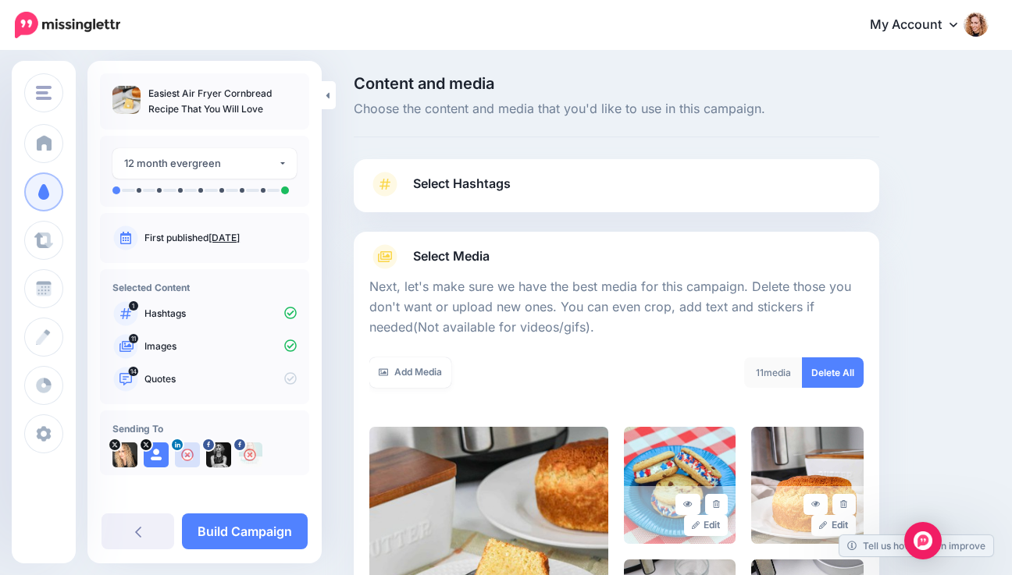
scroll to position [350, 0]
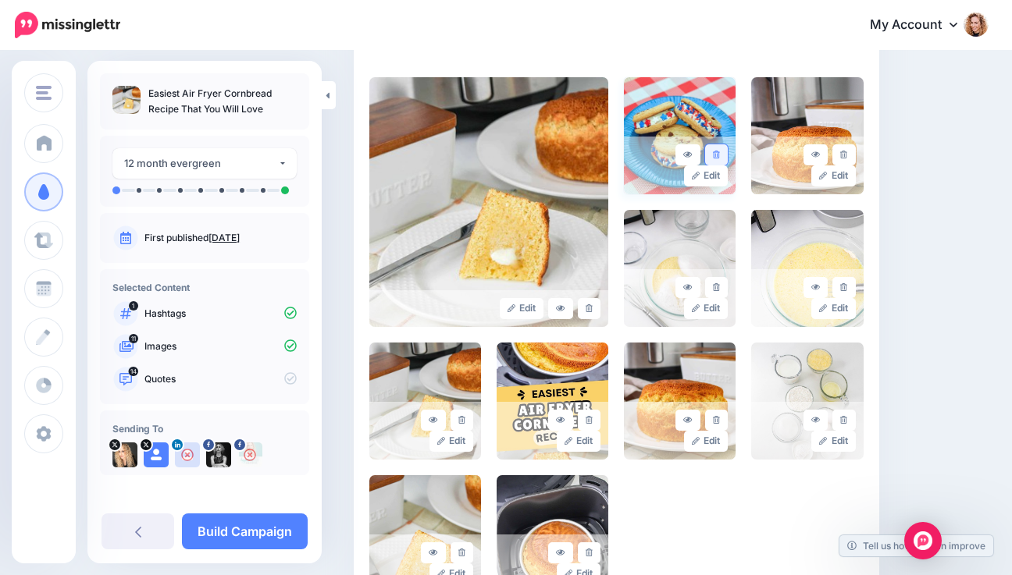
click at [727, 155] on link at bounding box center [716, 154] width 23 height 21
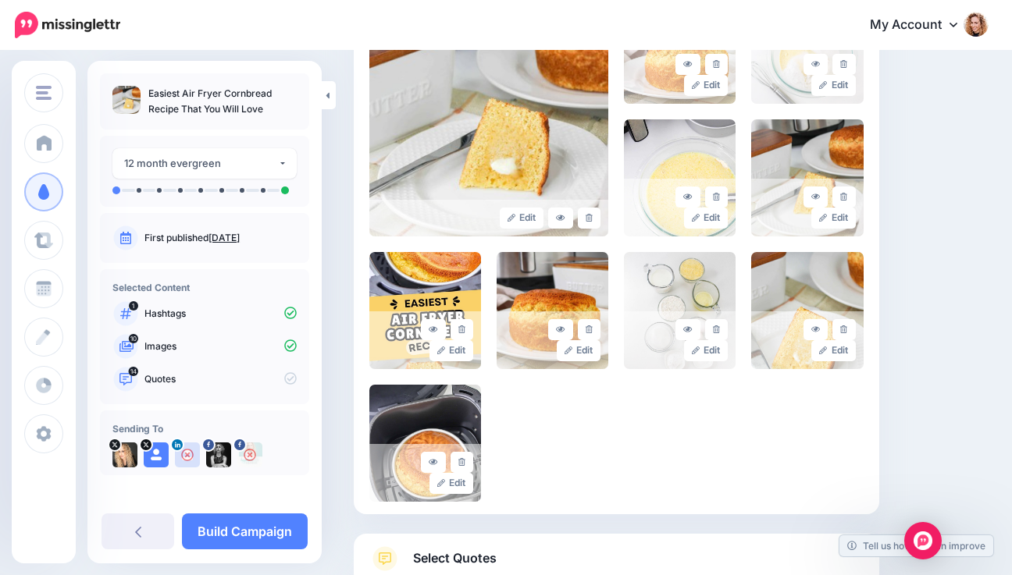
scroll to position [553, 0]
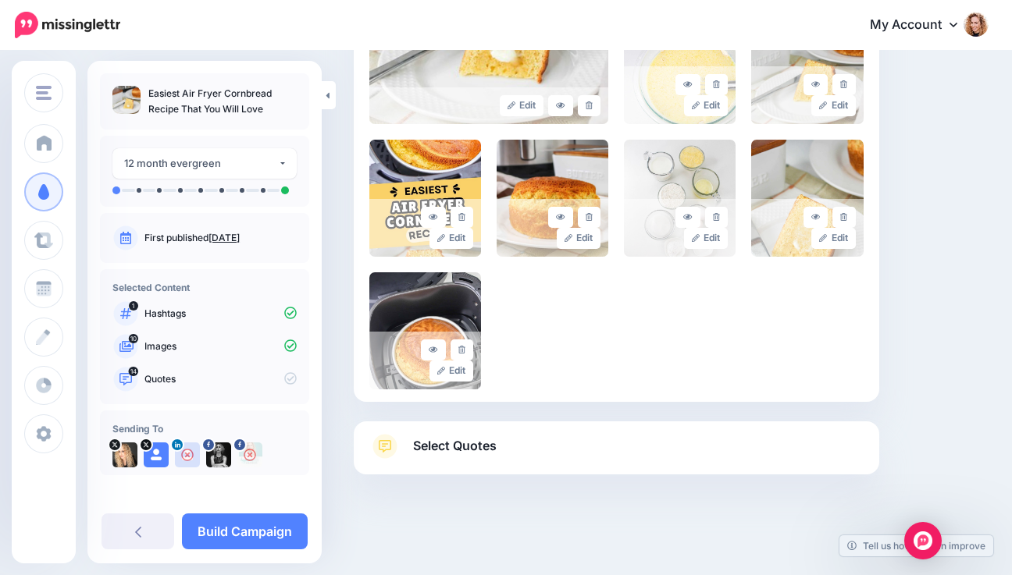
click at [602, 437] on link "Select Quotes" at bounding box center [616, 454] width 494 height 41
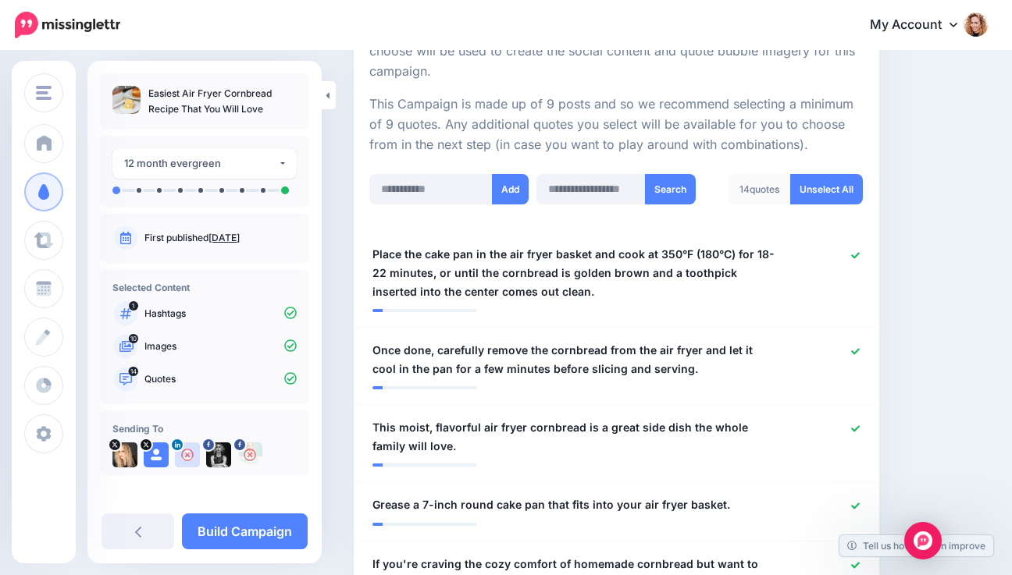
scroll to position [339, 0]
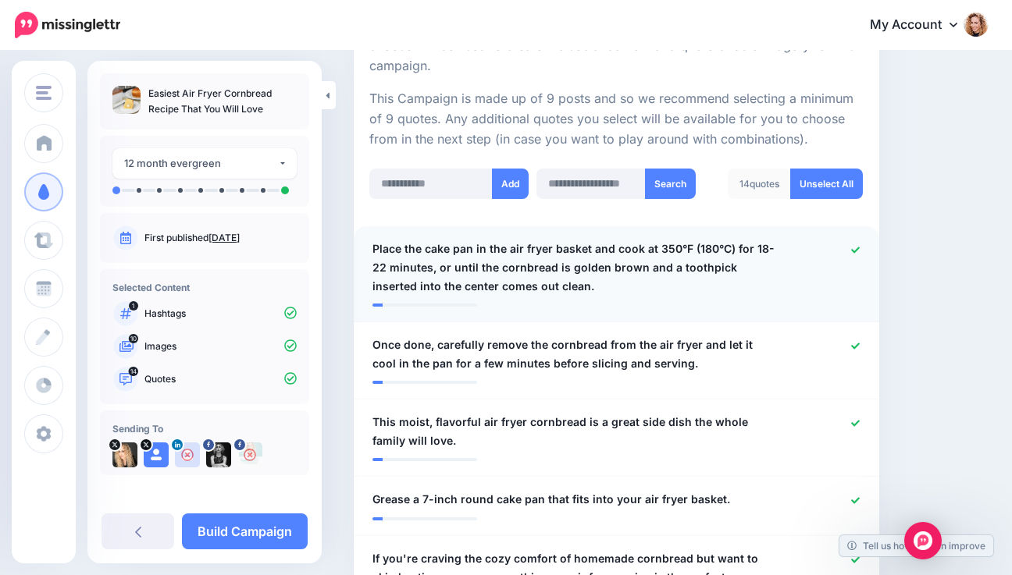
click at [860, 247] on icon at bounding box center [855, 250] width 9 height 6
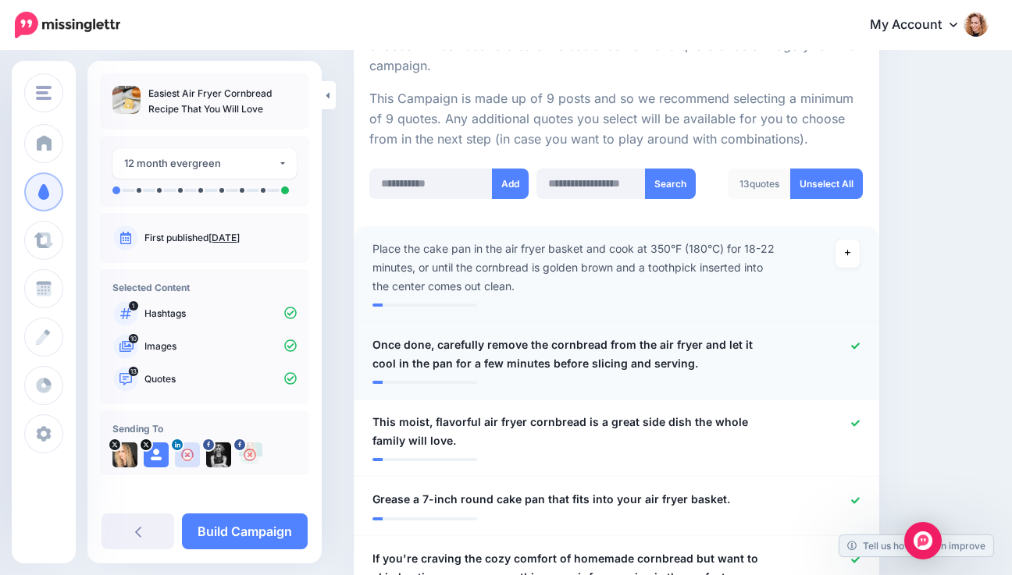
click at [860, 347] on icon at bounding box center [855, 346] width 9 height 9
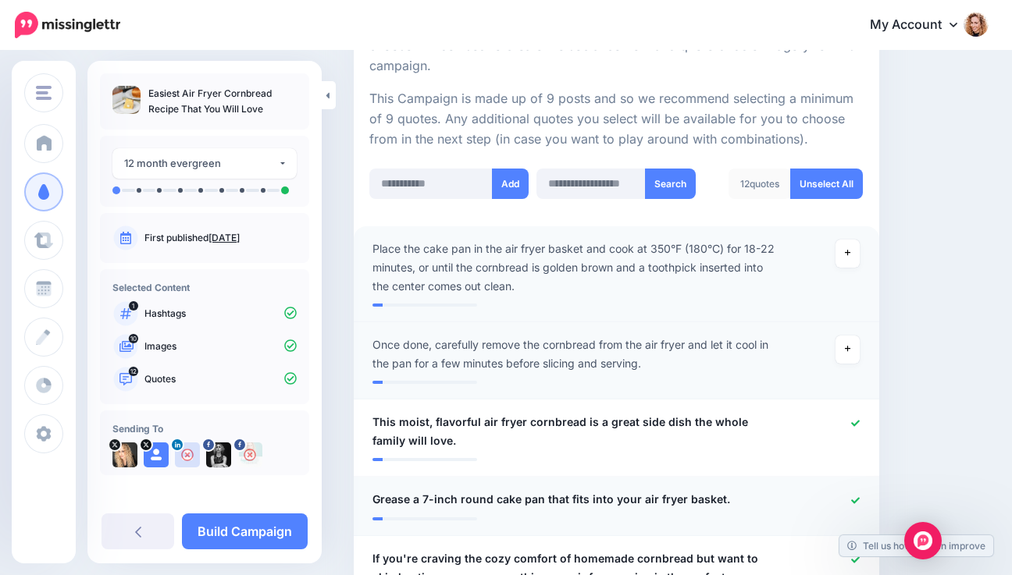
click at [860, 497] on icon at bounding box center [855, 501] width 9 height 9
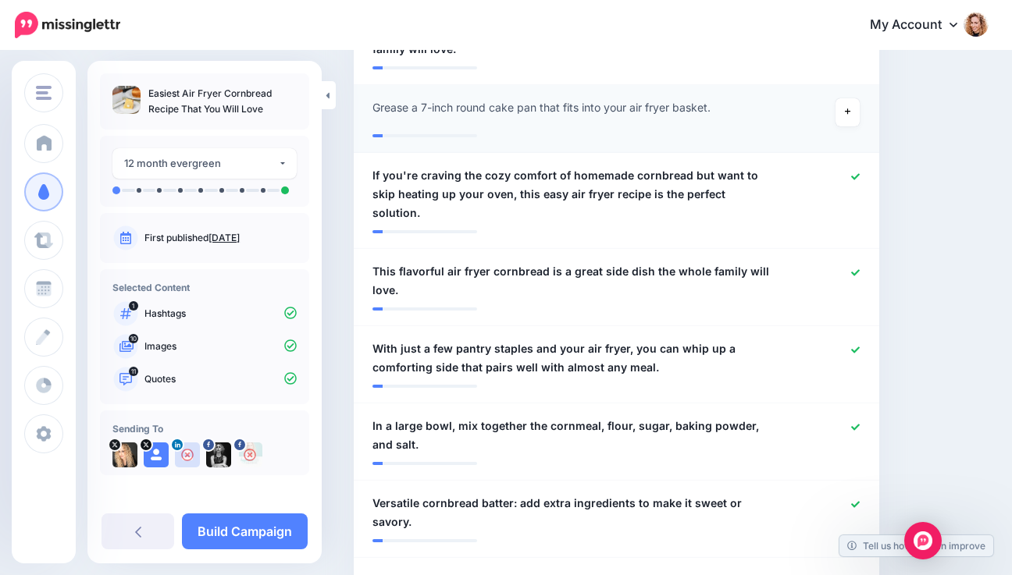
scroll to position [785, 0]
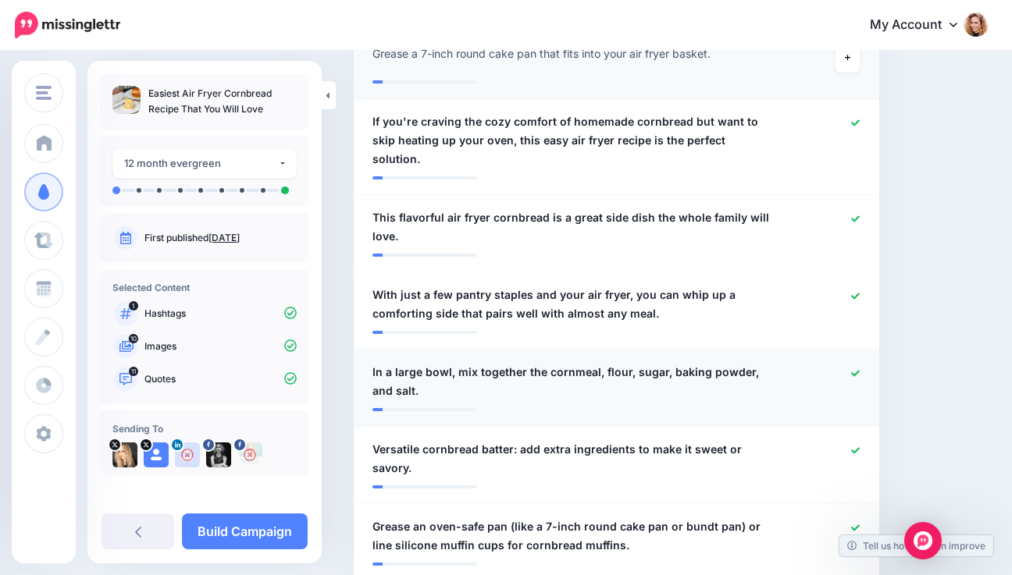
click at [860, 369] on icon at bounding box center [855, 373] width 9 height 9
click at [860, 447] on icon at bounding box center [855, 451] width 9 height 9
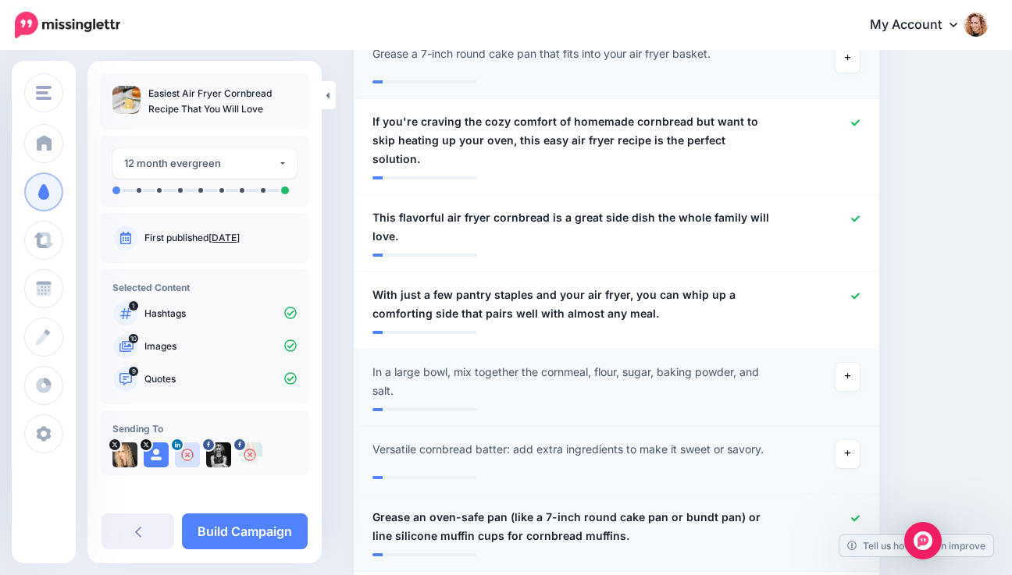
click at [860, 513] on link at bounding box center [855, 518] width 9 height 11
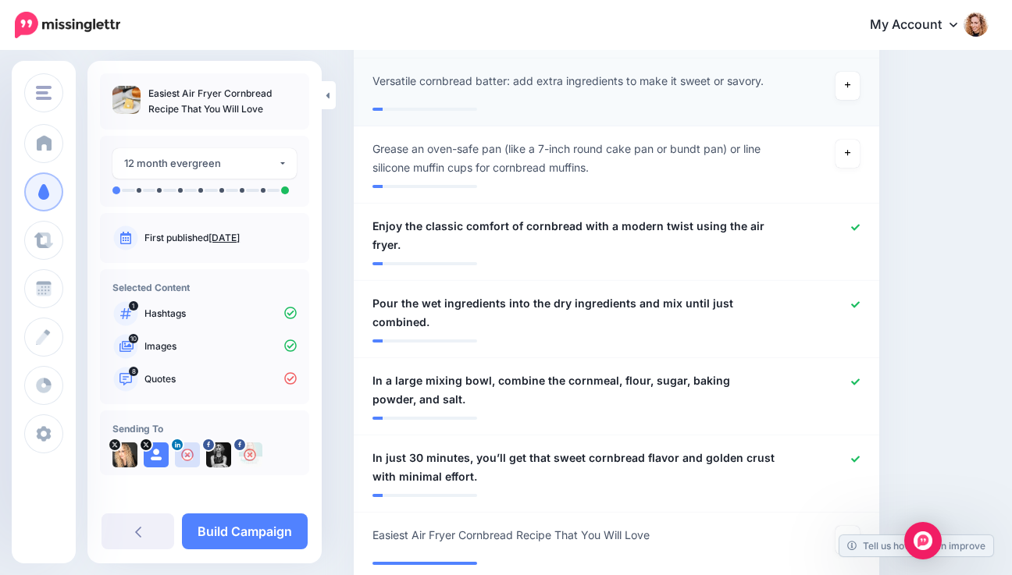
scroll to position [1165, 0]
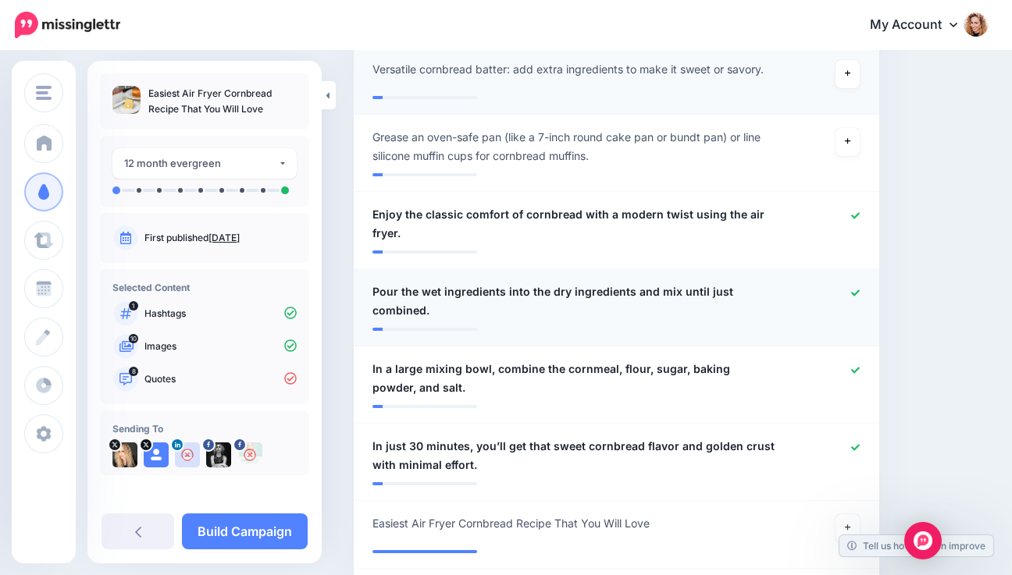
click at [860, 289] on icon at bounding box center [855, 293] width 9 height 9
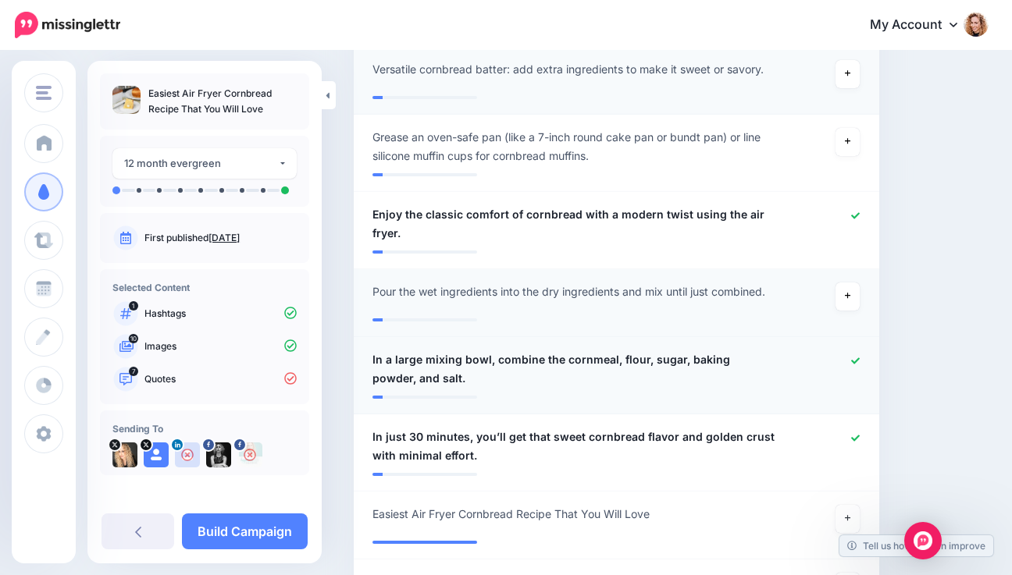
click at [860, 357] on icon at bounding box center [855, 361] width 9 height 9
click at [851, 516] on icon at bounding box center [848, 519] width 6 height 6
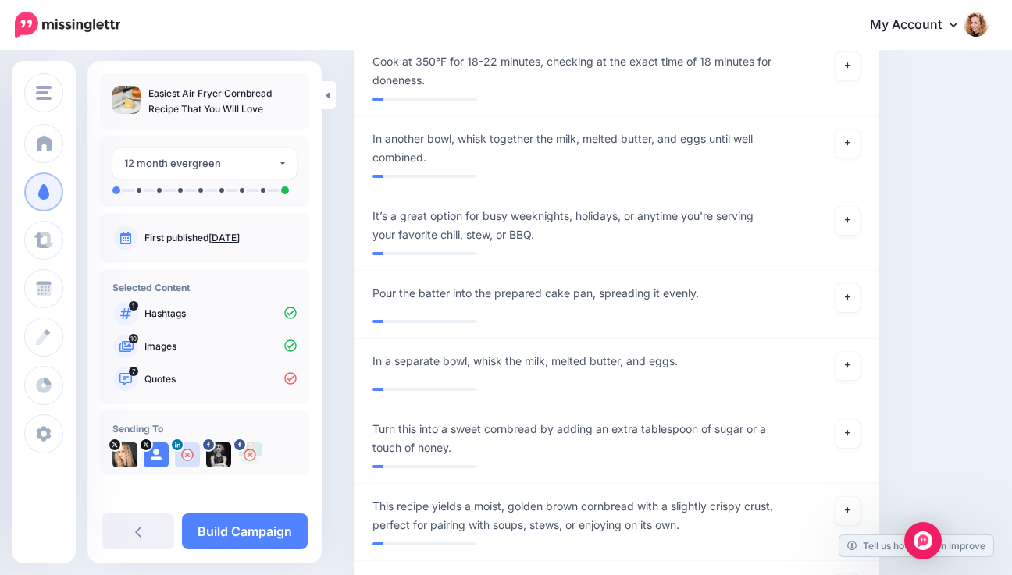
scroll to position [1760, 0]
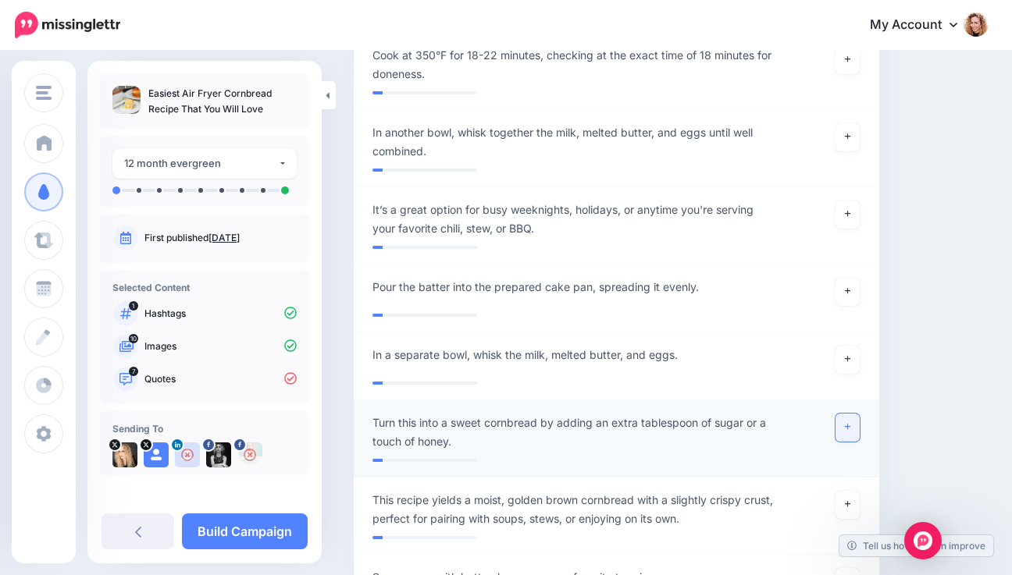
click at [851, 423] on icon at bounding box center [848, 427] width 6 height 9
click at [851, 500] on icon at bounding box center [848, 504] width 6 height 9
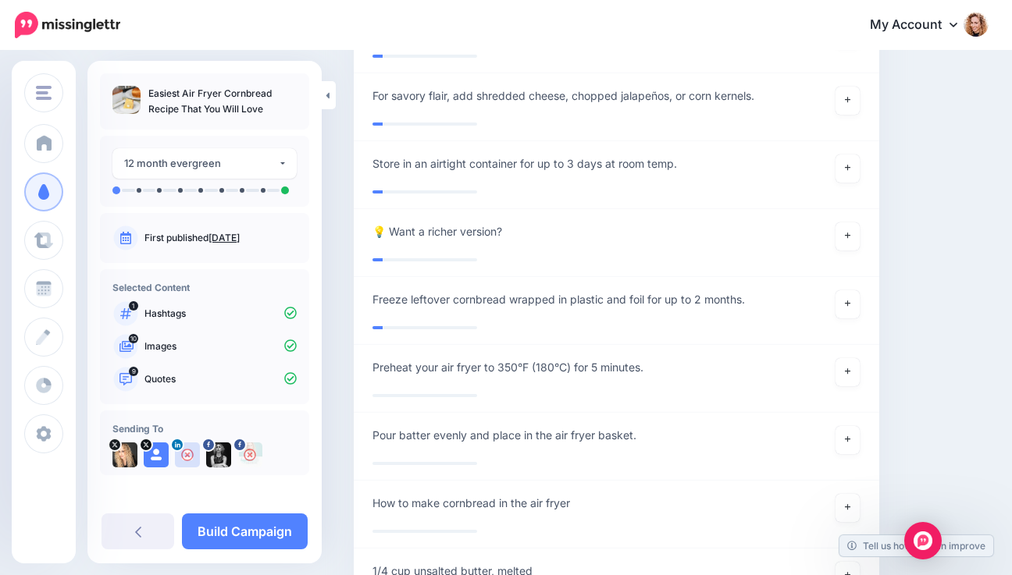
scroll to position [2964, 0]
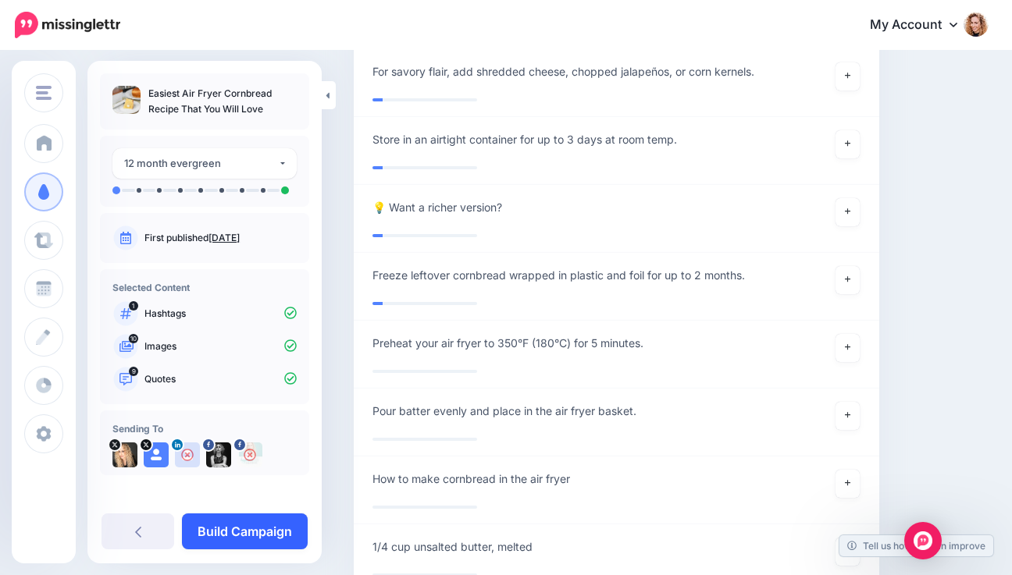
click at [250, 525] on link "Build Campaign" at bounding box center [245, 532] width 126 height 36
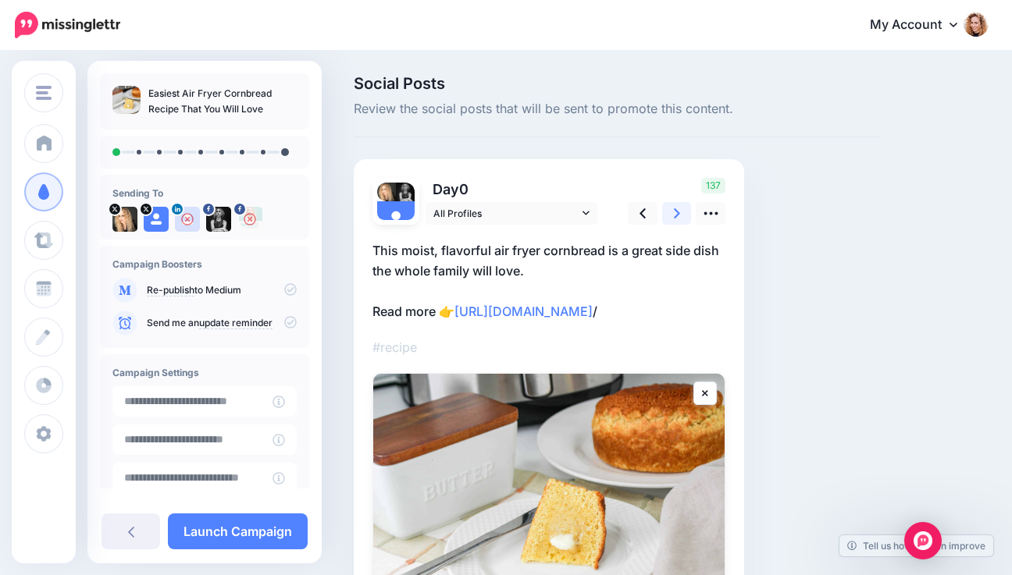
click at [671, 216] on link at bounding box center [677, 213] width 30 height 23
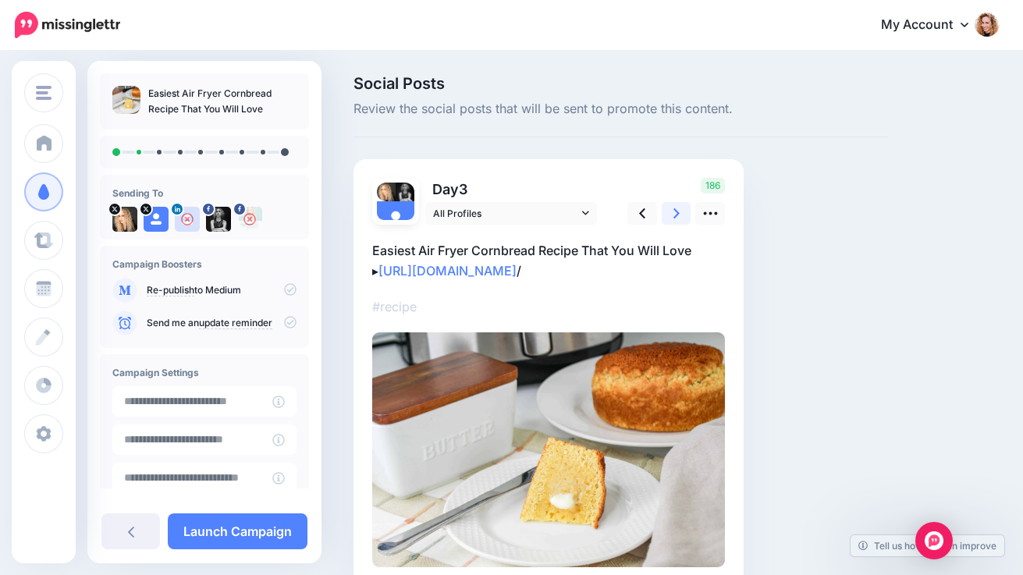
click at [671, 216] on link at bounding box center [677, 213] width 30 height 23
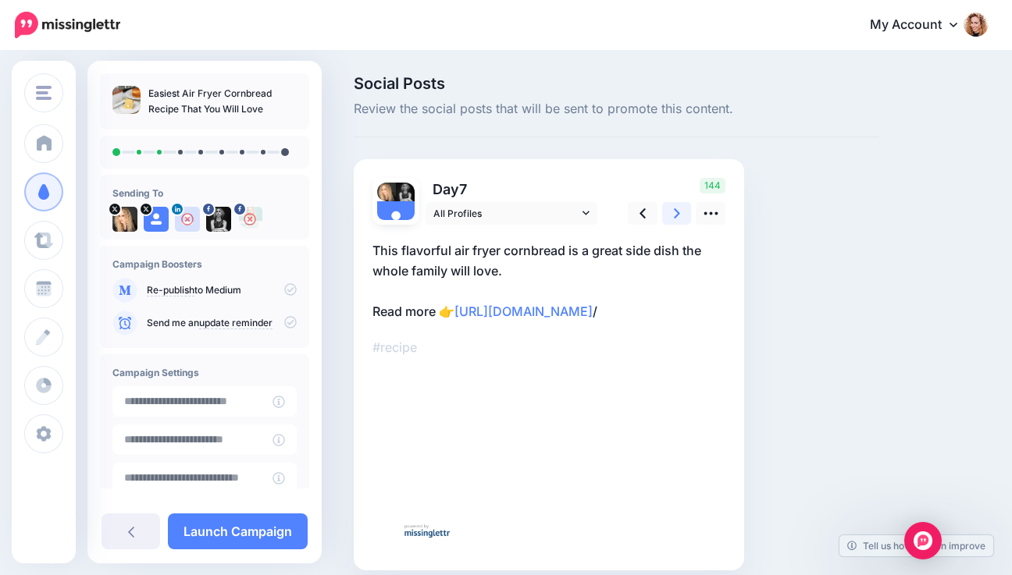
click at [671, 216] on link at bounding box center [677, 213] width 30 height 23
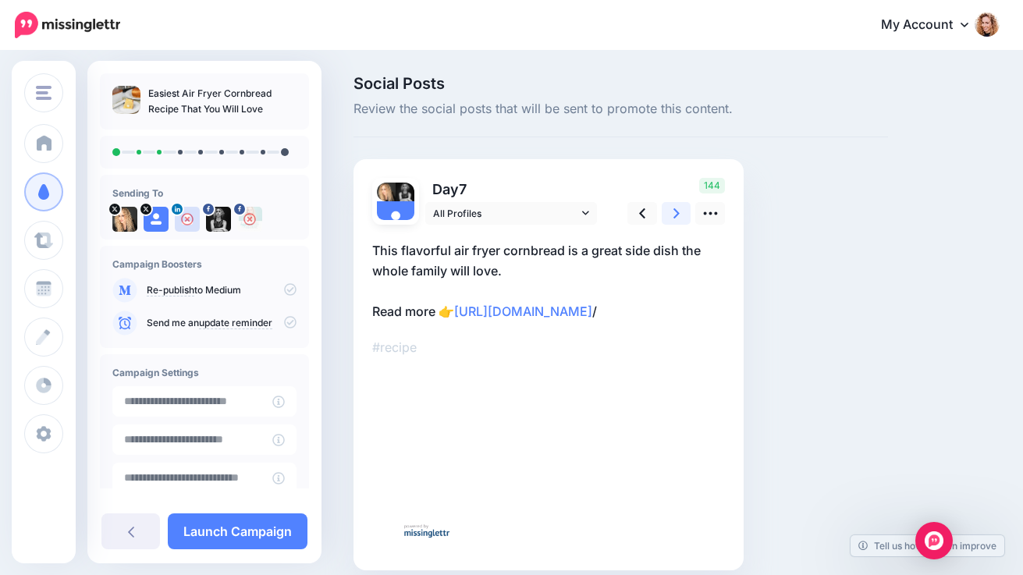
click at [671, 216] on link at bounding box center [677, 213] width 30 height 23
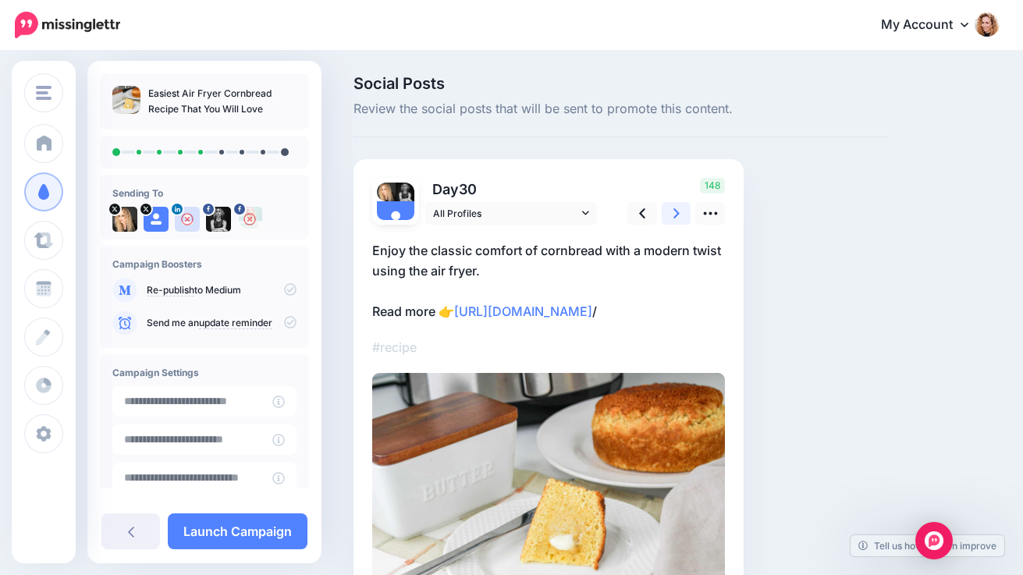
click at [671, 216] on link at bounding box center [677, 213] width 30 height 23
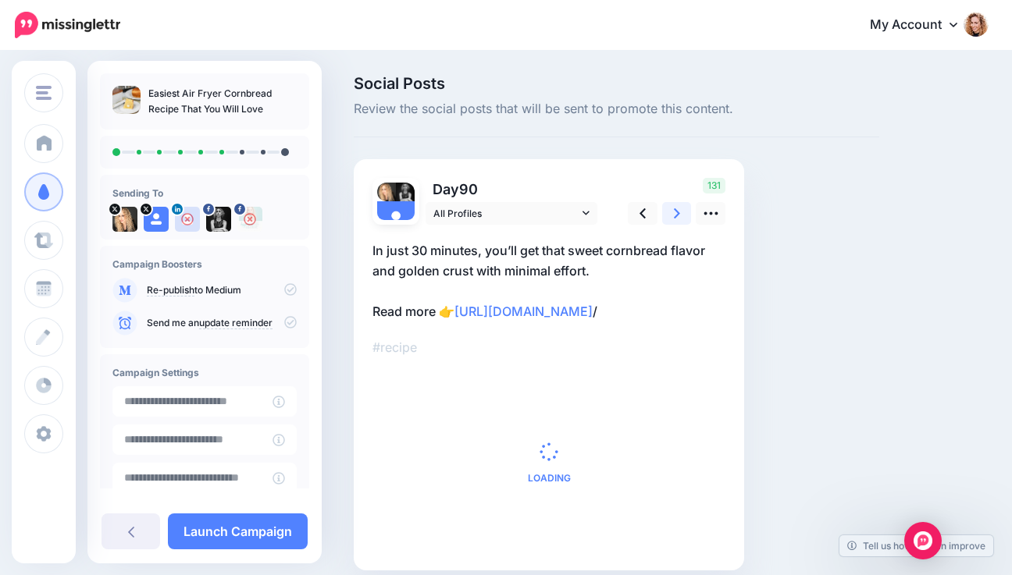
click at [671, 216] on link at bounding box center [677, 213] width 30 height 23
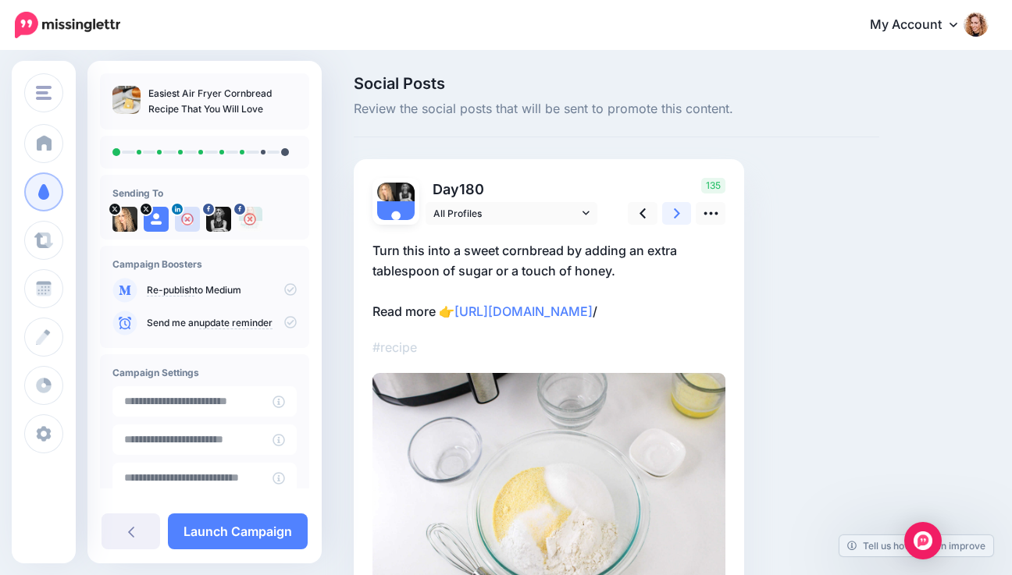
click at [669, 217] on link at bounding box center [677, 213] width 30 height 23
click at [668, 217] on link at bounding box center [677, 213] width 30 height 23
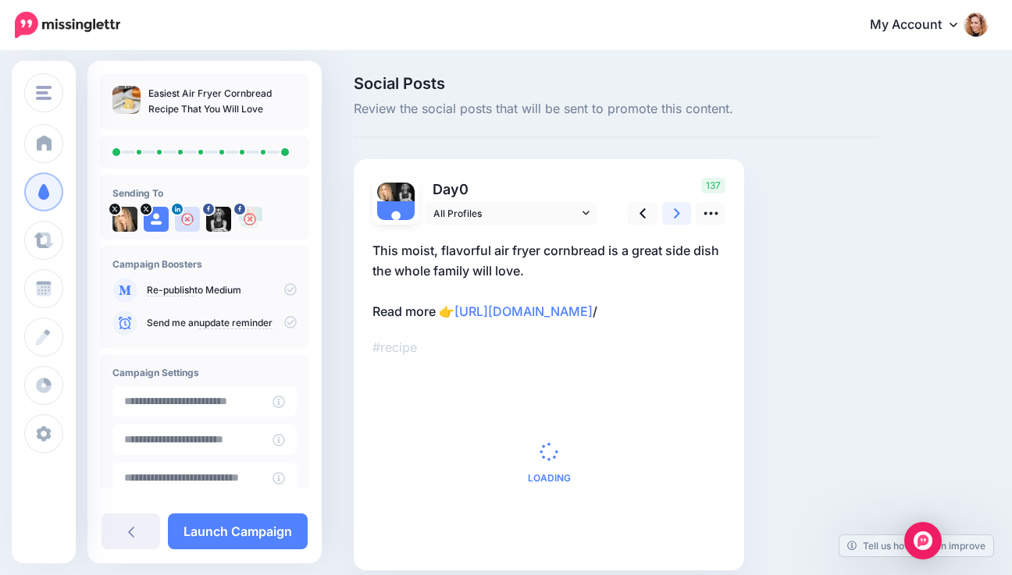
click at [667, 218] on link at bounding box center [677, 213] width 30 height 23
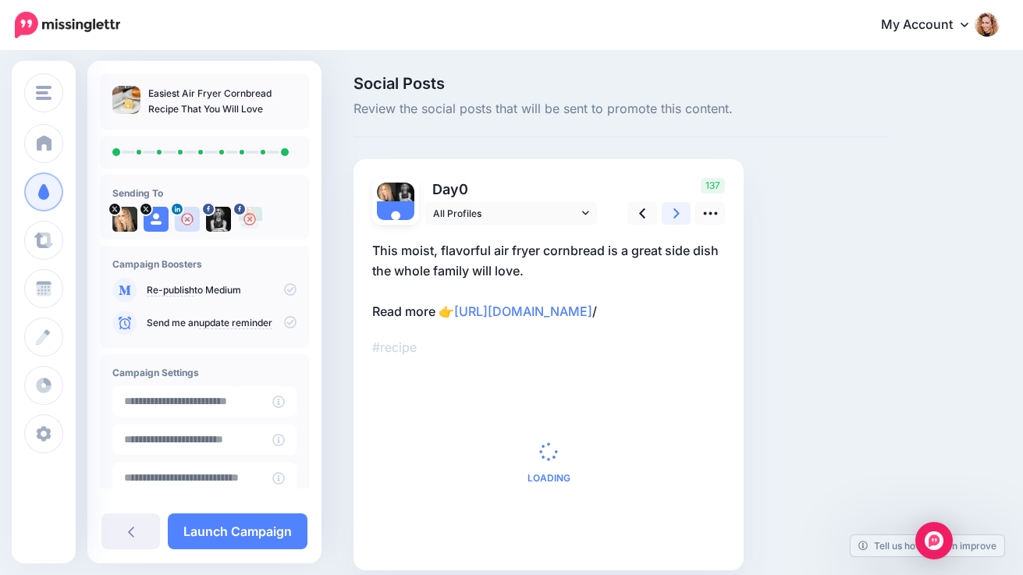
click at [667, 219] on link at bounding box center [677, 213] width 30 height 23
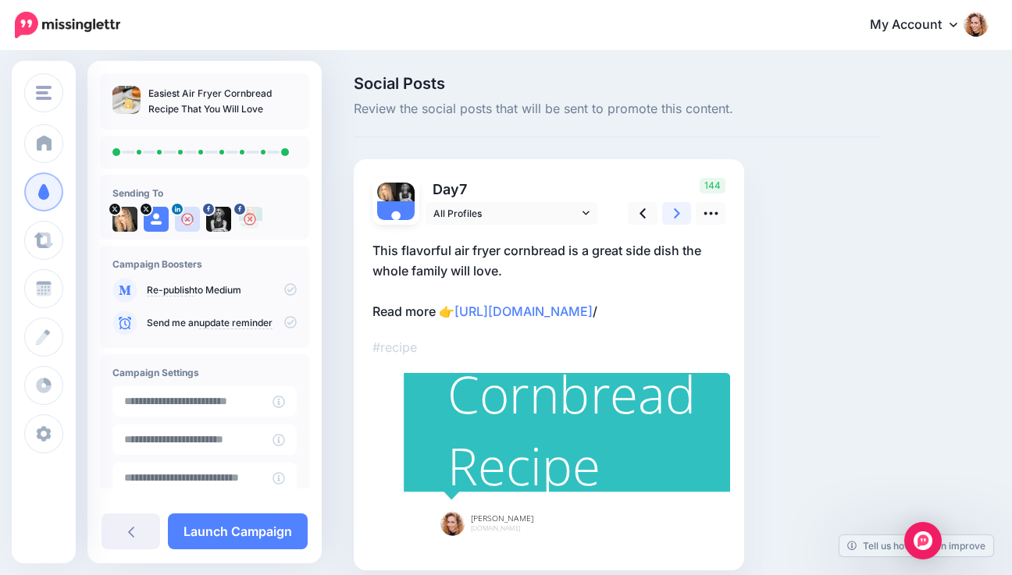
click at [667, 219] on link at bounding box center [677, 213] width 30 height 23
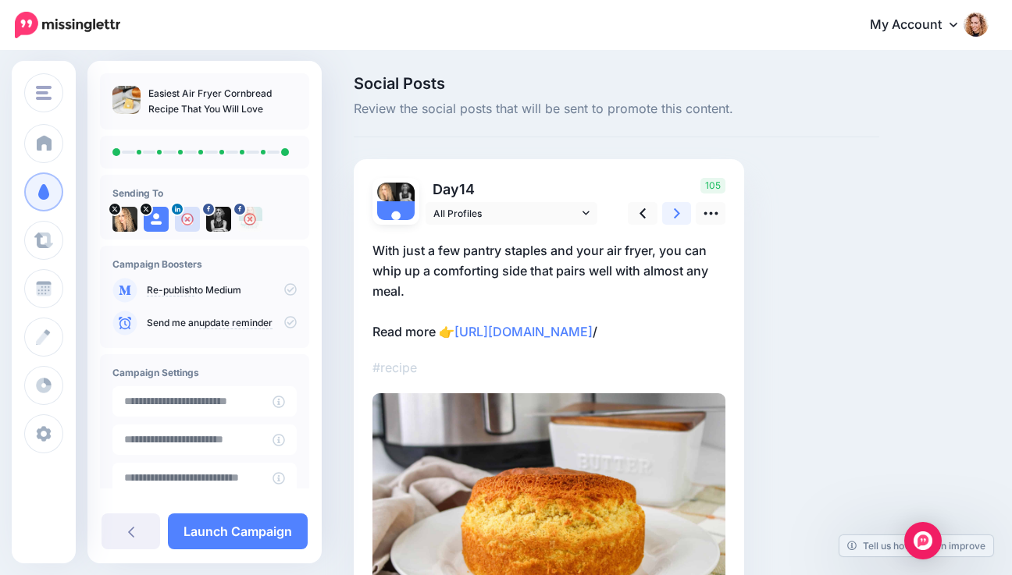
click at [665, 219] on link at bounding box center [677, 213] width 30 height 23
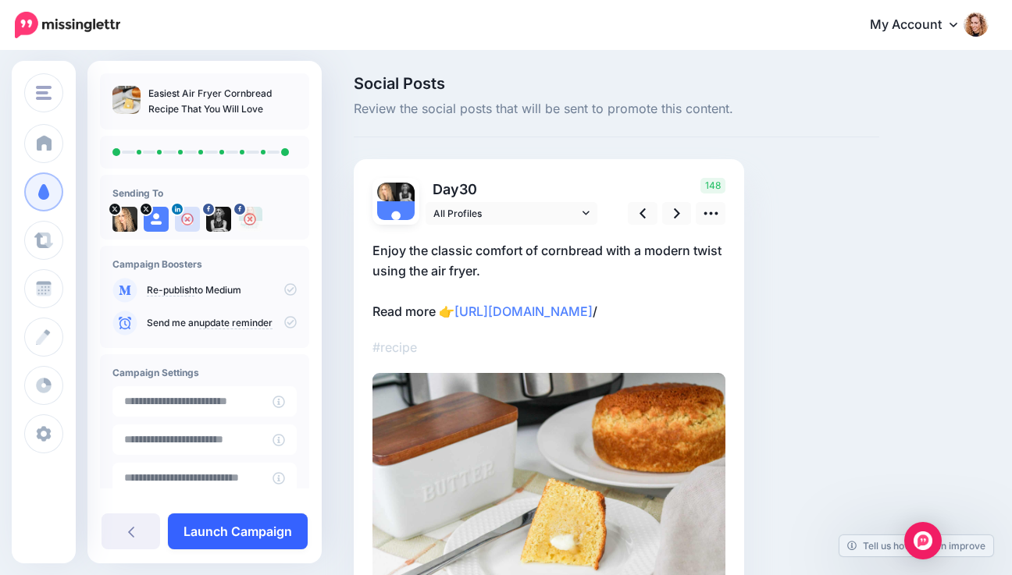
click at [258, 536] on link "Launch Campaign" at bounding box center [238, 532] width 140 height 36
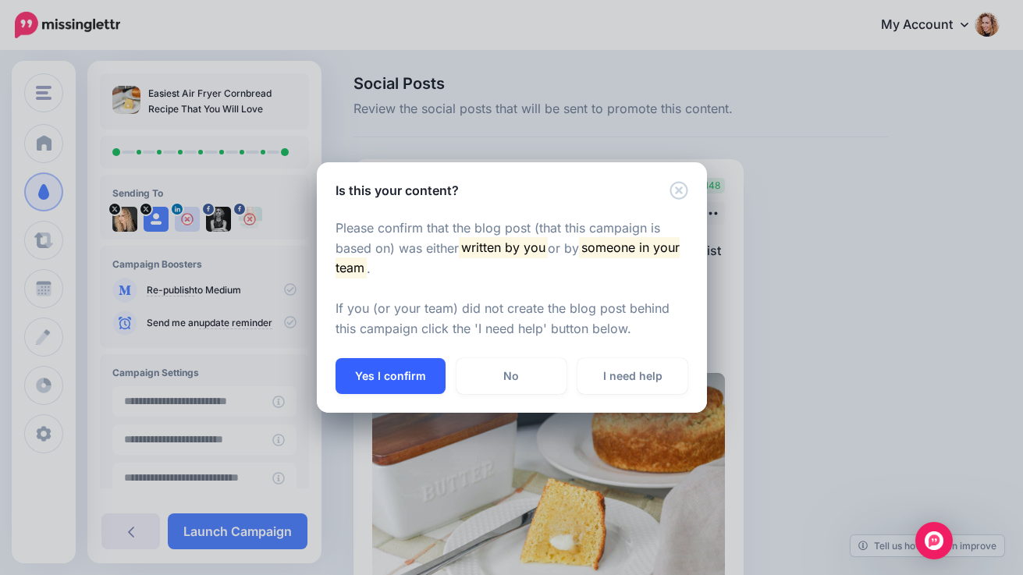
click at [372, 385] on button "Yes I confirm" at bounding box center [391, 376] width 110 height 36
